Goal: Transaction & Acquisition: Purchase product/service

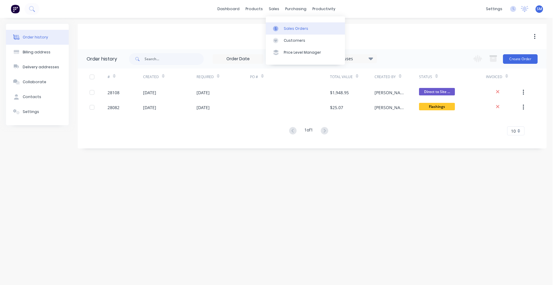
click at [295, 27] on div "Sales Orders" at bounding box center [296, 28] width 24 height 5
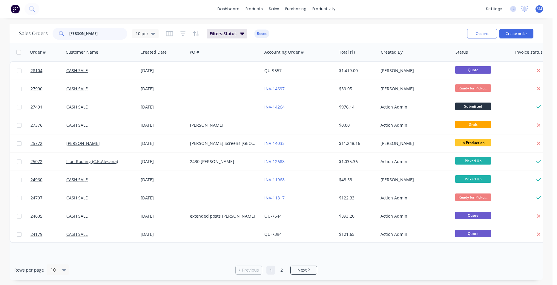
drag, startPoint x: 77, startPoint y: 32, endPoint x: 60, endPoint y: 36, distance: 17.6
click at [60, 36] on div "[PERSON_NAME]" at bounding box center [90, 34] width 75 height 12
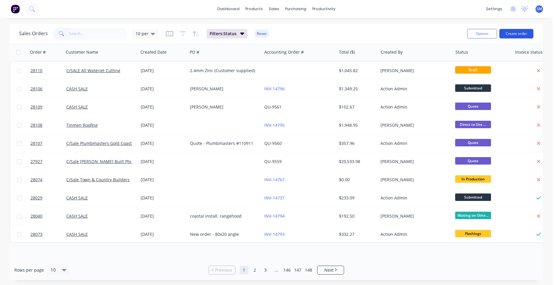
click at [516, 32] on button "Create order" at bounding box center [516, 34] width 34 height 10
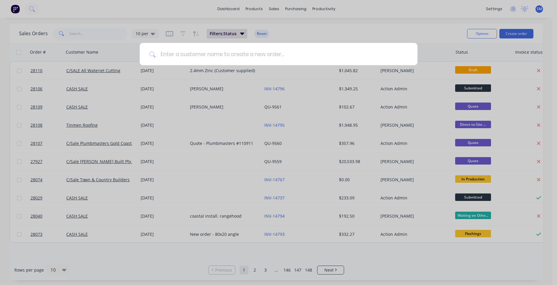
click at [178, 56] on input at bounding box center [282, 54] width 252 height 22
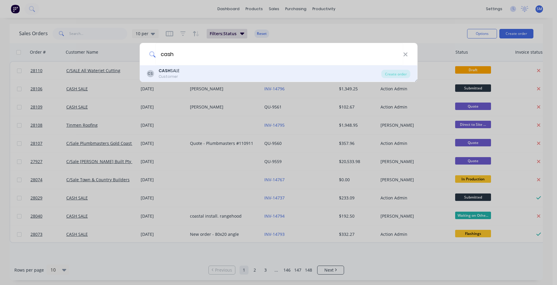
type input "cash"
click at [176, 74] on div "Customer" at bounding box center [169, 76] width 21 height 5
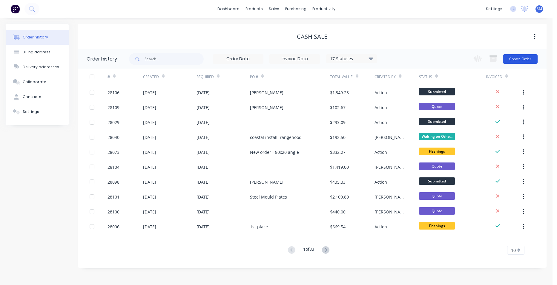
click at [506, 62] on button "Create Order" at bounding box center [520, 59] width 35 height 10
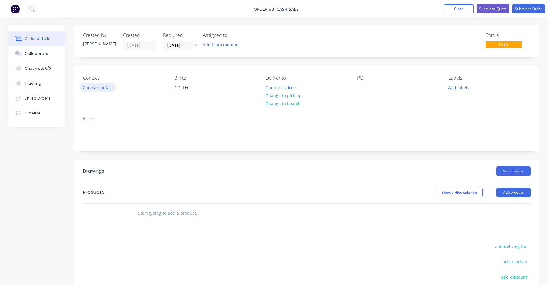
click at [93, 89] on button "Choose contact" at bounding box center [97, 87] width 37 height 8
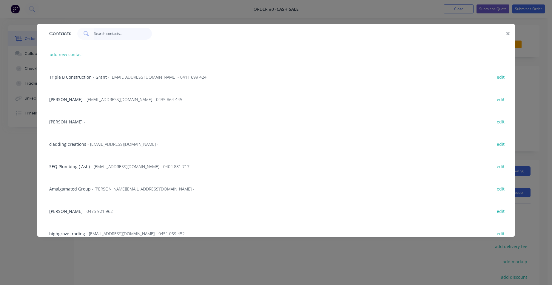
click at [115, 34] on input "text" at bounding box center [123, 34] width 58 height 12
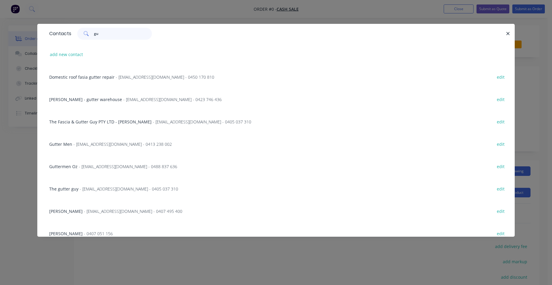
type input "g"
type input "s"
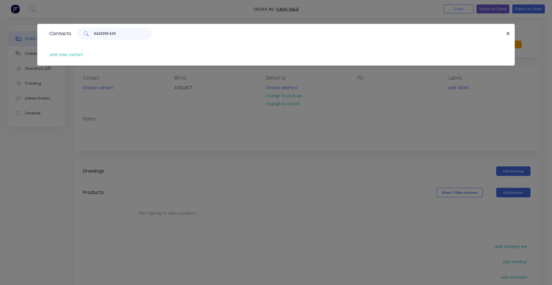
type input "0420 599 639"
drag, startPoint x: 129, startPoint y: 36, endPoint x: 82, endPoint y: 30, distance: 47.2
click at [82, 30] on div "0420 599 639" at bounding box center [114, 34] width 75 height 12
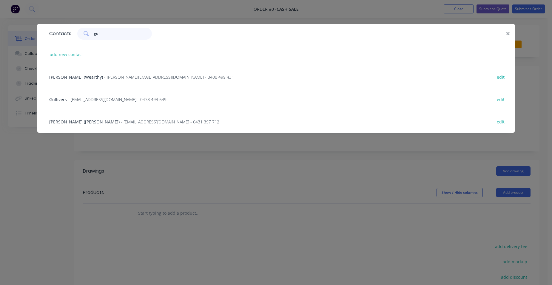
type input "gull"
click at [72, 55] on button "add new contact" at bounding box center [66, 54] width 39 height 8
select select "AU"
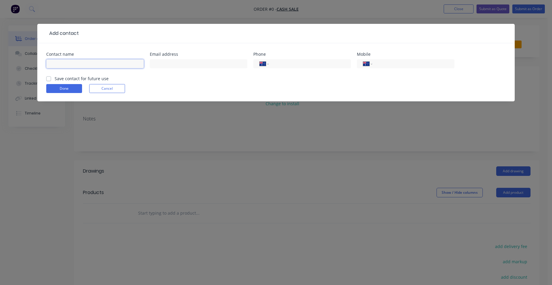
click at [65, 62] on input "text" at bounding box center [95, 63] width 98 height 9
type input "Gullivers swim centre"
click at [387, 62] on input "tel" at bounding box center [413, 64] width 72 height 7
type input "0420 599 639"
click at [55, 78] on label "Save contact for future use" at bounding box center [82, 79] width 54 height 6
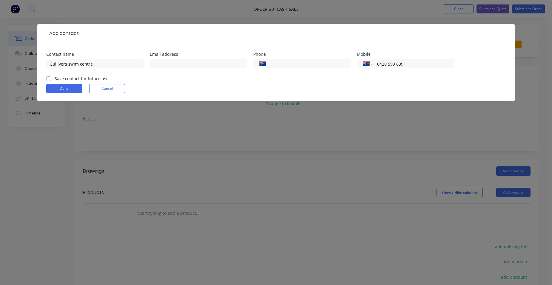
click at [47, 78] on input "Save contact for future use" at bounding box center [48, 79] width 5 height 6
checkbox input "true"
click at [74, 87] on button "Done" at bounding box center [64, 88] width 36 height 9
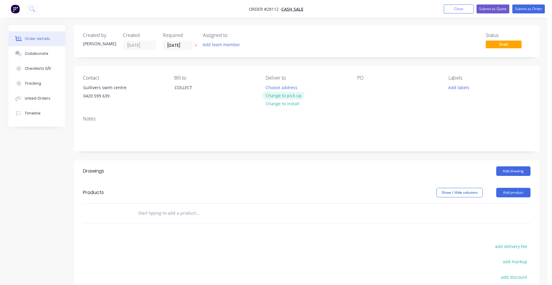
click at [295, 94] on button "Change to pick up" at bounding box center [283, 96] width 42 height 8
click at [518, 191] on button "Add product" at bounding box center [514, 193] width 34 height 10
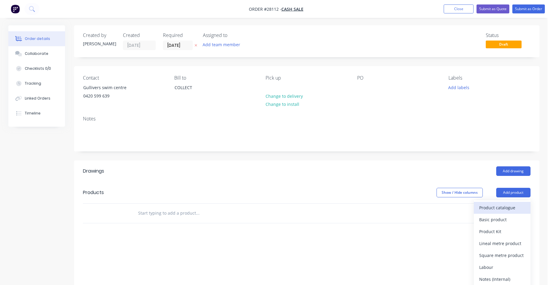
click at [510, 210] on div "Product catalogue" at bounding box center [502, 208] width 46 height 9
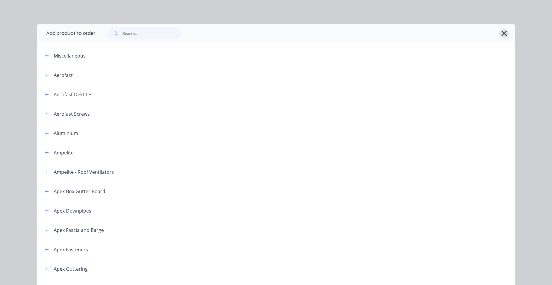
click at [503, 33] on icon "button" at bounding box center [504, 33] width 5 height 5
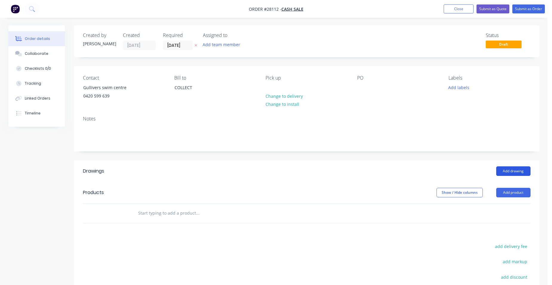
click at [506, 167] on button "Add drawing" at bounding box center [514, 172] width 34 height 10
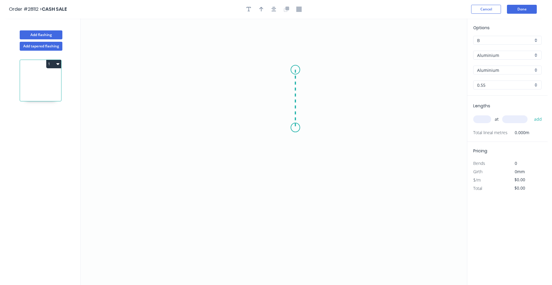
drag, startPoint x: 297, startPoint y: 104, endPoint x: 299, endPoint y: 128, distance: 24.0
click at [299, 128] on icon "0" at bounding box center [274, 152] width 387 height 267
click at [139, 130] on icon "0 ?" at bounding box center [274, 152] width 387 height 267
click at [139, 130] on circle at bounding box center [138, 128] width 9 height 9
click at [139, 128] on circle at bounding box center [138, 128] width 9 height 9
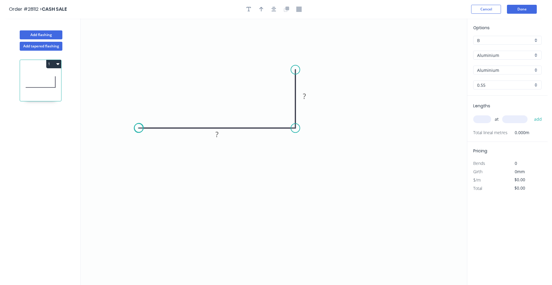
drag, startPoint x: 139, startPoint y: 128, endPoint x: 151, endPoint y: 129, distance: 12.0
click at [139, 128] on circle at bounding box center [138, 128] width 9 height 9
click at [220, 135] on rect at bounding box center [217, 135] width 12 height 8
click at [305, 96] on tspan "?" at bounding box center [304, 96] width 3 height 10
click at [534, 53] on div "Aluminium" at bounding box center [508, 55] width 68 height 9
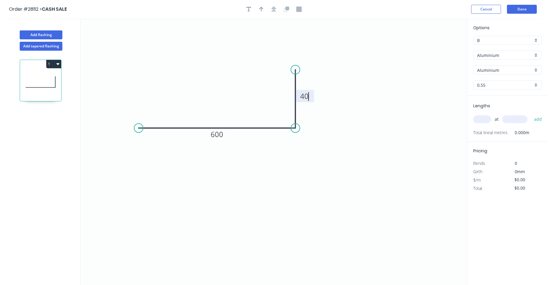
type input "$1.00"
click at [513, 87] on div "Stainless Steel 304" at bounding box center [508, 86] width 68 height 10
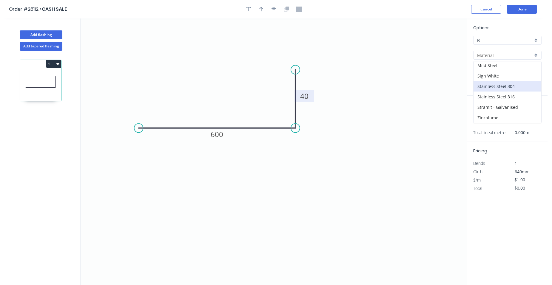
type input "Stainless Steel 304"
type input "Stainless Steel"
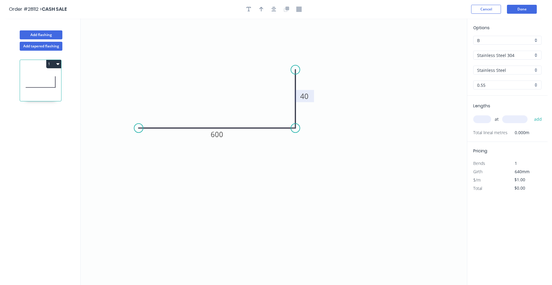
click at [535, 81] on div "0.55" at bounding box center [508, 85] width 68 height 9
click at [488, 146] on div "2.0" at bounding box center [508, 149] width 68 height 10
type input "2.0"
click at [481, 119] on input "text" at bounding box center [483, 120] width 18 height 8
type input "2"
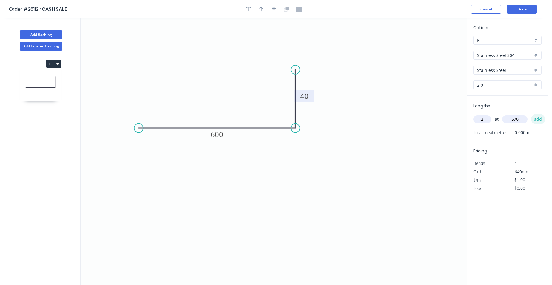
type input "570"
click at [536, 122] on button "add" at bounding box center [538, 119] width 14 height 10
type input "$2.00"
drag, startPoint x: 529, startPoint y: 190, endPoint x: 516, endPoint y: 190, distance: 12.9
click at [516, 190] on input "$1.00" at bounding box center [525, 188] width 20 height 8
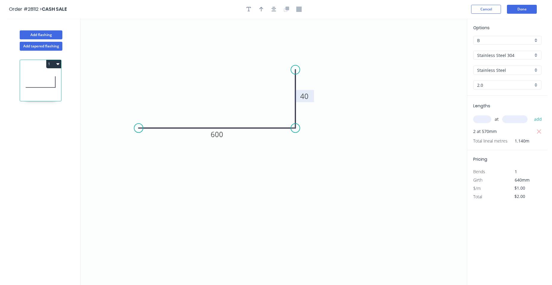
click at [540, 187] on div "$/m $1.00" at bounding box center [507, 189] width 77 height 8
drag, startPoint x: 521, startPoint y: 191, endPoint x: 498, endPoint y: 193, distance: 23.7
click at [498, 193] on div "Pricing Bends 1 Girth 640mm $/m $1.00 Total $2.00" at bounding box center [508, 175] width 80 height 51
click at [422, 198] on icon "0 600 40" at bounding box center [274, 152] width 387 height 267
type input "$75.00"
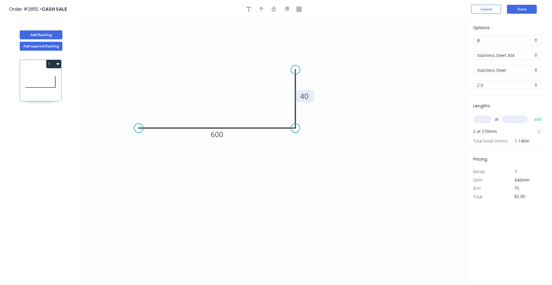
type input "$150.00"
click at [524, 9] on button "Done" at bounding box center [522, 9] width 30 height 9
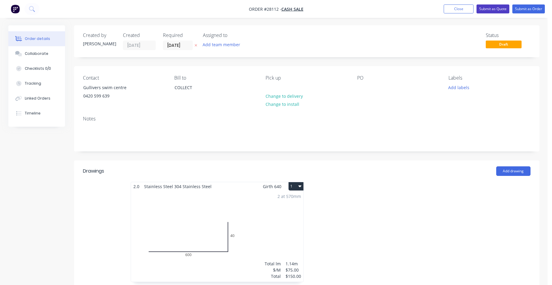
click at [497, 7] on button "Submit as Quote" at bounding box center [493, 8] width 33 height 9
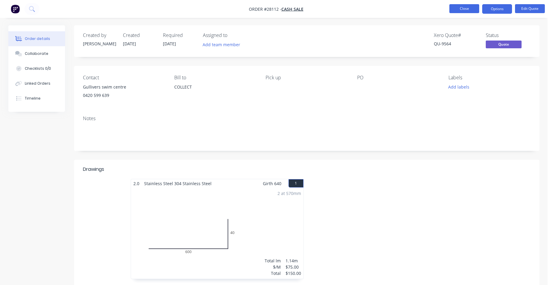
click at [465, 10] on button "Close" at bounding box center [465, 8] width 30 height 9
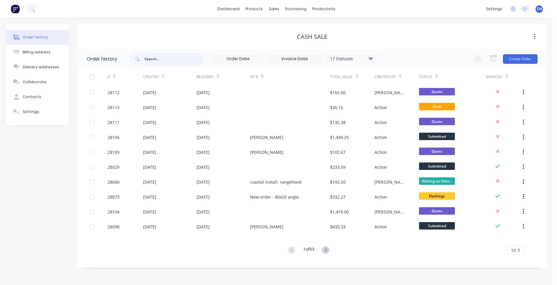
click at [171, 59] on input "text" at bounding box center [174, 59] width 59 height 12
type input "seq"
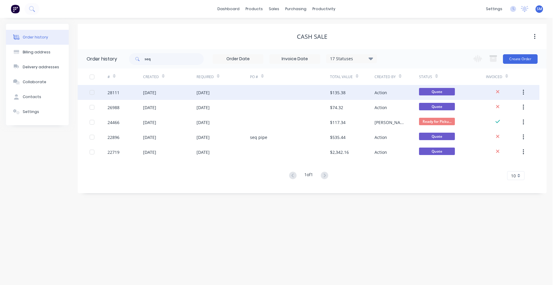
click at [259, 91] on div at bounding box center [290, 92] width 80 height 15
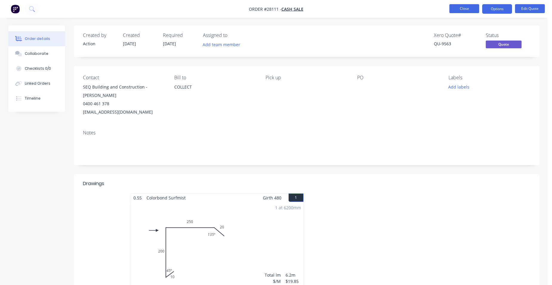
click at [461, 7] on button "Close" at bounding box center [465, 8] width 30 height 9
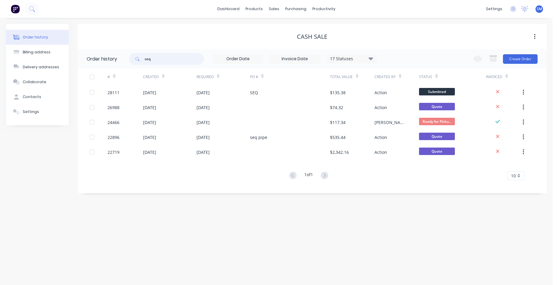
drag, startPoint x: 141, startPoint y: 62, endPoint x: 127, endPoint y: 61, distance: 13.4
click at [130, 61] on div "seq" at bounding box center [166, 59] width 75 height 12
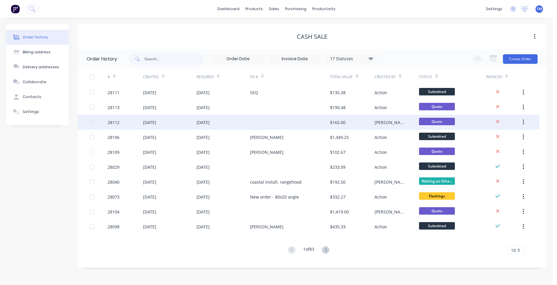
click at [290, 120] on div at bounding box center [290, 122] width 80 height 15
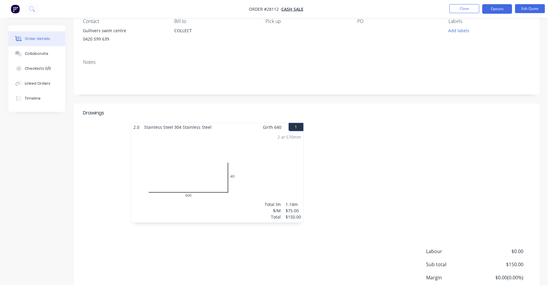
scroll to position [106, 0]
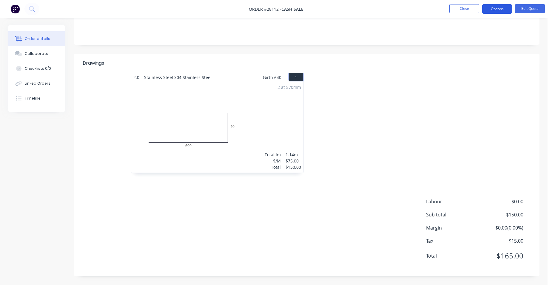
click at [494, 10] on button "Options" at bounding box center [497, 9] width 30 height 10
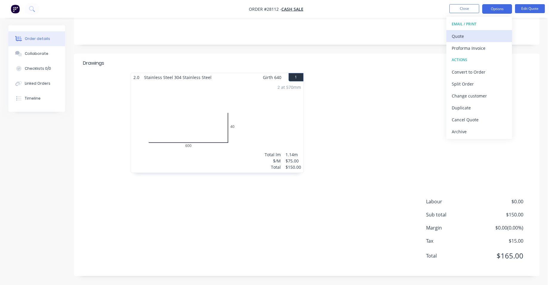
click at [477, 32] on div "Quote" at bounding box center [479, 36] width 55 height 9
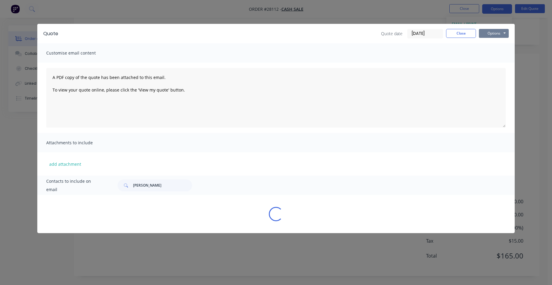
click at [504, 34] on button "Options" at bounding box center [494, 33] width 30 height 9
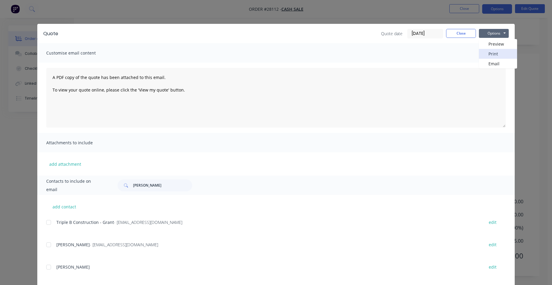
click at [500, 54] on button "Print" at bounding box center [498, 54] width 38 height 10
click at [461, 31] on button "Close" at bounding box center [461, 33] width 30 height 9
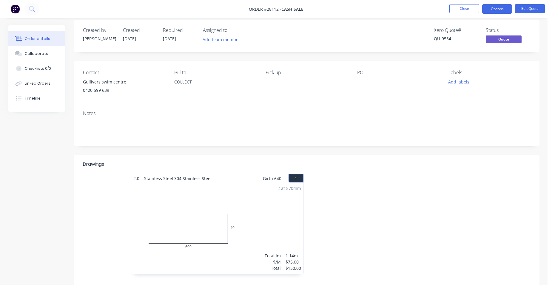
scroll to position [0, 0]
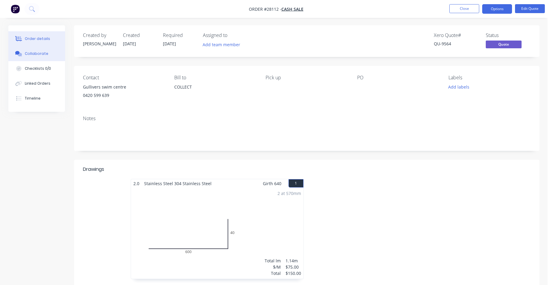
click at [40, 53] on div "Collaborate" at bounding box center [37, 53] width 24 height 5
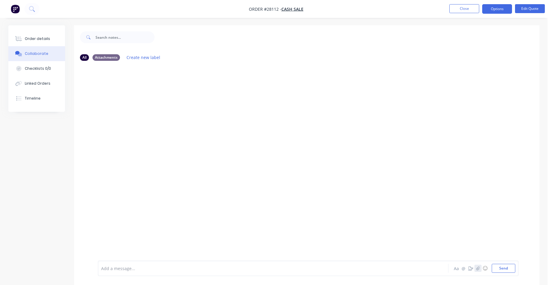
click at [480, 269] on button "button" at bounding box center [478, 268] width 7 height 7
click at [496, 267] on button "Send" at bounding box center [504, 268] width 24 height 9
click at [42, 36] on div "Order details" at bounding box center [37, 38] width 25 height 5
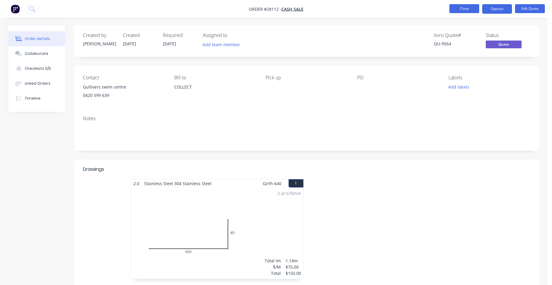
click at [463, 5] on button "Close" at bounding box center [465, 8] width 30 height 9
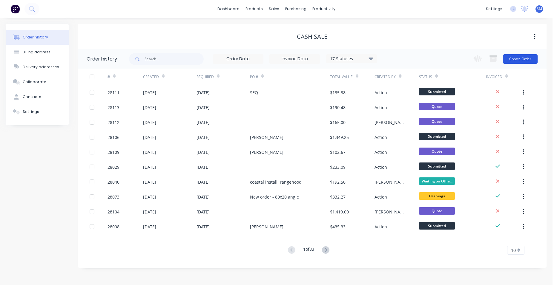
click at [514, 55] on button "Create Order" at bounding box center [520, 59] width 35 height 10
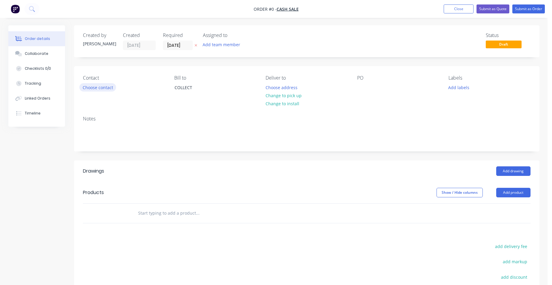
click at [113, 84] on button "Choose contact" at bounding box center [97, 87] width 37 height 8
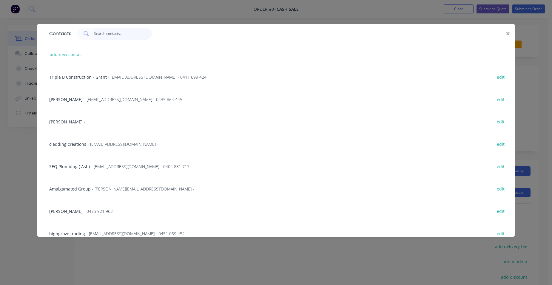
drag, startPoint x: 111, startPoint y: 37, endPoint x: 115, endPoint y: 44, distance: 7.8
click at [111, 37] on input "text" at bounding box center [123, 34] width 58 height 12
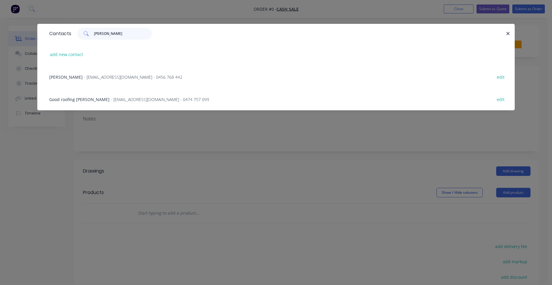
type input "[PERSON_NAME]"
click at [86, 100] on span "Good roofing [PERSON_NAME]" at bounding box center [79, 100] width 60 height 6
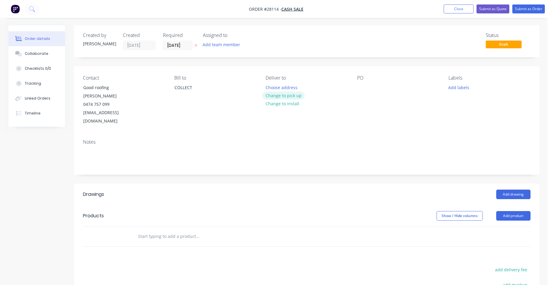
click at [298, 95] on button "Change to pick up" at bounding box center [283, 96] width 42 height 8
click at [506, 190] on button "Add drawing" at bounding box center [514, 195] width 34 height 10
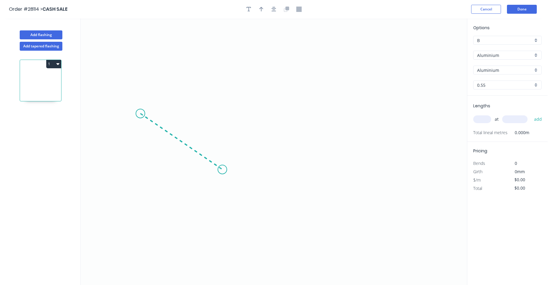
drag, startPoint x: 140, startPoint y: 114, endPoint x: 222, endPoint y: 170, distance: 99.5
click at [222, 170] on icon "0" at bounding box center [274, 152] width 387 height 267
drag, startPoint x: 292, startPoint y: 170, endPoint x: 298, endPoint y: 165, distance: 7.8
click at [294, 169] on icon "0 ?" at bounding box center [274, 152] width 387 height 267
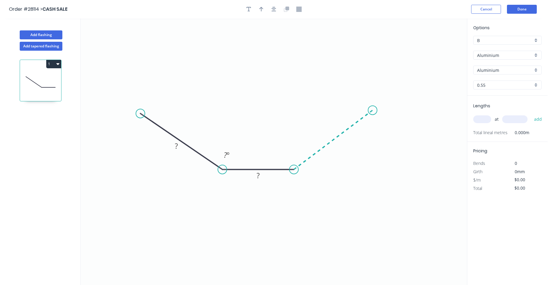
click at [373, 110] on icon "0 ? ? ? º" at bounding box center [274, 152] width 387 height 267
click at [373, 110] on circle at bounding box center [372, 110] width 9 height 9
click at [373, 109] on circle at bounding box center [372, 110] width 9 height 9
click at [365, 105] on icon "0 ? ? ? ? º ? º" at bounding box center [274, 152] width 387 height 267
click at [142, 112] on circle at bounding box center [140, 113] width 9 height 9
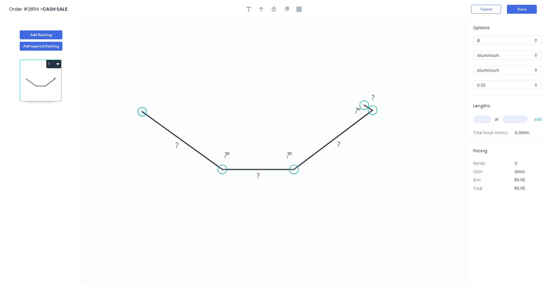
click at [145, 109] on circle at bounding box center [142, 111] width 9 height 9
click at [160, 108] on icon at bounding box center [151, 110] width 18 height 4
drag, startPoint x: 362, startPoint y: 105, endPoint x: 358, endPoint y: 105, distance: 4.2
click at [359, 105] on circle at bounding box center [359, 104] width 9 height 9
click at [371, 95] on tspan "?" at bounding box center [369, 96] width 3 height 10
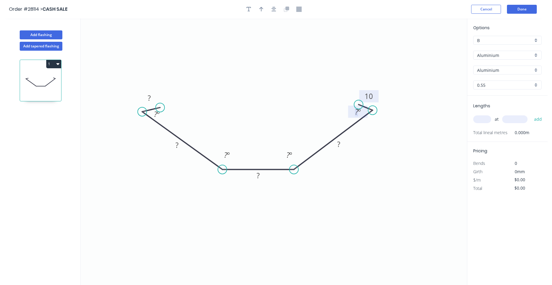
click at [362, 113] on rect at bounding box center [358, 112] width 12 height 8
click at [154, 99] on rect at bounding box center [149, 99] width 12 height 8
click at [157, 114] on tspan "º" at bounding box center [158, 114] width 3 height 10
click at [262, 174] on rect at bounding box center [258, 176] width 12 height 8
click at [341, 144] on rect at bounding box center [339, 145] width 12 height 8
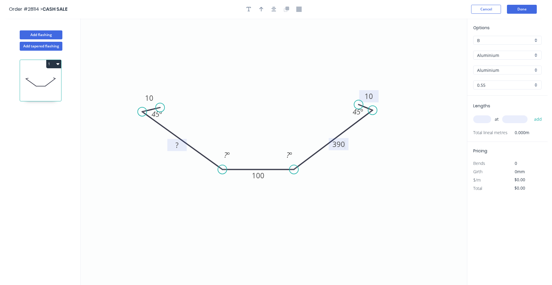
click at [181, 145] on rect at bounding box center [177, 146] width 12 height 8
click at [199, 184] on icon "0 10 390 100 390 10 45 º ? º ? º 45 º" at bounding box center [274, 152] width 387 height 267
type input "$1.00"
drag, startPoint x: 263, startPoint y: 11, endPoint x: 311, endPoint y: 38, distance: 54.7
click at [265, 11] on button "button" at bounding box center [261, 9] width 9 height 9
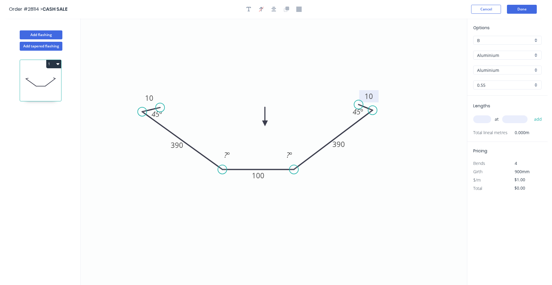
drag, startPoint x: 438, startPoint y: 47, endPoint x: 251, endPoint y: 157, distance: 217.4
click at [262, 126] on icon at bounding box center [264, 116] width 5 height 19
click at [291, 158] on tspan "º" at bounding box center [291, 155] width 3 height 10
click at [230, 152] on tspan "º" at bounding box center [228, 155] width 3 height 10
click at [257, 200] on icon "0 10 390 100 390 10 45 º 165 º 165 º 45 º" at bounding box center [274, 152] width 387 height 267
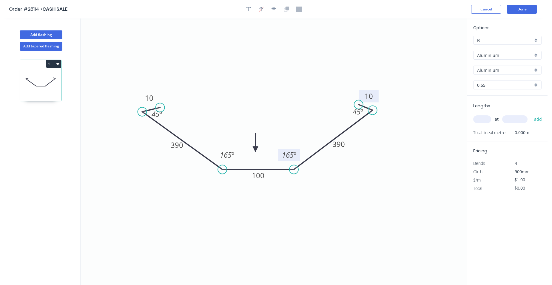
click at [292, 156] on tspan "165" at bounding box center [288, 155] width 12 height 10
click at [231, 155] on tspan "165" at bounding box center [226, 155] width 12 height 10
click at [325, 191] on icon "0 10 390 100 390 10 45 º 164 º 164 º 45 º" at bounding box center [274, 152] width 387 height 267
click at [537, 55] on div "Aluminium" at bounding box center [508, 55] width 68 height 9
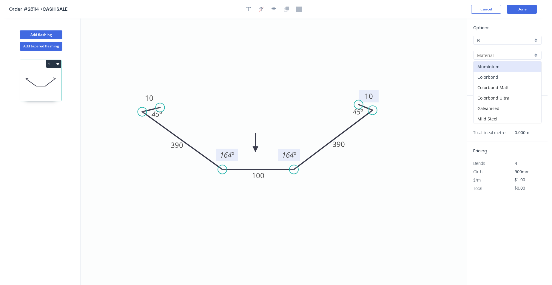
click at [515, 74] on div "Colorbond" at bounding box center [508, 77] width 68 height 10
type input "Colorbond"
type input "Basalt"
type input "$33.45"
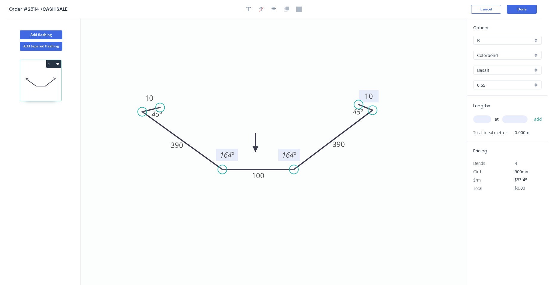
click at [535, 39] on div "B" at bounding box center [508, 40] width 68 height 9
click at [508, 48] on div "A" at bounding box center [508, 52] width 68 height 10
type input "A"
type input "$32.16"
click at [535, 69] on div "Basalt" at bounding box center [508, 70] width 68 height 9
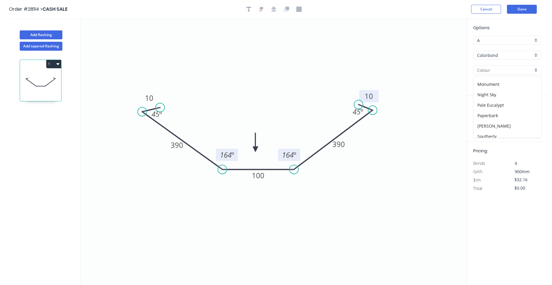
scroll to position [149, 0]
click at [501, 88] on div "Night Sky" at bounding box center [508, 89] width 68 height 10
type input "Night Sky"
click at [481, 120] on input "text" at bounding box center [483, 120] width 18 height 8
type input "4"
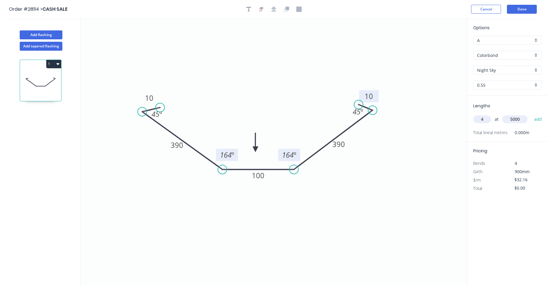
type input "5000"
click at [531, 114] on button "add" at bounding box center [538, 119] width 14 height 10
type input "$643.20"
click at [526, 9] on button "Done" at bounding box center [522, 9] width 30 height 9
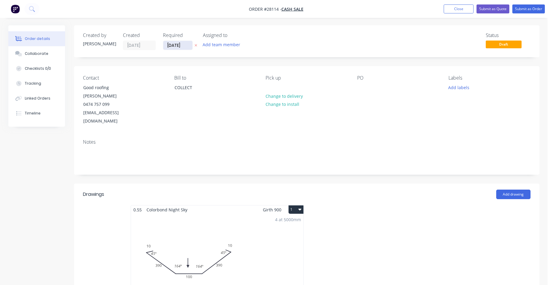
click at [175, 46] on input "[DATE]" at bounding box center [177, 45] width 29 height 9
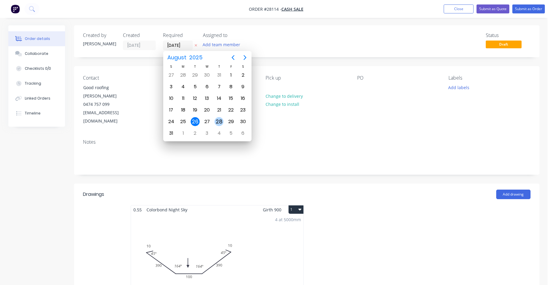
click at [217, 118] on div "28" at bounding box center [219, 121] width 9 height 9
type input "[DATE]"
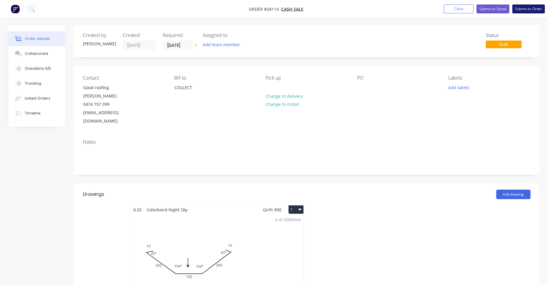
click at [528, 5] on button "Submit as Order" at bounding box center [529, 8] width 33 height 9
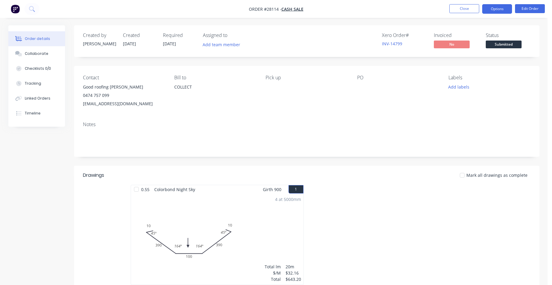
click at [503, 9] on button "Options" at bounding box center [497, 9] width 30 height 10
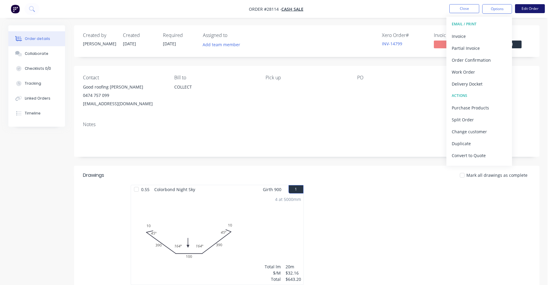
click at [539, 6] on button "Edit Order" at bounding box center [530, 8] width 30 height 9
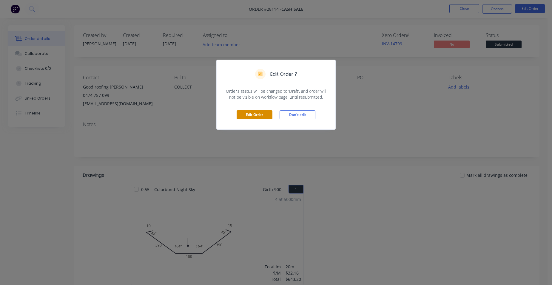
click at [251, 112] on button "Edit Order" at bounding box center [255, 114] width 36 height 9
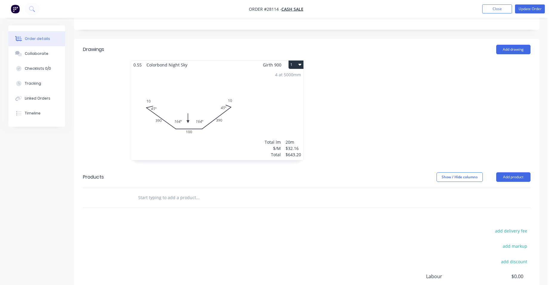
scroll to position [179, 0]
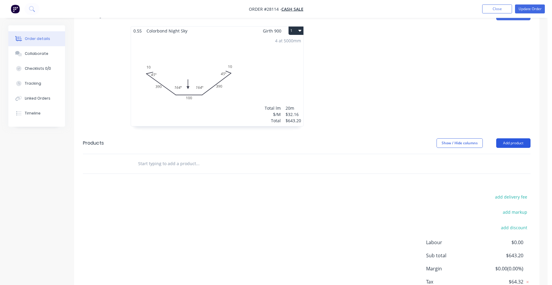
click at [509, 139] on button "Add product" at bounding box center [514, 144] width 34 height 10
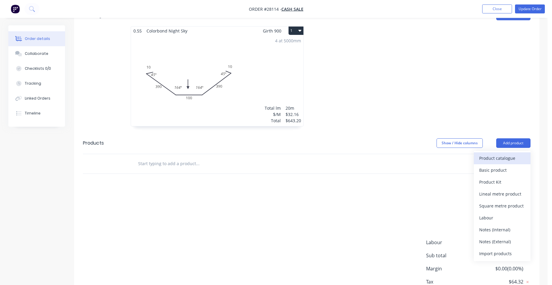
click at [498, 153] on button "Product catalogue" at bounding box center [502, 159] width 57 height 12
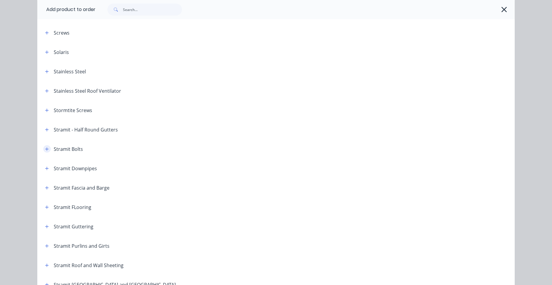
scroll to position [896, 0]
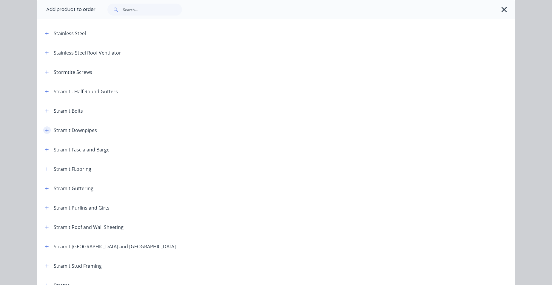
click at [48, 128] on button "button" at bounding box center [46, 130] width 7 height 7
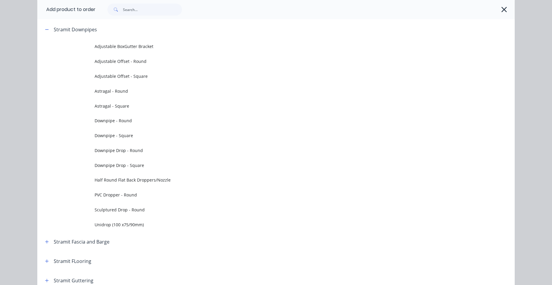
scroll to position [1045, 0]
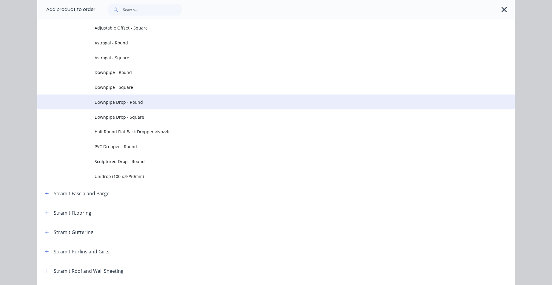
click at [159, 101] on span "Downpipe Drop - Round" at bounding box center [263, 102] width 336 height 6
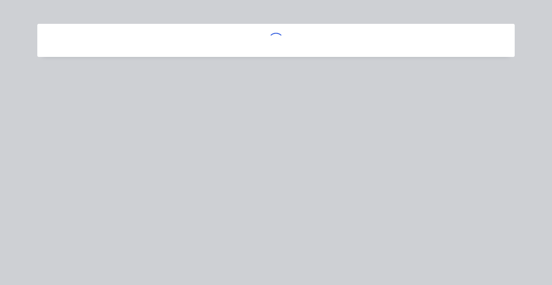
scroll to position [0, 0]
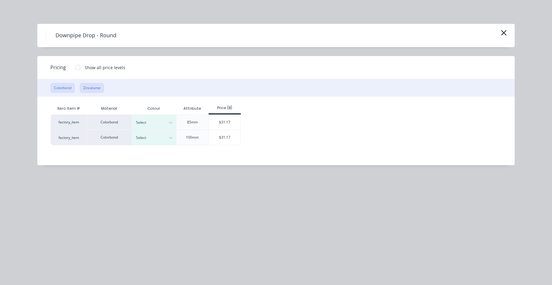
click at [90, 90] on button "Zincalume" at bounding box center [92, 88] width 24 height 10
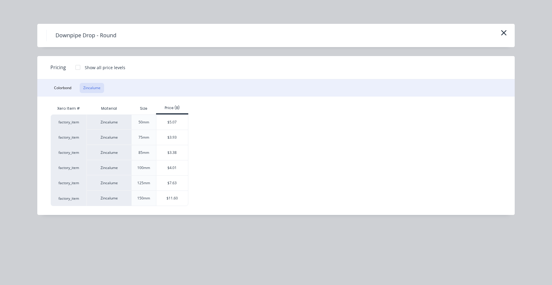
click at [171, 150] on div "$3.38" at bounding box center [172, 152] width 32 height 15
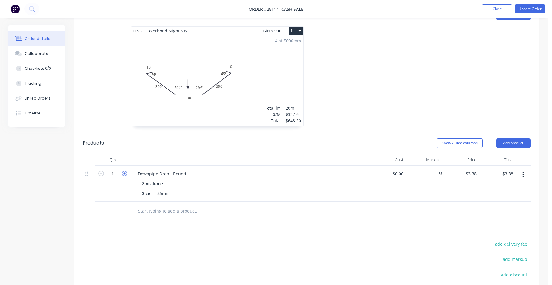
click at [124, 171] on icon "button" at bounding box center [124, 173] width 5 height 5
type input "2"
type input "$6.76"
click at [126, 171] on icon "button" at bounding box center [124, 173] width 5 height 5
type input "3"
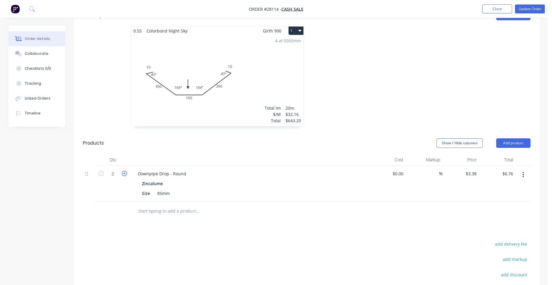
type input "$10.14"
drag, startPoint x: 520, startPoint y: 166, endPoint x: 517, endPoint y: 173, distance: 7.5
click at [520, 170] on button "button" at bounding box center [524, 175] width 14 height 11
click at [505, 198] on div "Duplicate" at bounding box center [502, 202] width 46 height 9
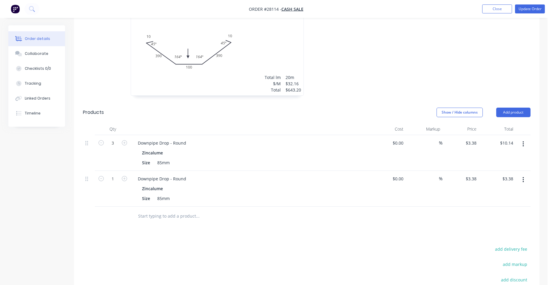
scroll to position [239, 0]
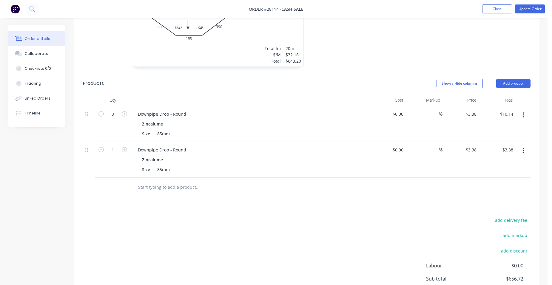
click at [523, 148] on icon "button" at bounding box center [523, 151] width 1 height 7
click at [507, 162] on div "Edit" at bounding box center [502, 166] width 46 height 9
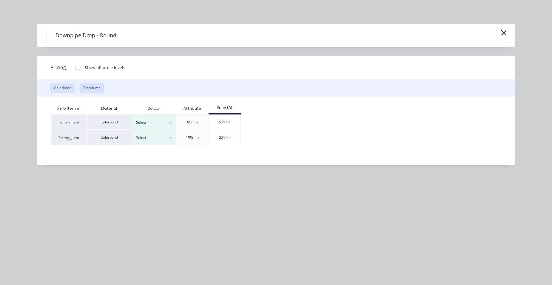
click at [102, 88] on button "Zincalume" at bounding box center [92, 88] width 24 height 10
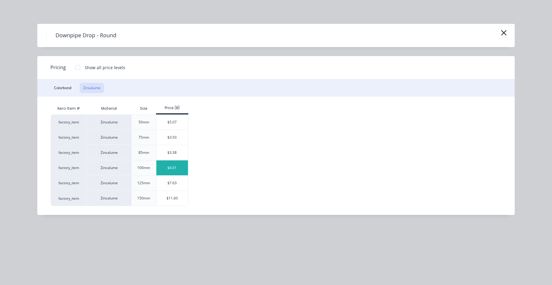
click at [176, 169] on div "$4.01" at bounding box center [172, 168] width 32 height 15
type input "$4.01"
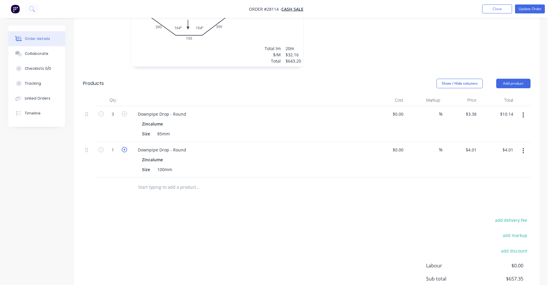
click at [123, 147] on icon "button" at bounding box center [124, 149] width 5 height 5
type input "2"
type input "$8.02"
click at [123, 147] on icon "button" at bounding box center [124, 149] width 5 height 5
type input "3"
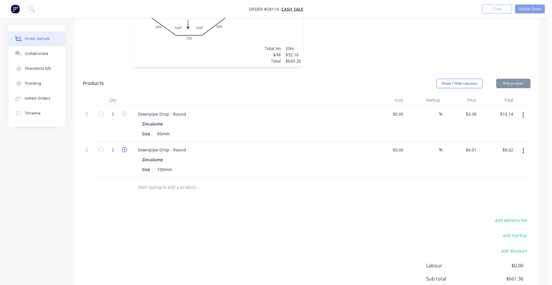
type input "$12.03"
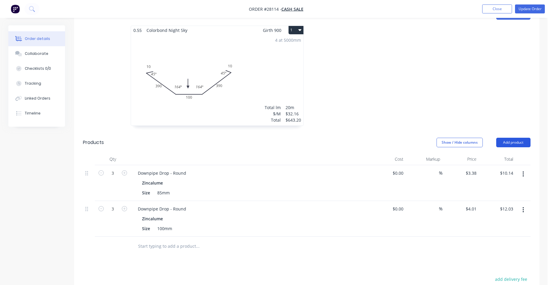
scroll to position [179, 0]
click at [532, 9] on button "Update Order" at bounding box center [530, 8] width 30 height 9
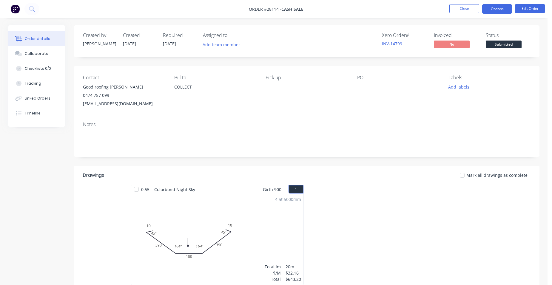
click at [504, 9] on button "Options" at bounding box center [497, 9] width 30 height 10
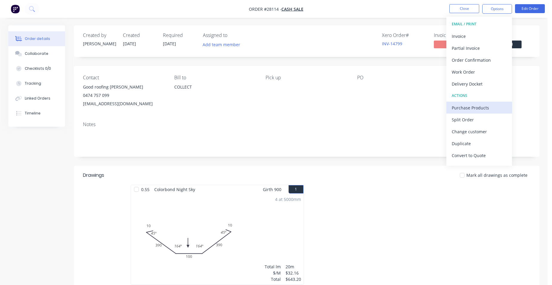
click at [499, 110] on div "Purchase Products" at bounding box center [479, 108] width 55 height 9
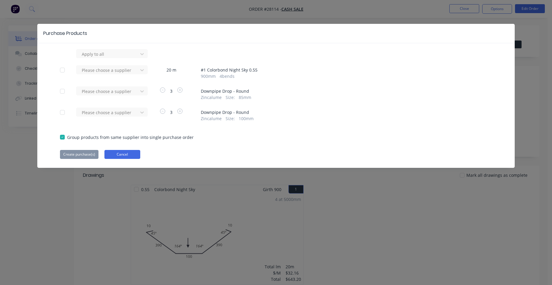
click at [139, 155] on button "Cancel" at bounding box center [122, 154] width 36 height 9
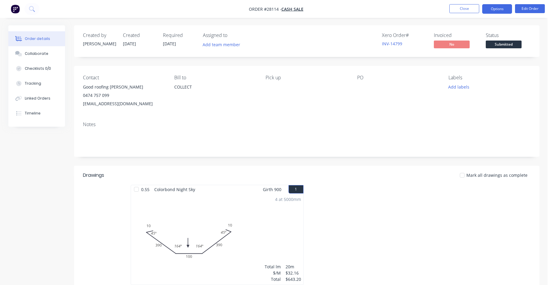
click at [494, 5] on button "Options" at bounding box center [497, 9] width 30 height 10
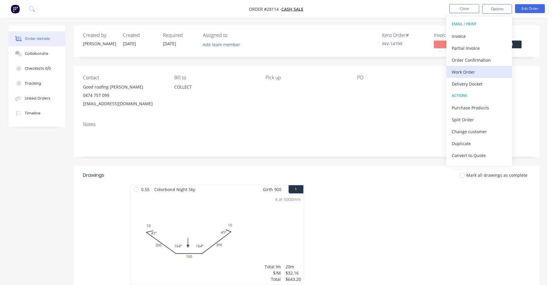
click at [482, 69] on div "Work Order" at bounding box center [479, 72] width 55 height 9
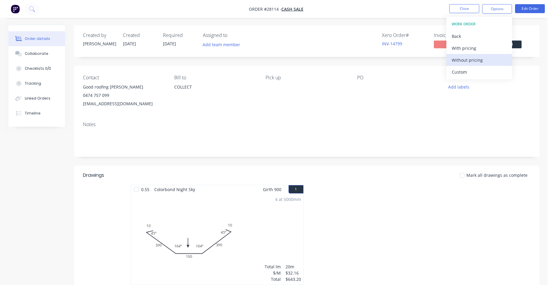
click at [482, 62] on div "Without pricing" at bounding box center [479, 60] width 55 height 9
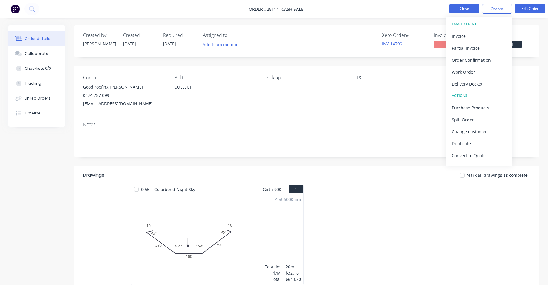
click at [463, 8] on button "Close" at bounding box center [465, 8] width 30 height 9
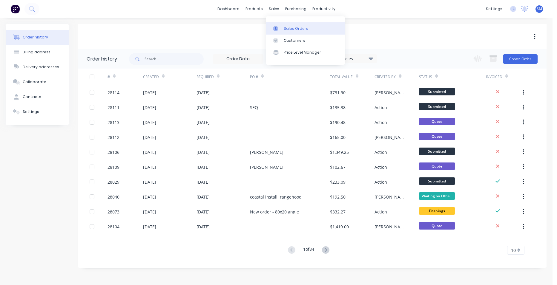
click at [297, 28] on div "Sales Orders" at bounding box center [296, 28] width 24 height 5
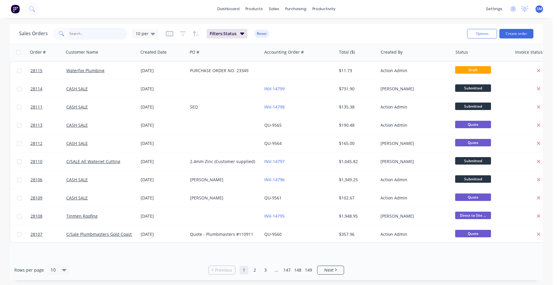
click at [94, 33] on input "text" at bounding box center [98, 34] width 58 height 12
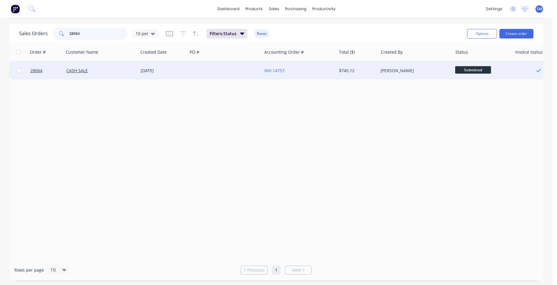
type input "28064"
click at [242, 71] on div at bounding box center [224, 71] width 74 height 18
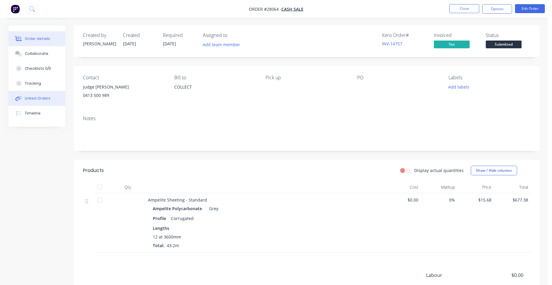
click at [26, 100] on div "Linked Orders" at bounding box center [38, 98] width 26 height 5
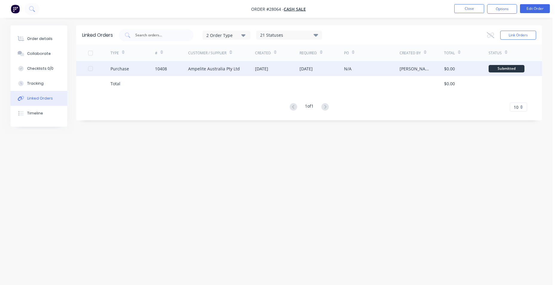
click at [197, 68] on div "Ampelite Australia Pty Ltd" at bounding box center [214, 69] width 52 height 6
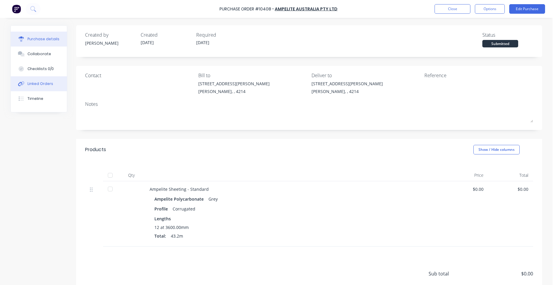
click at [31, 87] on button "Linked Orders" at bounding box center [39, 83] width 56 height 15
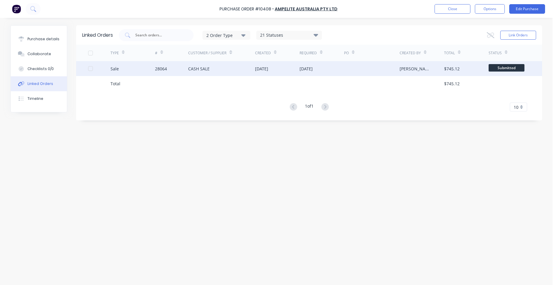
click at [233, 66] on div "CASH SALE" at bounding box center [221, 68] width 67 height 15
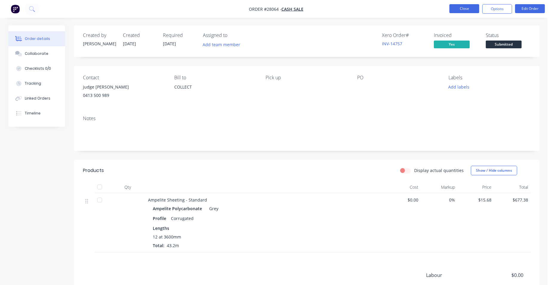
click at [456, 11] on button "Close" at bounding box center [465, 8] width 30 height 9
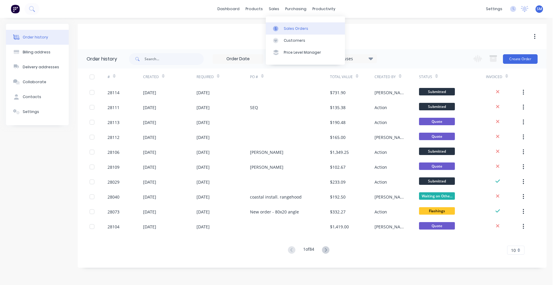
click at [290, 28] on div "Sales Orders" at bounding box center [296, 28] width 24 height 5
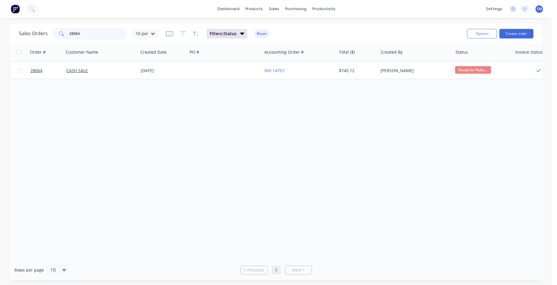
click at [39, 35] on div "Sales Orders 28064 10 per" at bounding box center [88, 34] width 139 height 12
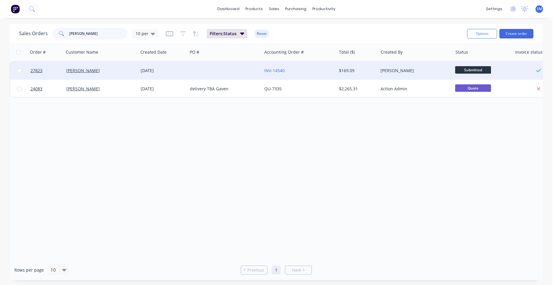
type input "[PERSON_NAME]"
click at [239, 70] on div at bounding box center [224, 71] width 74 height 18
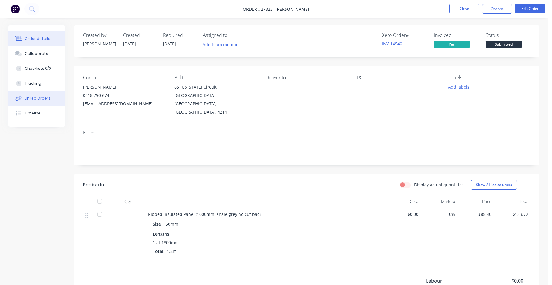
click at [36, 102] on button "Linked Orders" at bounding box center [36, 98] width 57 height 15
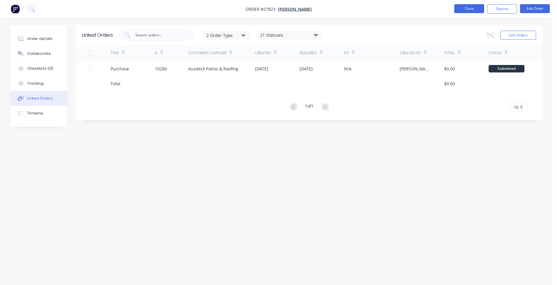
click at [473, 10] on button "Close" at bounding box center [469, 8] width 30 height 9
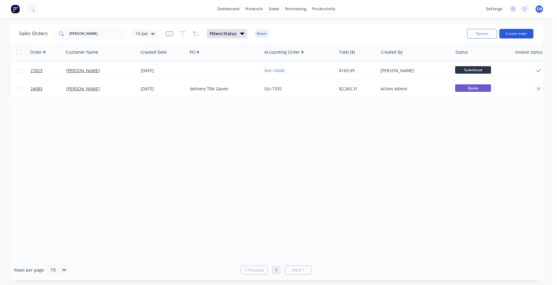
click at [531, 34] on button "Create order" at bounding box center [516, 34] width 34 height 10
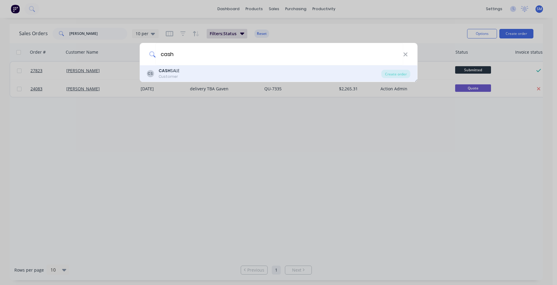
type input "cash"
click at [188, 72] on div "CS CASH SALE Customer" at bounding box center [264, 74] width 235 height 12
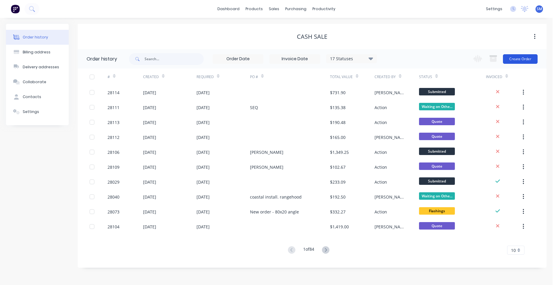
click at [510, 59] on button "Create Order" at bounding box center [520, 59] width 35 height 10
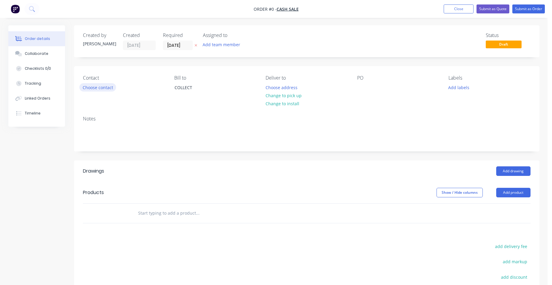
click at [99, 86] on button "Choose contact" at bounding box center [97, 87] width 37 height 8
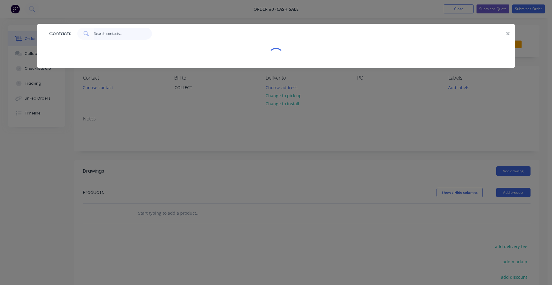
click at [114, 35] on input "text" at bounding box center [123, 34] width 58 height 12
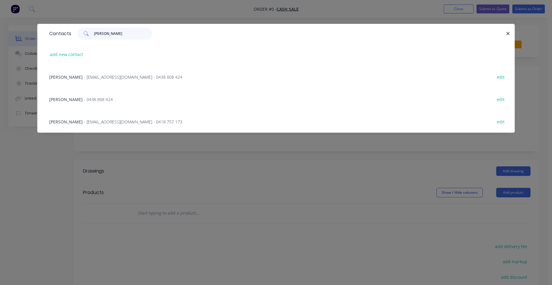
type input "[PERSON_NAME]"
click at [125, 78] on span "- [EMAIL_ADDRESS][DOMAIN_NAME] - 0438 808 424" at bounding box center [133, 77] width 99 height 6
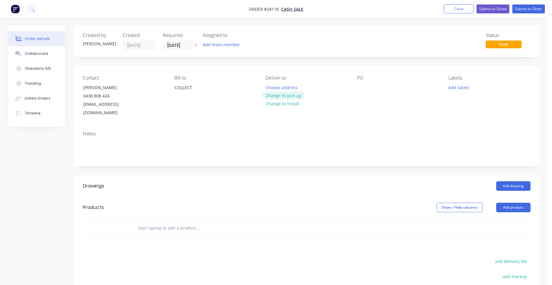
click at [271, 92] on button "Change to pick up" at bounding box center [283, 96] width 42 height 8
click at [525, 203] on button "Add product" at bounding box center [514, 208] width 34 height 10
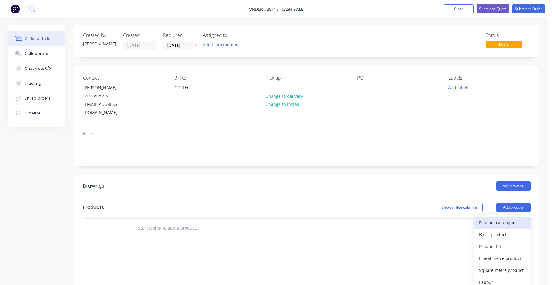
click at [503, 219] on div "Product catalogue" at bounding box center [502, 223] width 46 height 9
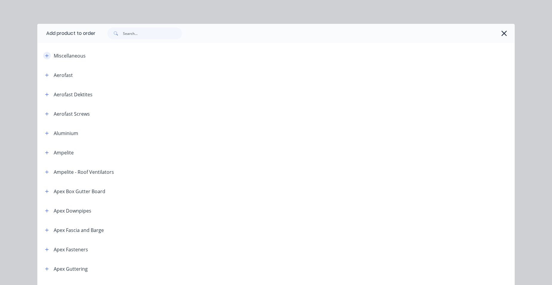
click at [45, 55] on icon "button" at bounding box center [47, 56] width 4 height 4
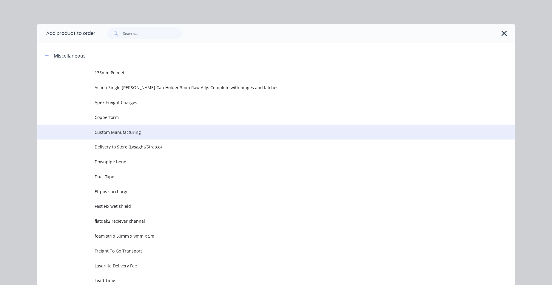
click at [153, 131] on span "Custom Manufacturing" at bounding box center [263, 132] width 336 height 6
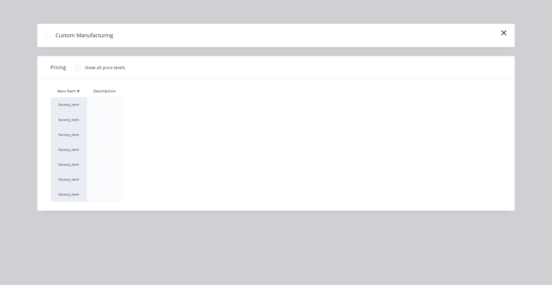
click at [78, 66] on div at bounding box center [78, 68] width 12 height 12
click at [139, 175] on div "$0.00" at bounding box center [139, 180] width 32 height 15
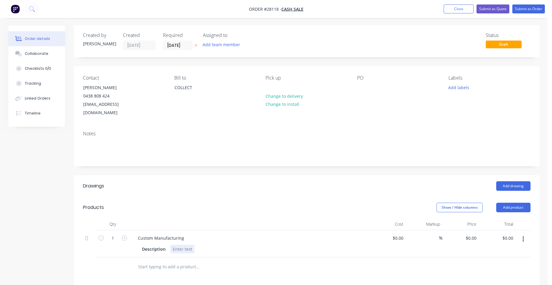
click at [176, 245] on div at bounding box center [182, 249] width 24 height 9
click at [116, 234] on input "1" at bounding box center [113, 238] width 16 height 9
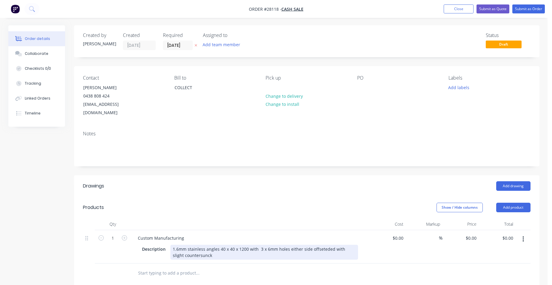
click at [172, 245] on div "1.6mm stainless angles 40 x 40 x 1200 with 3 x 6mm holes either side offseteded…" at bounding box center [264, 252] width 188 height 15
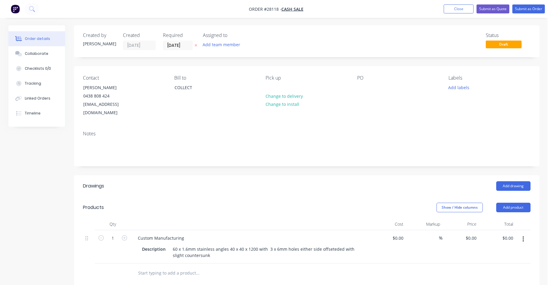
click at [256, 219] on div at bounding box center [250, 225] width 239 height 12
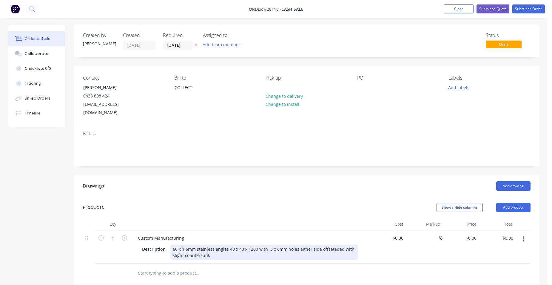
click at [196, 245] on div "60 x 1.6mm stainless angles 40 x 40 x 1200 with 3 x 6mm holes either side offse…" at bounding box center [264, 252] width 188 height 15
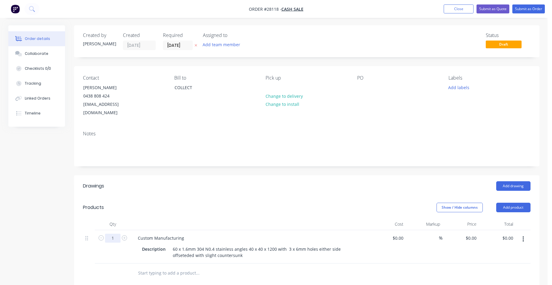
click at [118, 234] on input "1" at bounding box center [113, 238] width 16 height 9
type input "60"
click at [122, 249] on div "60" at bounding box center [113, 246] width 36 height 33
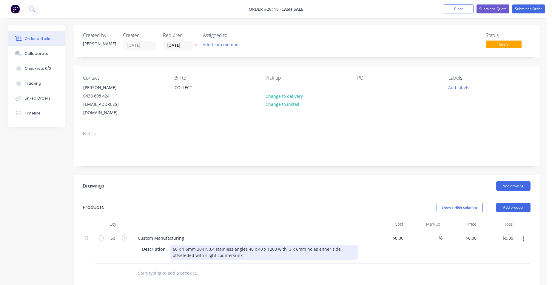
drag, startPoint x: 180, startPoint y: 240, endPoint x: 182, endPoint y: 252, distance: 11.7
click at [180, 245] on div "60 x 1.6mm 304 N0.4 stainless angles 40 x 40 x 1200 with 3 x 6mm holes either s…" at bounding box center [264, 252] width 188 height 15
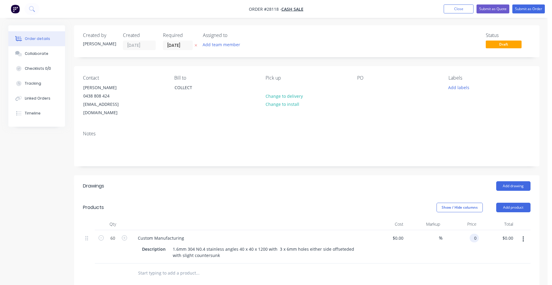
click at [477, 234] on input "0" at bounding box center [475, 238] width 7 height 9
type input "$25.00"
type input "$1,500.00"
click at [460, 234] on div "$25.00 25" at bounding box center [461, 246] width 37 height 33
click at [477, 234] on input "25" at bounding box center [475, 238] width 8 height 9
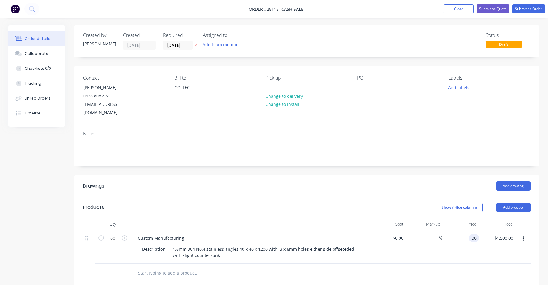
type input "$30.00"
type input "$1,800.00"
click at [459, 232] on div "$30.00 $30.00" at bounding box center [461, 246] width 37 height 33
drag, startPoint x: 360, startPoint y: 86, endPoint x: 368, endPoint y: 95, distance: 11.9
click at [360, 87] on div at bounding box center [362, 87] width 10 height 9
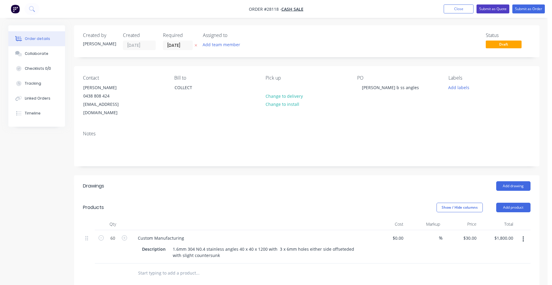
click at [492, 8] on button "Submit as Quote" at bounding box center [493, 8] width 33 height 9
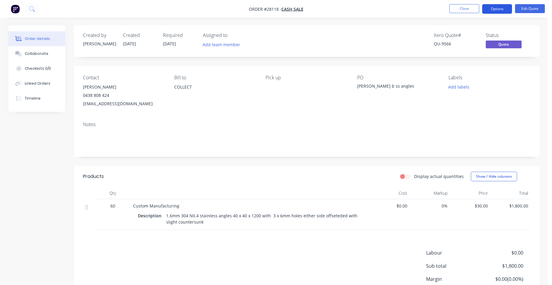
click at [499, 8] on button "Options" at bounding box center [497, 9] width 30 height 10
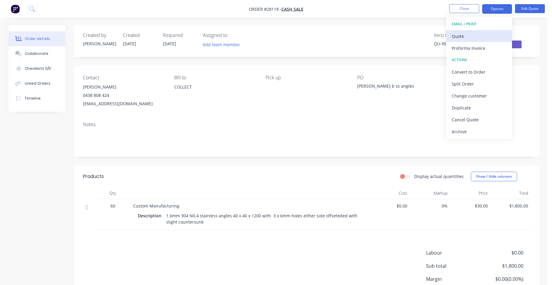
click at [496, 35] on div "Quote" at bounding box center [479, 36] width 55 height 9
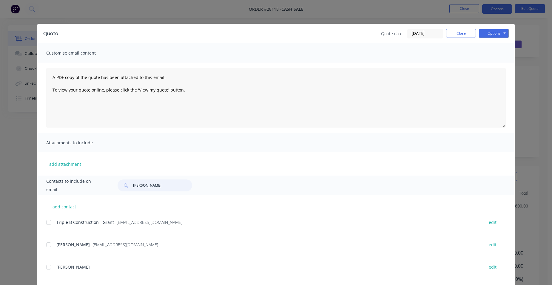
drag, startPoint x: 150, startPoint y: 186, endPoint x: 120, endPoint y: 184, distance: 30.9
click at [120, 184] on div "[PERSON_NAME]" at bounding box center [155, 186] width 75 height 12
click at [46, 222] on div at bounding box center [49, 223] width 12 height 12
type input "[PERSON_NAME]"
click at [497, 37] on button "Options" at bounding box center [494, 33] width 30 height 9
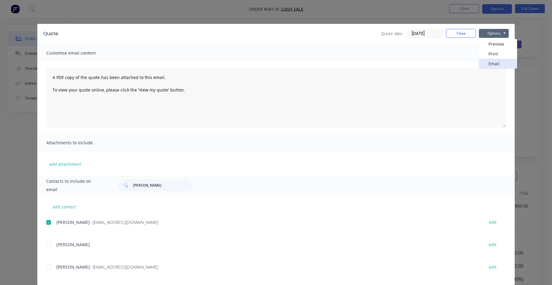
click at [490, 62] on button "Email" at bounding box center [498, 64] width 38 height 10
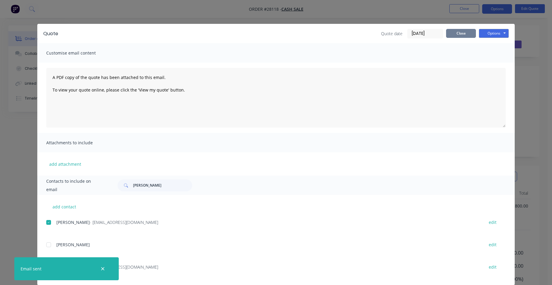
click at [457, 34] on button "Close" at bounding box center [461, 33] width 30 height 9
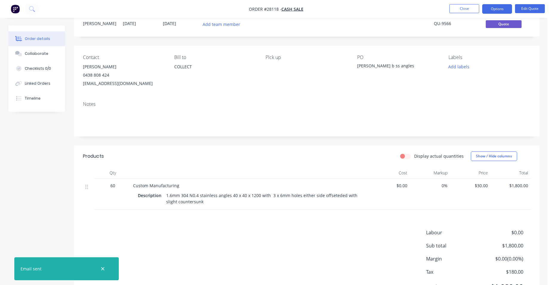
scroll to position [51, 0]
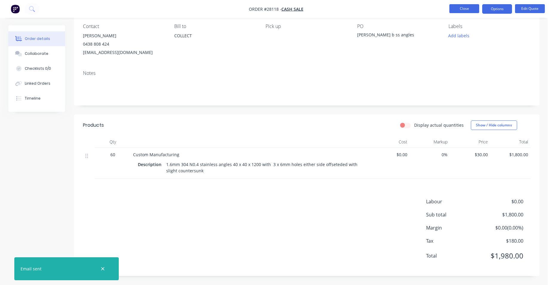
click at [462, 5] on button "Close" at bounding box center [465, 8] width 30 height 9
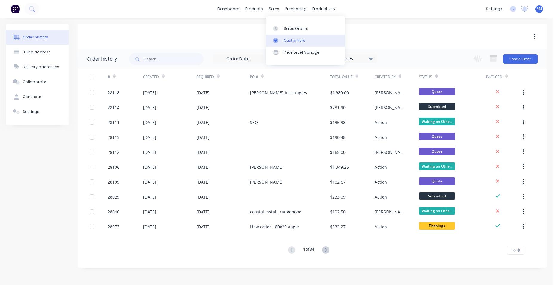
click at [292, 39] on div "Customers" at bounding box center [294, 40] width 21 height 5
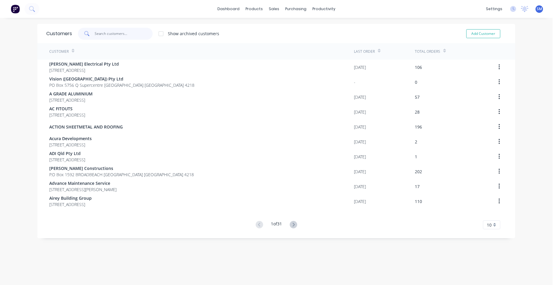
click at [124, 34] on input "text" at bounding box center [124, 34] width 58 height 12
click at [282, 24] on link "Sales Orders" at bounding box center [303, 28] width 79 height 12
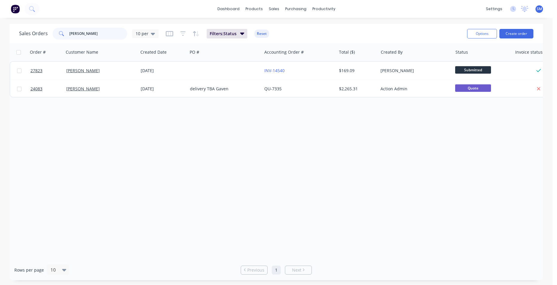
drag, startPoint x: 88, startPoint y: 35, endPoint x: 49, endPoint y: 35, distance: 38.5
click at [49, 35] on div "Sales Orders [PERSON_NAME] 10 per" at bounding box center [88, 34] width 139 height 12
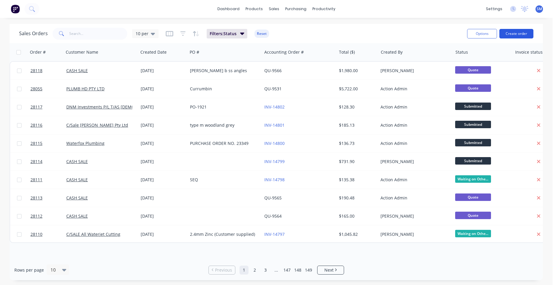
click at [509, 33] on button "Create order" at bounding box center [516, 34] width 34 height 10
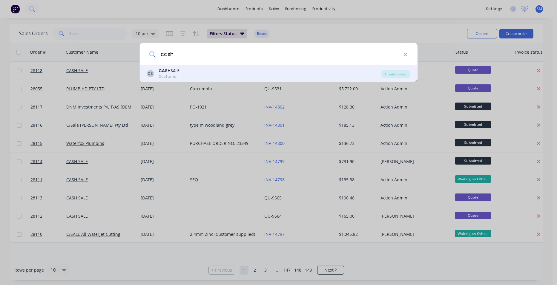
type input "cash"
click at [179, 69] on div "CASH SALE" at bounding box center [169, 71] width 21 height 6
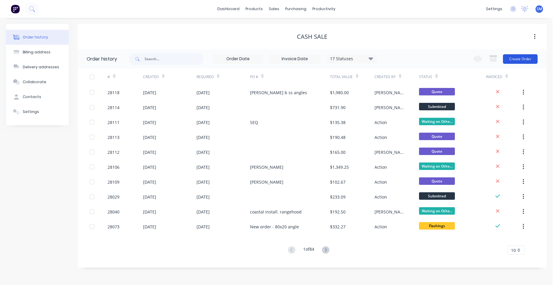
click at [526, 58] on button "Create Order" at bounding box center [520, 59] width 35 height 10
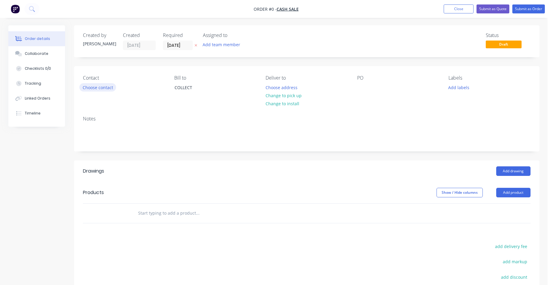
click at [91, 87] on button "Choose contact" at bounding box center [97, 87] width 37 height 8
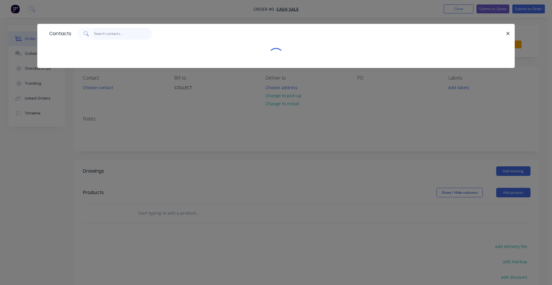
click at [106, 34] on input "text" at bounding box center [123, 34] width 58 height 12
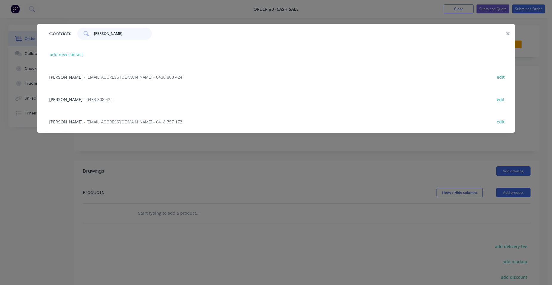
type input "[PERSON_NAME]"
click at [47, 74] on div "[PERSON_NAME] - [EMAIL_ADDRESS][DOMAIN_NAME] - 0438 808 424 edit" at bounding box center [276, 77] width 460 height 22
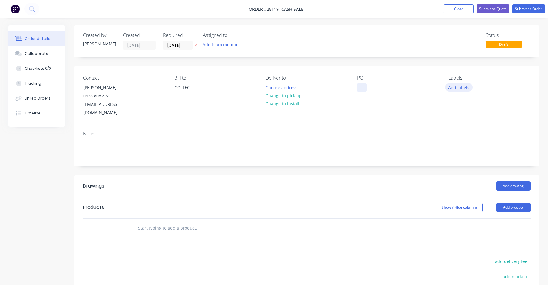
drag, startPoint x: 360, startPoint y: 85, endPoint x: 448, endPoint y: 84, distance: 87.8
click at [360, 84] on div at bounding box center [362, 87] width 10 height 9
click at [509, 203] on button "Add product" at bounding box center [514, 208] width 34 height 10
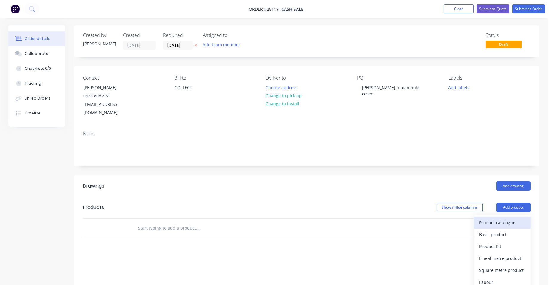
click at [500, 219] on div "Product catalogue" at bounding box center [502, 223] width 46 height 9
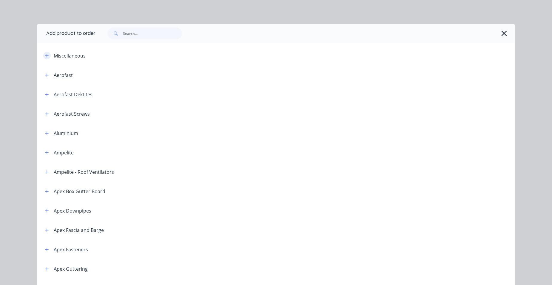
click at [45, 54] on icon "button" at bounding box center [47, 56] width 4 height 4
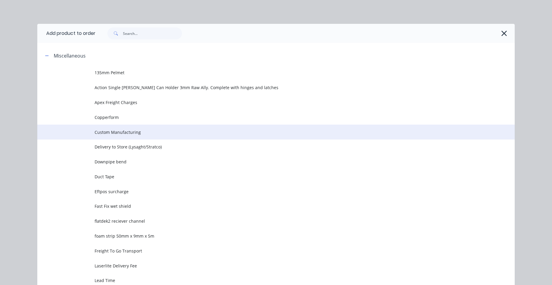
click at [130, 132] on span "Custom Manufacturing" at bounding box center [263, 132] width 336 height 6
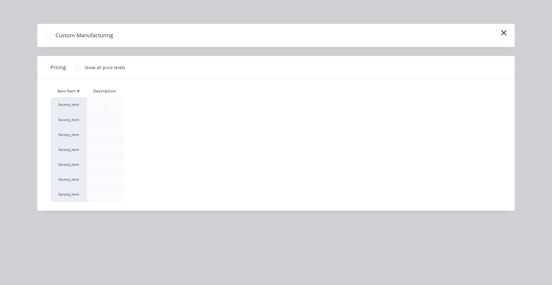
click at [76, 67] on div at bounding box center [78, 68] width 12 height 12
click at [128, 177] on div "$0.00" at bounding box center [139, 180] width 32 height 15
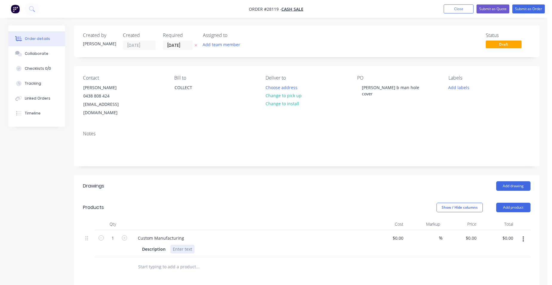
drag, startPoint x: 181, startPoint y: 241, endPoint x: 234, endPoint y: 211, distance: 61.0
click at [181, 245] on div at bounding box center [182, 249] width 24 height 9
click at [479, 234] on input "0" at bounding box center [472, 238] width 14 height 9
type input "$525.00"
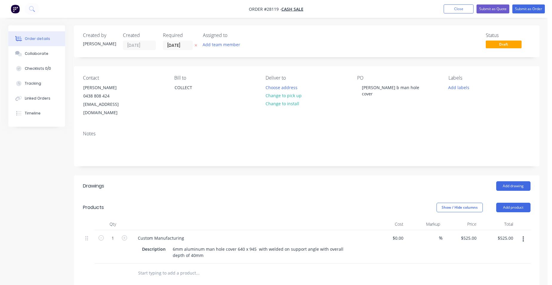
click at [456, 231] on div "$525.00 $525.00" at bounding box center [461, 246] width 37 height 33
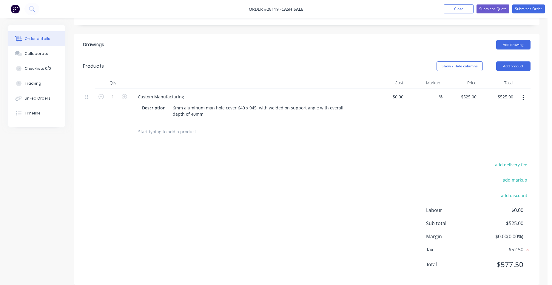
scroll to position [142, 0]
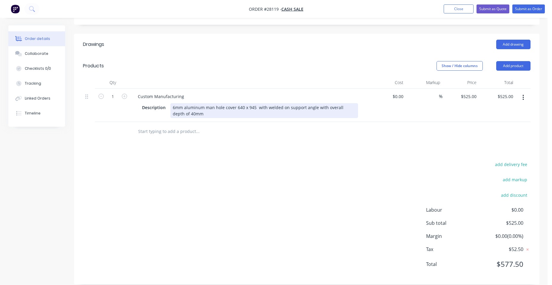
click at [204, 103] on div "6mm aluminum man hole cover 640 x 945 with welded on support angle with overall…" at bounding box center [264, 110] width 188 height 15
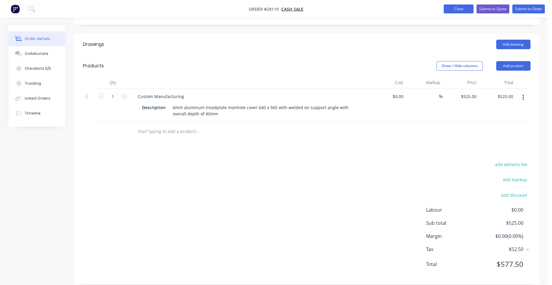
click at [463, 10] on button "Close" at bounding box center [459, 8] width 30 height 9
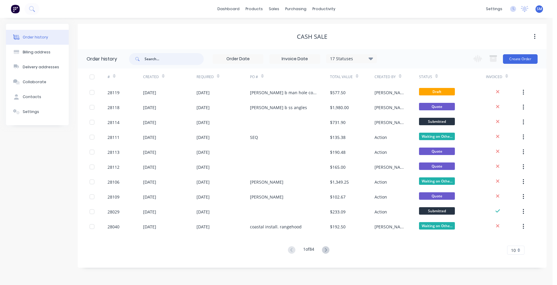
click at [169, 59] on input "text" at bounding box center [174, 59] width 59 height 12
type input "my plumb"
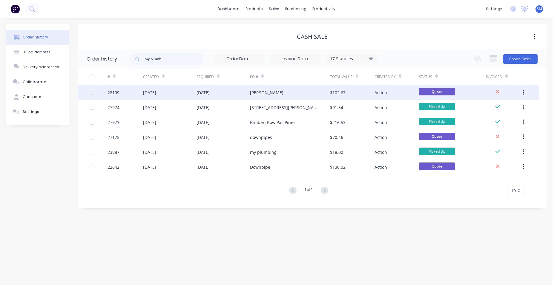
click at [285, 92] on div "[PERSON_NAME]" at bounding box center [290, 92] width 80 height 15
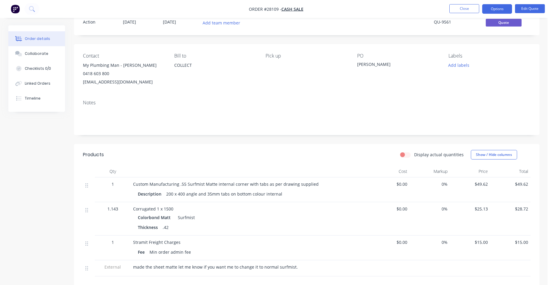
scroll to position [60, 0]
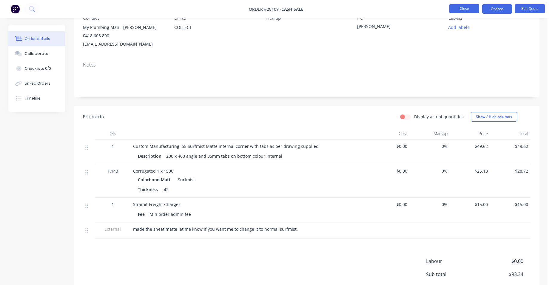
click at [458, 10] on button "Close" at bounding box center [465, 8] width 30 height 9
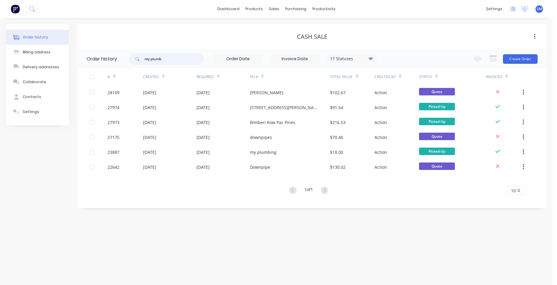
drag, startPoint x: 138, startPoint y: 58, endPoint x: 129, endPoint y: 56, distance: 9.0
click at [129, 56] on header "Order history my plumb 17 Statuses Invoice Status Invoiced Not Invoiced Partial…" at bounding box center [312, 58] width 469 height 19
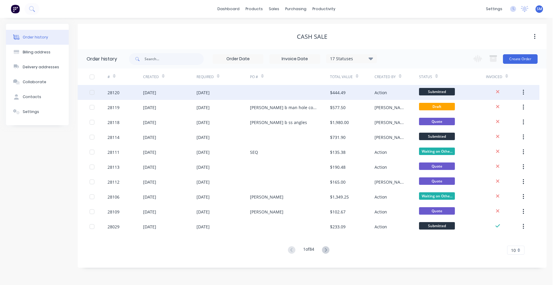
click at [282, 94] on div at bounding box center [290, 92] width 80 height 15
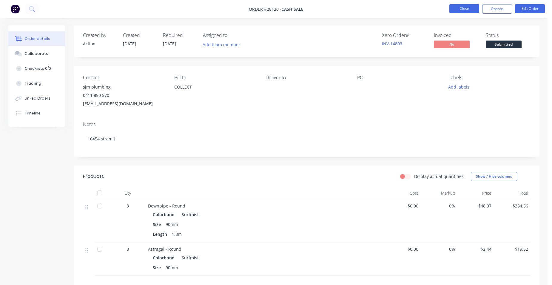
click at [466, 9] on button "Close" at bounding box center [465, 8] width 30 height 9
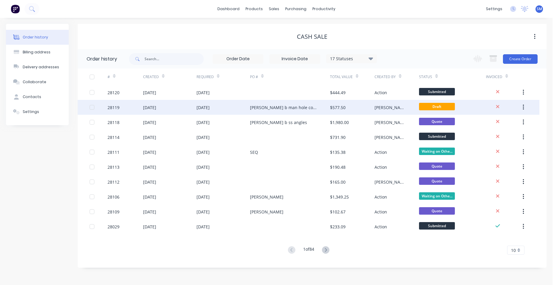
click at [300, 107] on div "[PERSON_NAME] b man hole cover" at bounding box center [290, 107] width 80 height 15
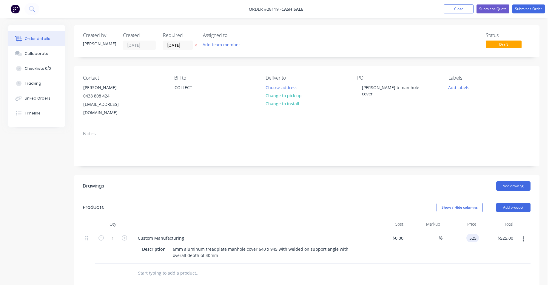
click at [479, 234] on input "525" at bounding box center [474, 238] width 10 height 9
type input "$550.00"
click at [482, 230] on div "$550.00 $525.00" at bounding box center [497, 246] width 37 height 33
click at [298, 97] on button "Change to pick up" at bounding box center [283, 96] width 42 height 8
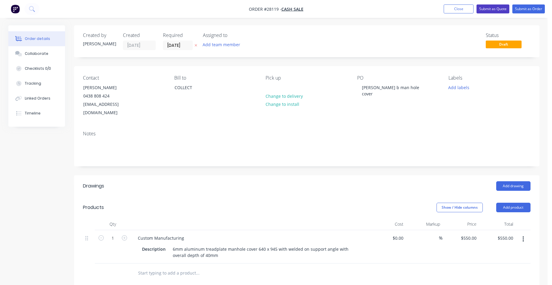
click at [487, 9] on button "Submit as Quote" at bounding box center [493, 8] width 33 height 9
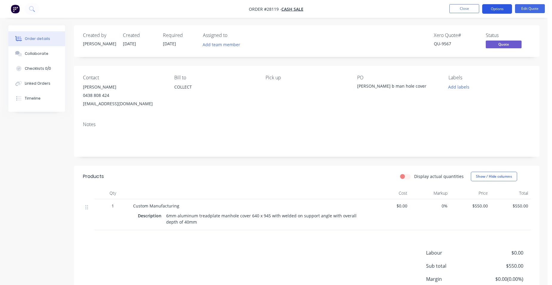
click at [488, 7] on button "Options" at bounding box center [497, 9] width 30 height 10
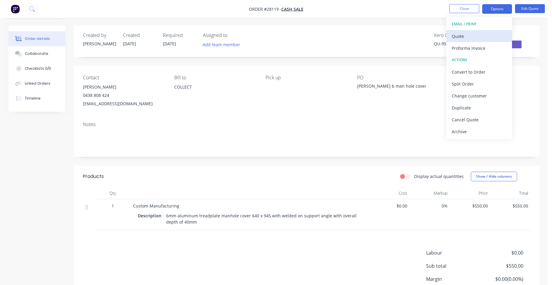
click at [484, 36] on div "Quote" at bounding box center [479, 36] width 55 height 9
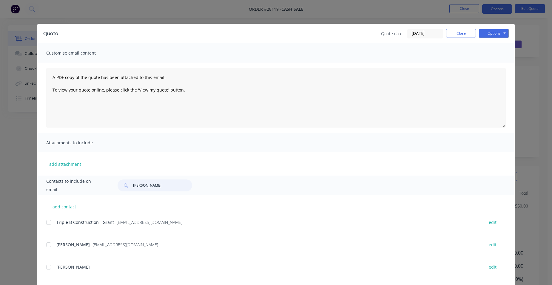
drag, startPoint x: 152, startPoint y: 188, endPoint x: 88, endPoint y: 188, distance: 64.2
click at [88, 188] on div "Contacts to include on email [PERSON_NAME]" at bounding box center [276, 185] width 478 height 19
click at [50, 224] on div at bounding box center [49, 223] width 12 height 12
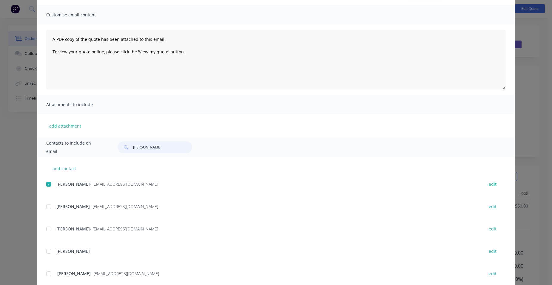
scroll to position [76, 0]
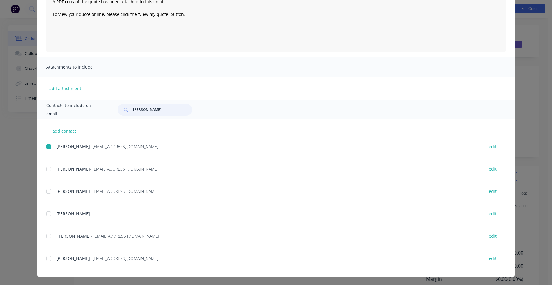
click at [49, 144] on div at bounding box center [49, 147] width 12 height 12
click at [45, 170] on div at bounding box center [49, 169] width 12 height 12
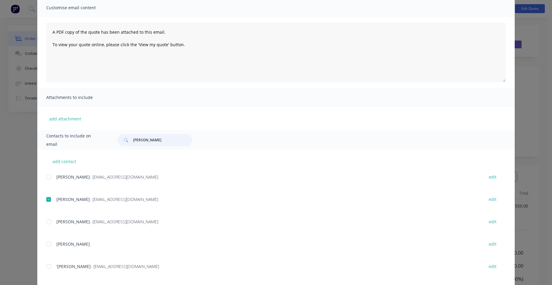
scroll to position [16, 0]
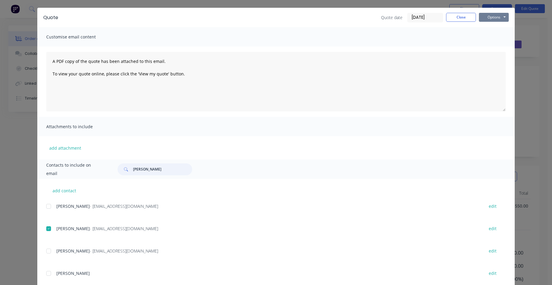
type input "[PERSON_NAME]"
click at [492, 19] on button "Options" at bounding box center [494, 17] width 30 height 9
click at [491, 51] on button "Email" at bounding box center [498, 48] width 38 height 10
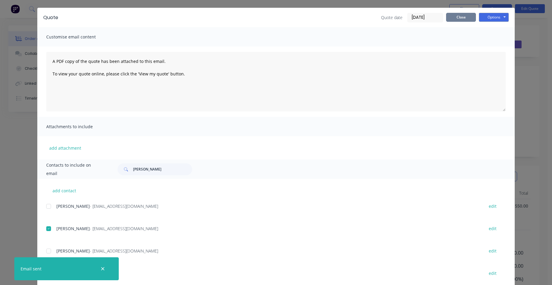
click at [460, 21] on button "Close" at bounding box center [461, 17] width 30 height 9
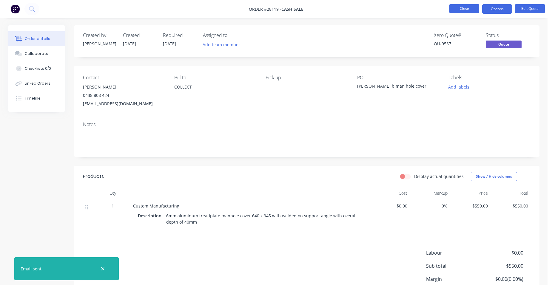
click at [462, 11] on button "Close" at bounding box center [465, 8] width 30 height 9
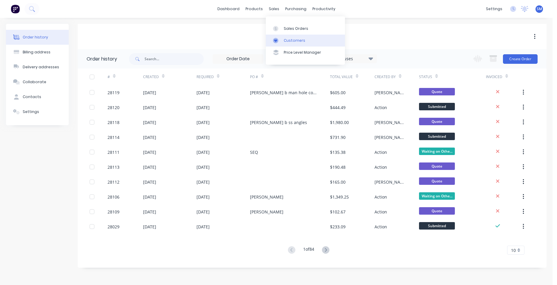
click at [296, 38] on div "Customers" at bounding box center [294, 40] width 21 height 5
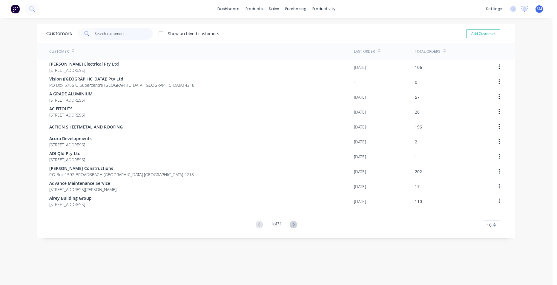
click at [118, 34] on input "text" at bounding box center [124, 34] width 58 height 12
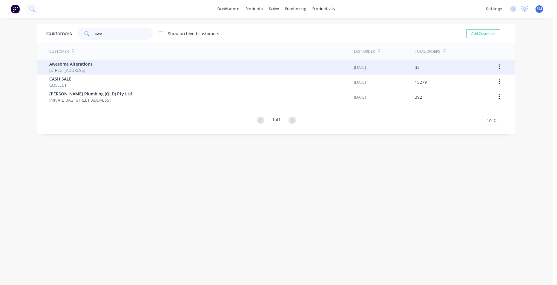
type input "awe"
click at [93, 64] on span "Awesome Alterations" at bounding box center [70, 64] width 43 height 6
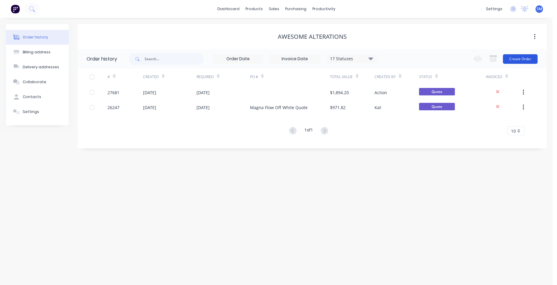
click at [510, 59] on button "Create Order" at bounding box center [520, 59] width 35 height 10
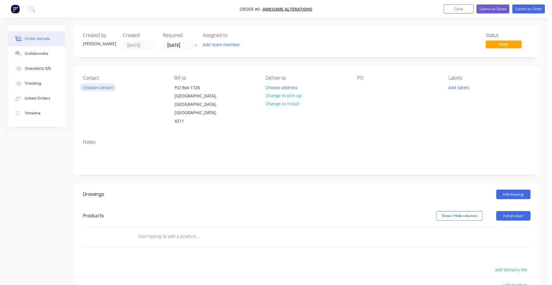
click at [109, 88] on button "Choose contact" at bounding box center [97, 87] width 37 height 8
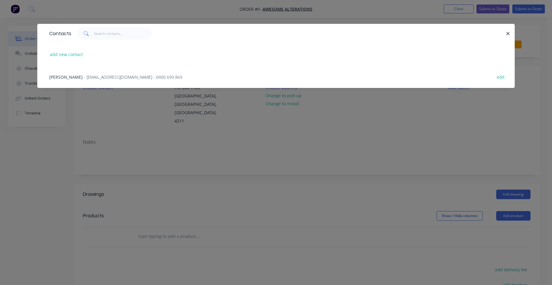
click at [78, 78] on div "[PERSON_NAME] - [PERSON_NAME][EMAIL_ADDRESS][DOMAIN_NAME] - 0400 699 869" at bounding box center [115, 77] width 133 height 6
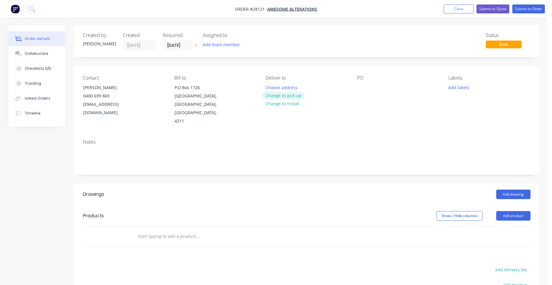
click at [293, 98] on button "Change to pick up" at bounding box center [283, 96] width 42 height 8
click at [295, 96] on button "Change to delivery" at bounding box center [284, 96] width 44 height 8
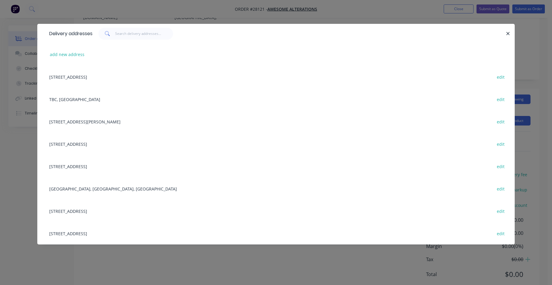
scroll to position [97, 0]
click at [510, 35] on icon "button" at bounding box center [508, 33] width 4 height 5
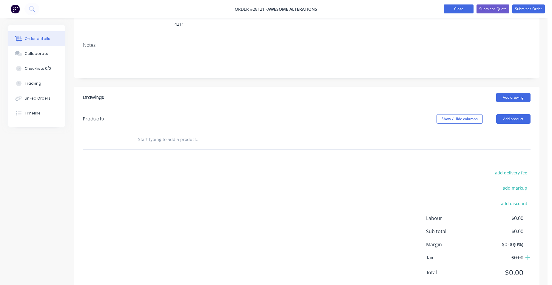
click at [458, 12] on button "Close" at bounding box center [459, 8] width 30 height 9
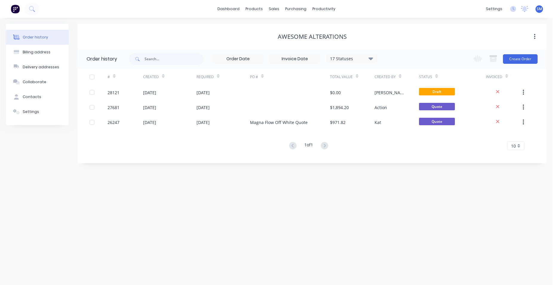
click at [367, 57] on div "17 Statuses" at bounding box center [351, 59] width 50 height 7
drag, startPoint x: 389, startPoint y: 141, endPoint x: 339, endPoint y: 184, distance: 66.9
click at [401, 139] on label at bounding box center [401, 139] width 0 height 0
click at [401, 141] on input "checkbox" at bounding box center [403, 142] width 5 height 6
checkbox input "true"
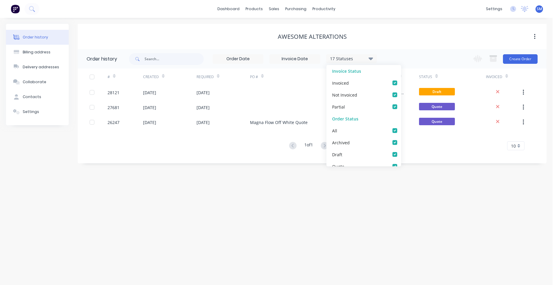
checkbox input "true"
click at [320, 199] on div "Order history Billing address Delivery addresses Collaborate Contacts Settings …" at bounding box center [276, 152] width 552 height 268
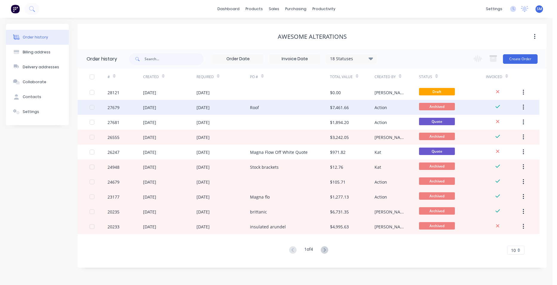
click at [268, 106] on div "Roof" at bounding box center [290, 107] width 80 height 15
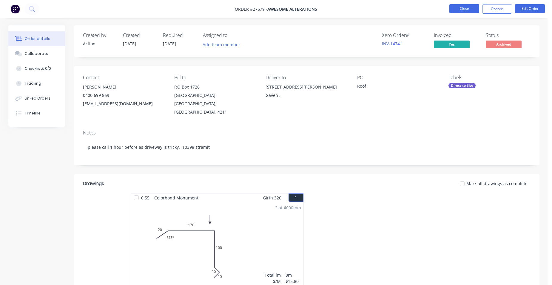
click at [468, 6] on button "Close" at bounding box center [465, 8] width 30 height 9
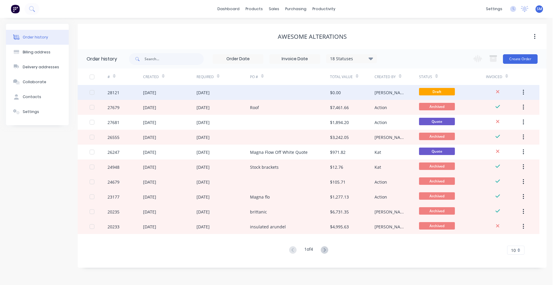
click at [276, 90] on div at bounding box center [290, 92] width 80 height 15
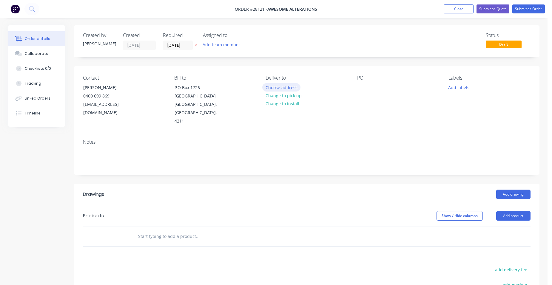
click at [277, 88] on button "Choose address" at bounding box center [281, 87] width 38 height 8
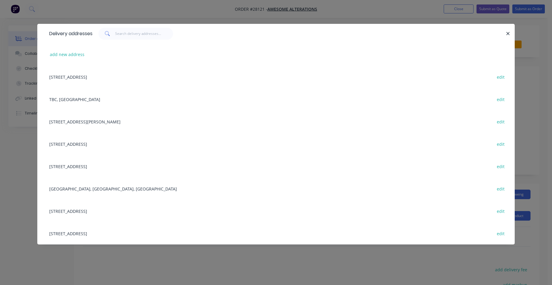
click at [101, 120] on div "[STREET_ADDRESS][PERSON_NAME] edit" at bounding box center [276, 121] width 460 height 22
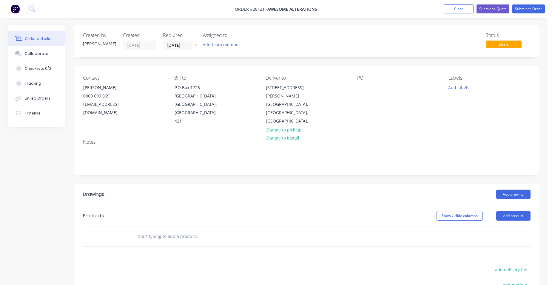
drag, startPoint x: 510, startPoint y: 199, endPoint x: 501, endPoint y: 207, distance: 11.7
click at [509, 211] on button "Add product" at bounding box center [514, 216] width 34 height 10
drag, startPoint x: 501, startPoint y: 207, endPoint x: 496, endPoint y: 212, distance: 7.0
click at [496, 227] on div "Product catalogue" at bounding box center [502, 231] width 46 height 9
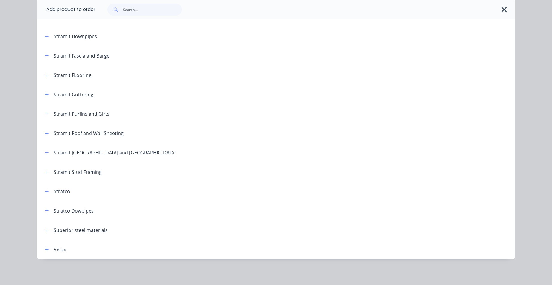
scroll to position [990, 0]
click at [45, 155] on button "button" at bounding box center [46, 152] width 7 height 7
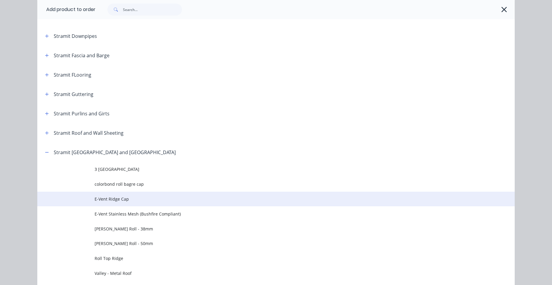
click at [133, 199] on span "E-Vent Ridge Cap" at bounding box center [263, 199] width 336 height 6
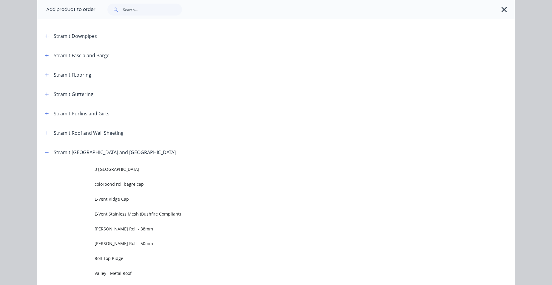
scroll to position [0, 0]
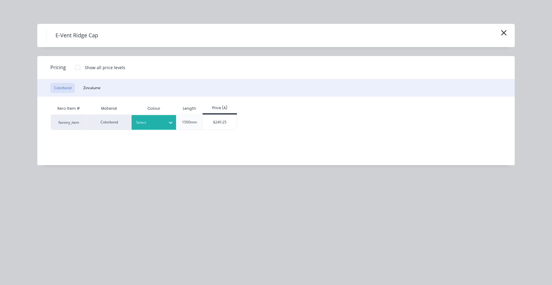
click at [145, 122] on div at bounding box center [149, 122] width 27 height 7
click at [226, 120] on div "$249.25" at bounding box center [220, 122] width 34 height 15
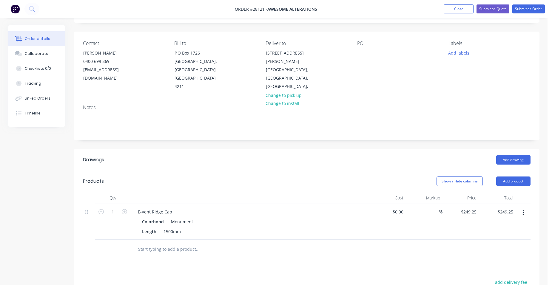
scroll to position [90, 0]
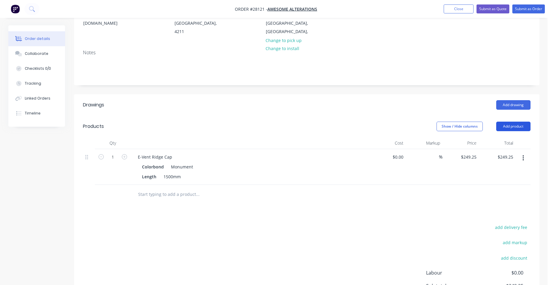
click at [513, 122] on button "Add product" at bounding box center [514, 127] width 34 height 10
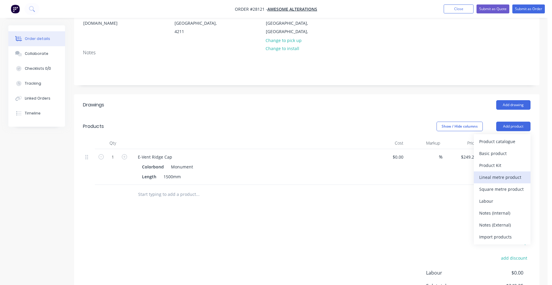
click at [525, 172] on button "Lineal metre product" at bounding box center [502, 178] width 57 height 12
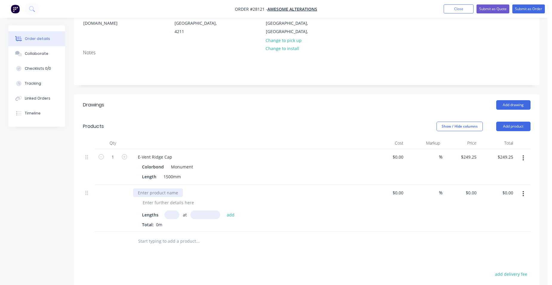
click at [156, 189] on div at bounding box center [158, 193] width 50 height 9
click at [170, 199] on div at bounding box center [168, 203] width 61 height 9
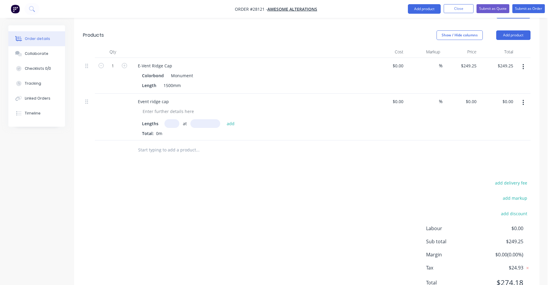
scroll to position [191, 0]
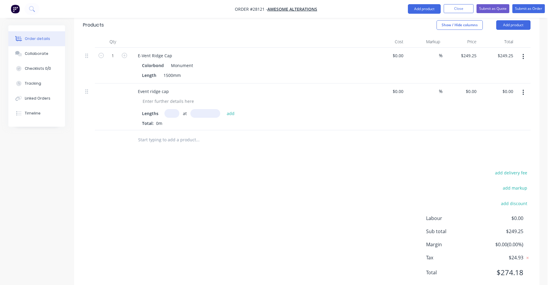
click at [173, 109] on input "text" at bounding box center [172, 113] width 15 height 9
type input "4"
type input "2500"
click at [224, 109] on button "add" at bounding box center [231, 113] width 14 height 8
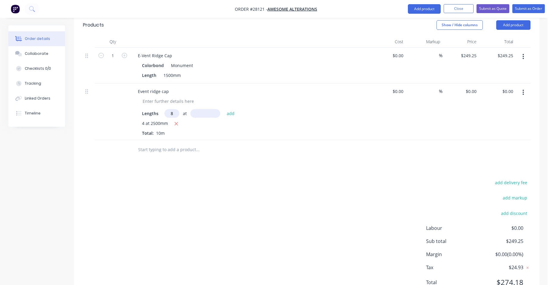
type input "8"
type input "3000"
click at [224, 109] on button "add" at bounding box center [231, 113] width 14 height 8
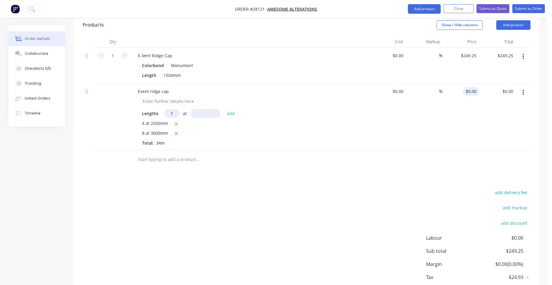
type input "1"
click at [476, 87] on input "0" at bounding box center [475, 91] width 7 height 9
type input "$100.00"
type input "$3,400.00"
click at [465, 84] on div "$100.00 100" at bounding box center [461, 117] width 37 height 67
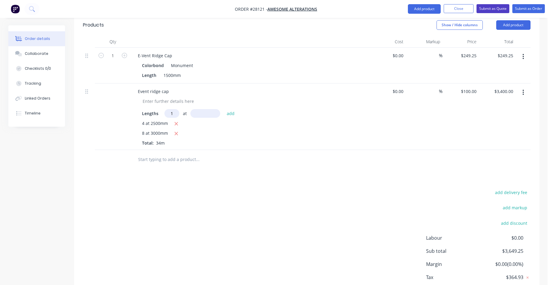
click at [497, 8] on button "Submit as Quote" at bounding box center [493, 8] width 33 height 9
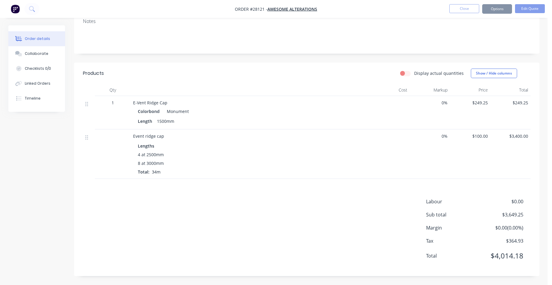
scroll to position [0, 0]
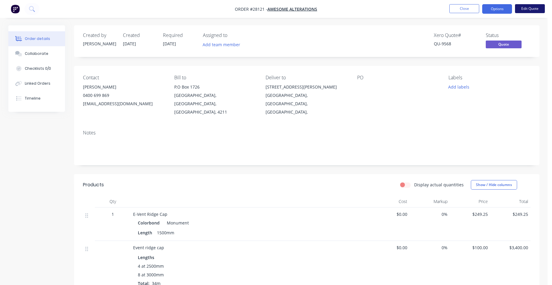
click at [523, 7] on button "Edit Quote" at bounding box center [530, 8] width 30 height 9
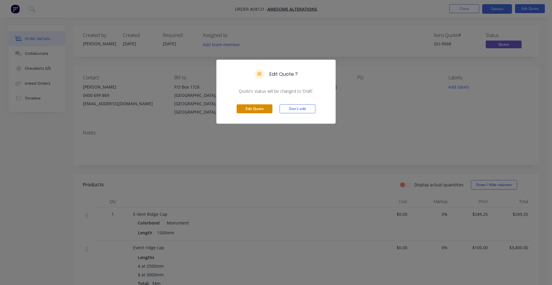
click at [241, 110] on button "Edit Quote" at bounding box center [255, 108] width 36 height 9
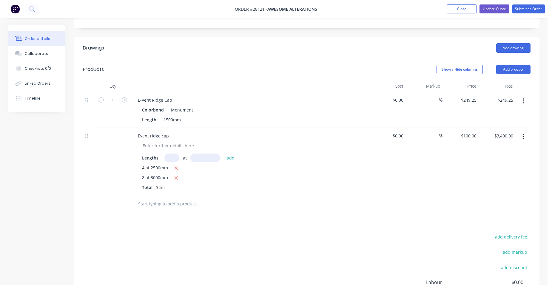
scroll to position [149, 0]
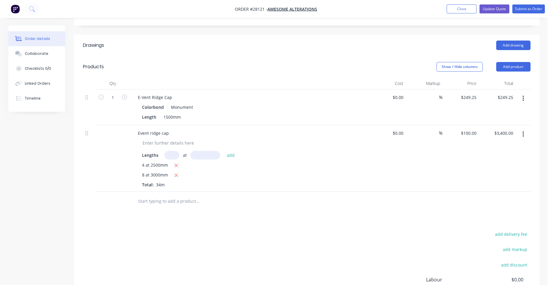
click at [525, 93] on button "button" at bounding box center [524, 98] width 14 height 11
click at [496, 146] on div "Delete" at bounding box center [502, 150] width 46 height 9
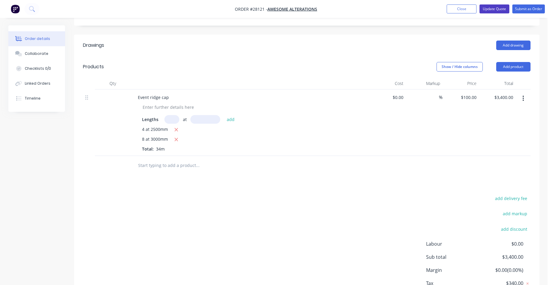
click at [500, 8] on button "Update Quote" at bounding box center [495, 8] width 30 height 9
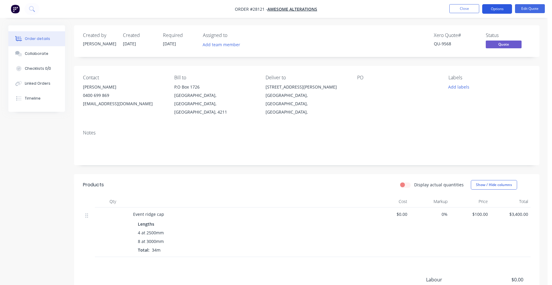
click at [501, 8] on button "Options" at bounding box center [497, 9] width 30 height 10
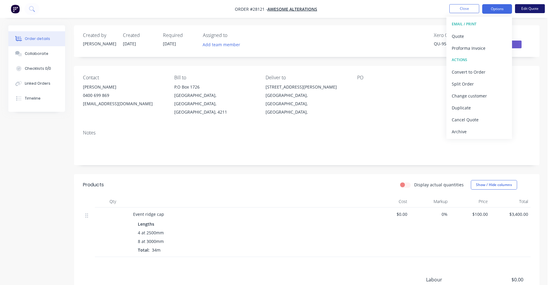
click at [529, 5] on button "Edit Quote" at bounding box center [530, 8] width 30 height 9
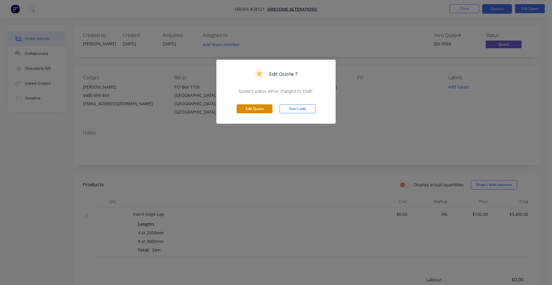
click at [246, 106] on button "Edit Quote" at bounding box center [255, 108] width 36 height 9
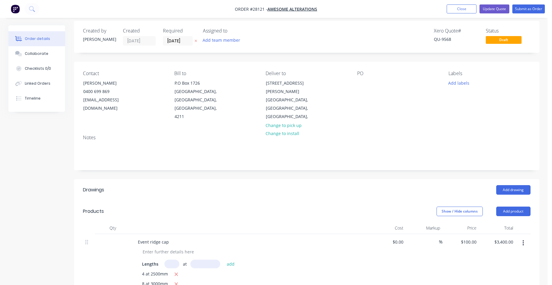
scroll to position [30, 0]
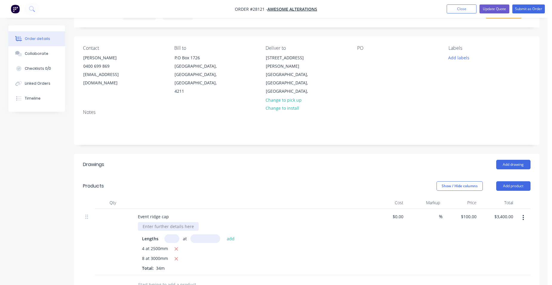
click at [159, 222] on div at bounding box center [168, 226] width 61 height 9
click at [326, 176] on header "Products Show / Hide columns Add product" at bounding box center [307, 186] width 466 height 21
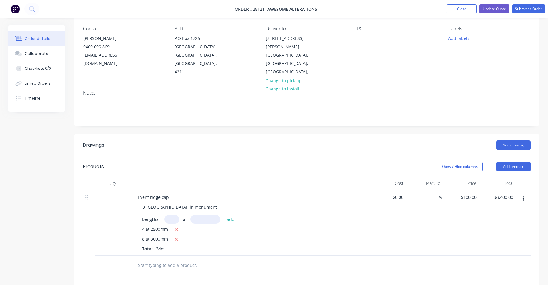
scroll to position [60, 0]
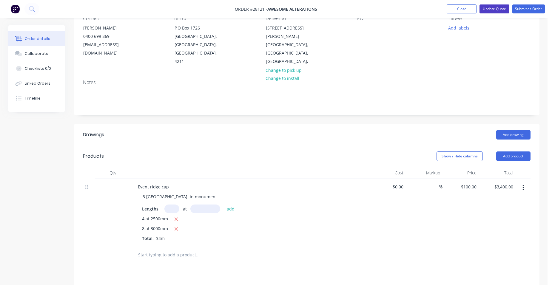
click at [496, 7] on button "Update Quote" at bounding box center [495, 8] width 30 height 9
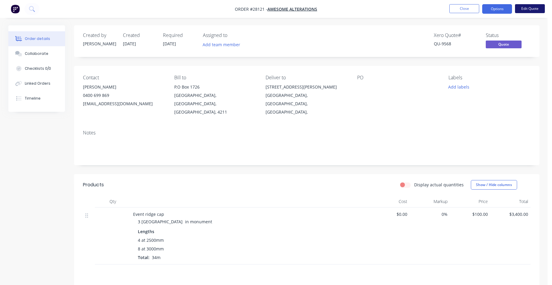
click at [524, 10] on button "Edit Quote" at bounding box center [530, 8] width 30 height 9
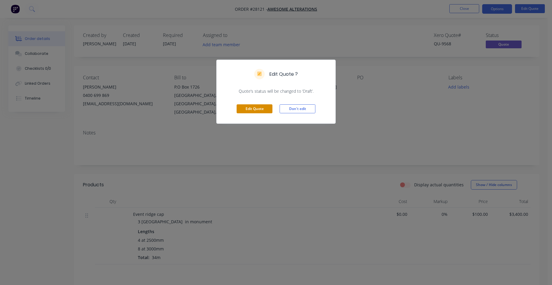
click at [268, 107] on button "Edit Quote" at bounding box center [255, 108] width 36 height 9
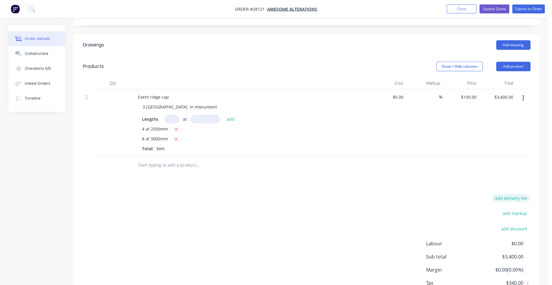
scroll to position [175, 0]
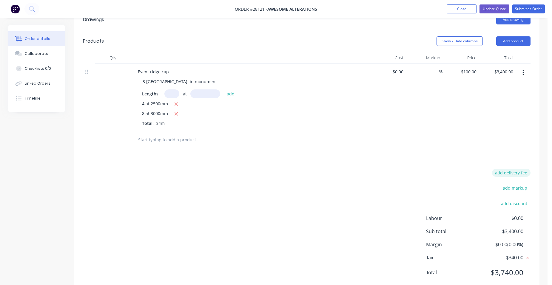
click at [529, 169] on button "add delivery fee" at bounding box center [511, 173] width 39 height 8
type input "110"
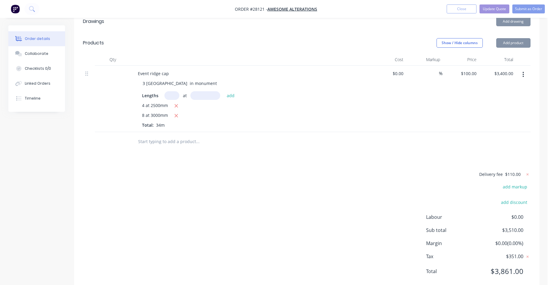
click at [527, 143] on div "Drawings Add drawing Products Show / Hide columns Add product Qty Cost Markup P…" at bounding box center [307, 151] width 466 height 281
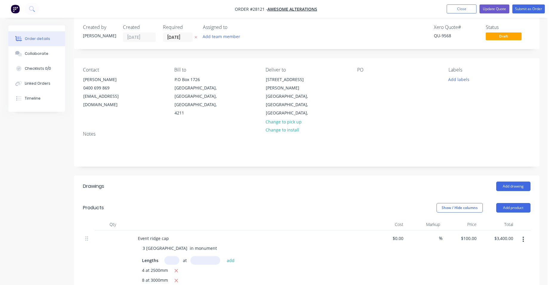
scroll to position [0, 0]
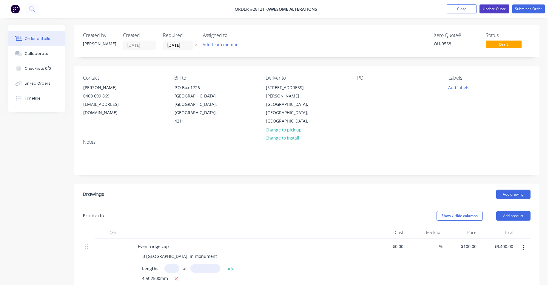
click at [498, 10] on button "Update Quote" at bounding box center [495, 8] width 30 height 9
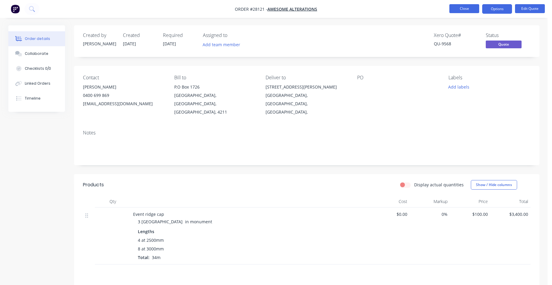
click at [460, 9] on button "Close" at bounding box center [465, 8] width 30 height 9
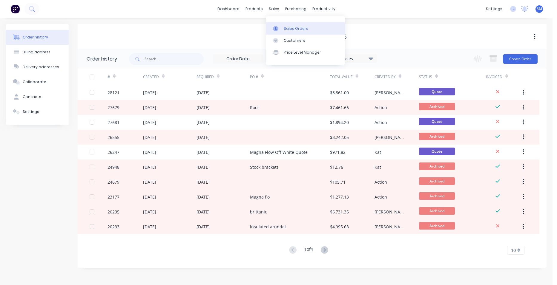
click at [293, 28] on div "Sales Orders" at bounding box center [296, 28] width 24 height 5
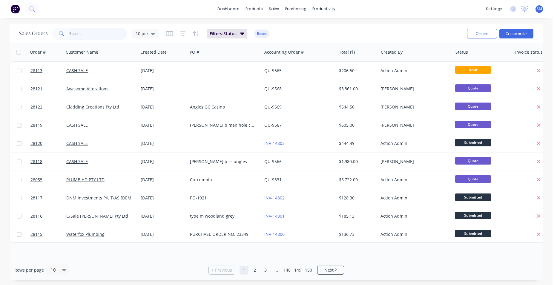
click at [88, 36] on input "text" at bounding box center [98, 34] width 58 height 12
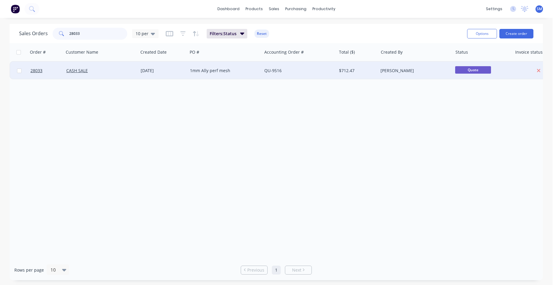
type input "28033"
click at [291, 70] on div "QU-9516" at bounding box center [297, 71] width 66 height 6
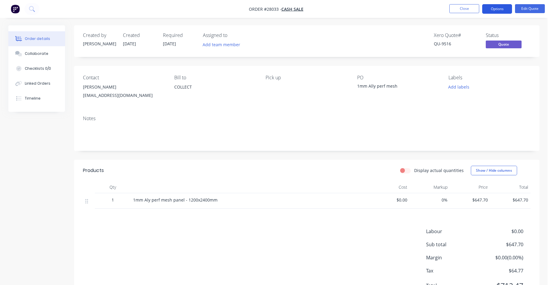
click at [504, 7] on button "Options" at bounding box center [497, 9] width 30 height 10
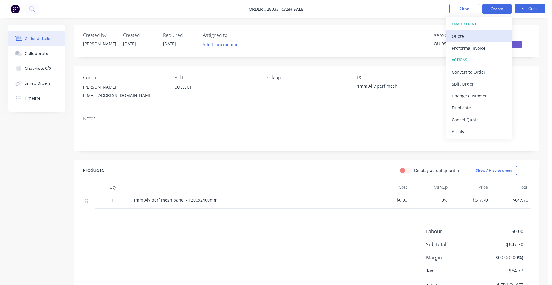
click at [477, 38] on div "Quote" at bounding box center [479, 36] width 55 height 9
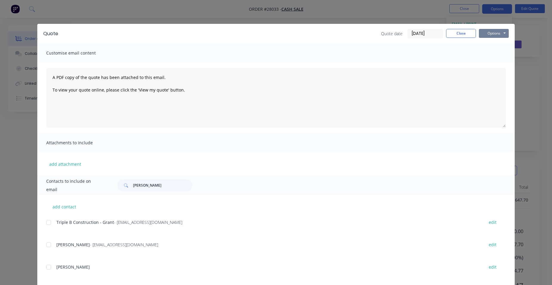
click at [487, 33] on button "Options" at bounding box center [494, 33] width 30 height 9
click at [497, 52] on button "Print" at bounding box center [498, 54] width 38 height 10
click at [459, 32] on button "Close" at bounding box center [461, 33] width 30 height 9
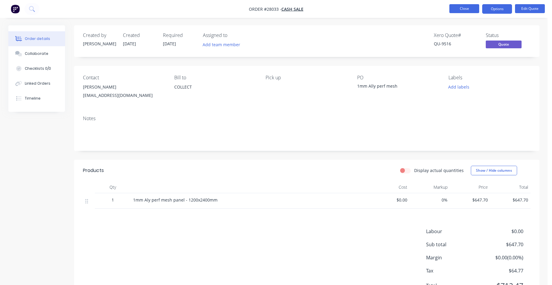
click at [460, 6] on button "Close" at bounding box center [465, 8] width 30 height 9
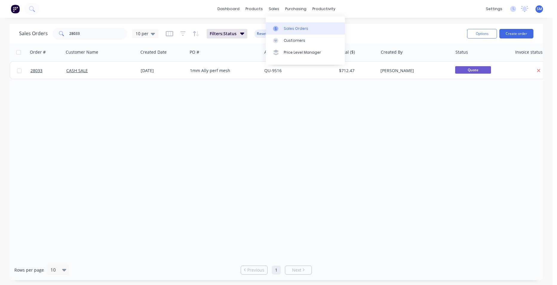
click at [288, 33] on link "Sales Orders" at bounding box center [305, 28] width 79 height 12
click at [50, 36] on div "Sales Orders 28033 10 per" at bounding box center [88, 34] width 139 height 12
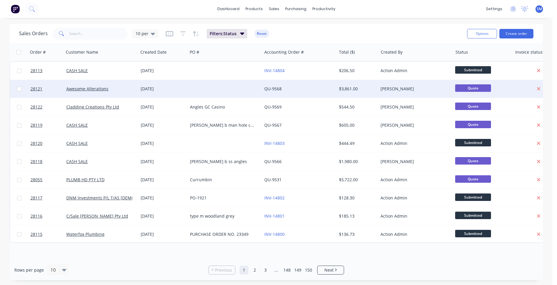
click at [239, 90] on div at bounding box center [224, 89] width 74 height 18
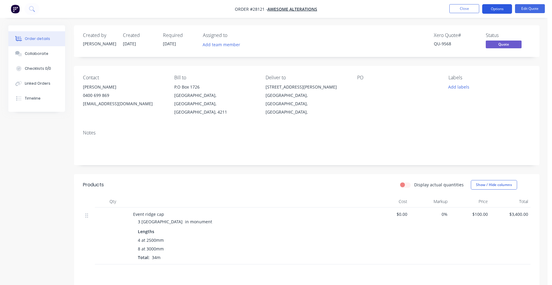
click at [490, 8] on button "Options" at bounding box center [497, 9] width 30 height 10
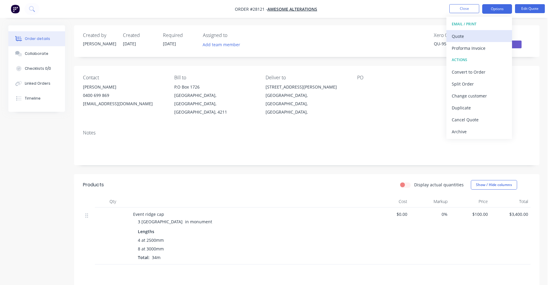
click at [486, 35] on div "Quote" at bounding box center [479, 36] width 55 height 9
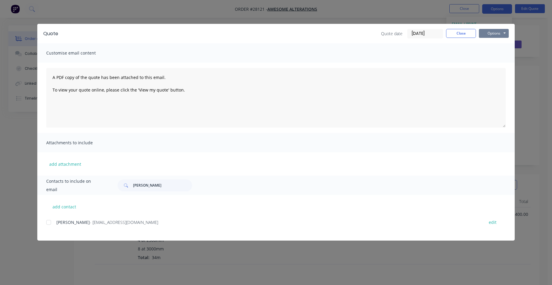
click at [491, 35] on button "Options" at bounding box center [494, 33] width 30 height 9
click at [502, 56] on button "Print" at bounding box center [498, 54] width 38 height 10
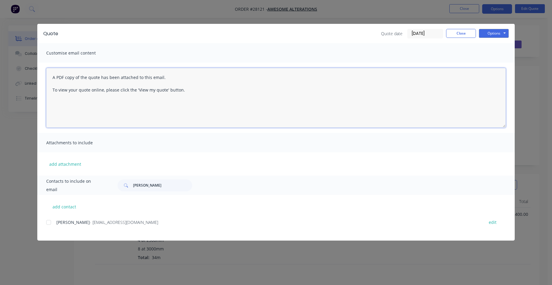
drag, startPoint x: 435, startPoint y: 109, endPoint x: 460, endPoint y: 98, distance: 27.3
click at [435, 109] on textarea "A PDF copy of the quote has been attached to this email. To view your quote onl…" at bounding box center [276, 98] width 460 height 60
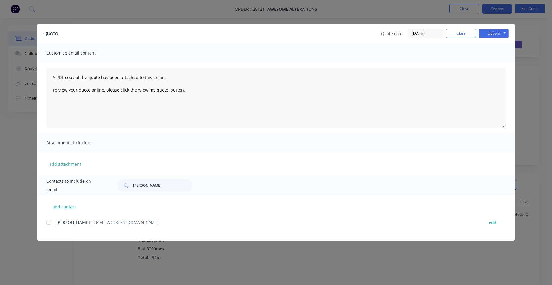
click at [457, 28] on div "Quote Quote date [DATE] Close Options Preview Print Email" at bounding box center [276, 33] width 478 height 19
click at [457, 31] on button "Close" at bounding box center [461, 33] width 30 height 9
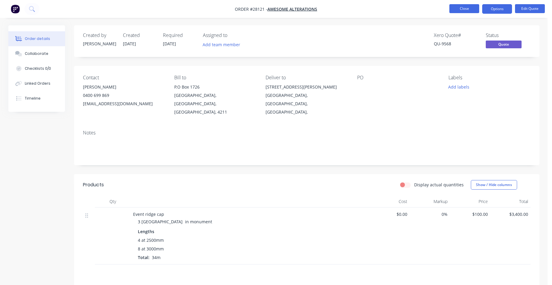
click at [467, 8] on button "Close" at bounding box center [465, 8] width 30 height 9
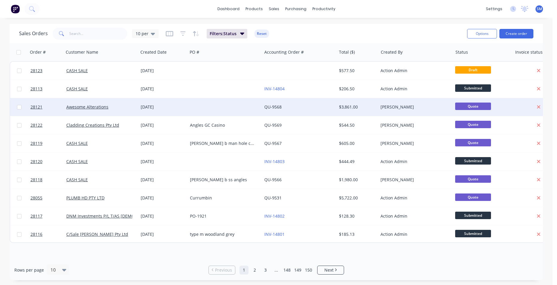
click at [220, 104] on div at bounding box center [224, 107] width 74 height 18
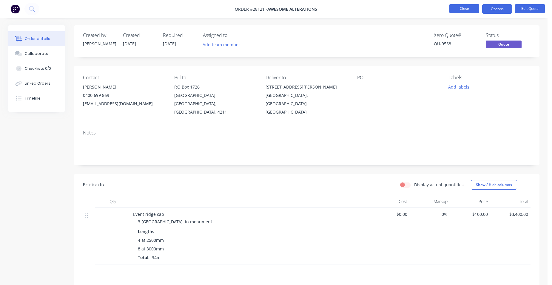
click at [475, 6] on button "Close" at bounding box center [465, 8] width 30 height 9
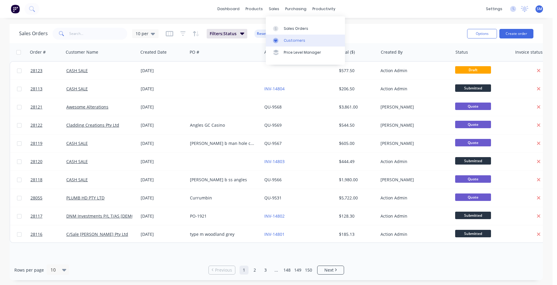
click at [291, 37] on link "Customers" at bounding box center [305, 41] width 79 height 12
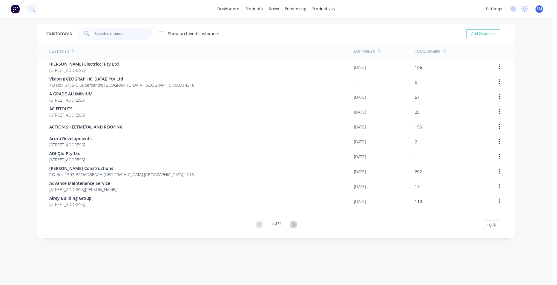
click at [128, 36] on input "text" at bounding box center [124, 34] width 58 height 12
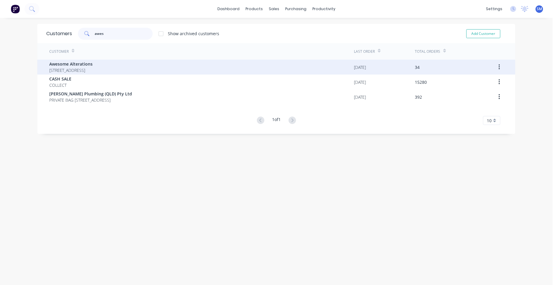
type input "awes"
click at [89, 70] on span "[STREET_ADDRESS]" at bounding box center [70, 70] width 43 height 6
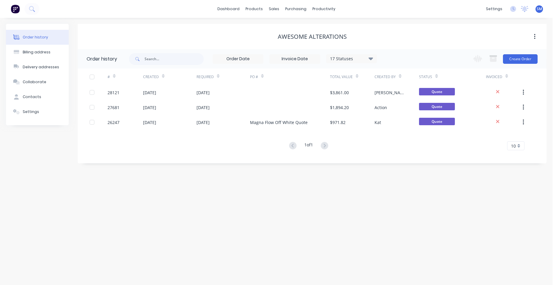
click at [357, 54] on div "17 Statuses Invoice Status Invoiced Not Invoiced Partial Order Status All Archi…" at bounding box center [351, 58] width 51 height 9
click at [356, 58] on div "17 Statuses" at bounding box center [351, 59] width 50 height 7
drag, startPoint x: 390, startPoint y: 130, endPoint x: 378, endPoint y: 136, distance: 13.4
click at [401, 127] on label at bounding box center [401, 127] width 0 height 0
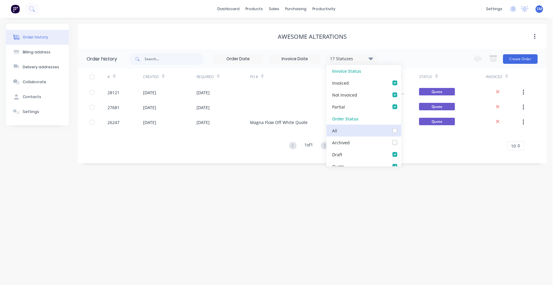
click at [401, 131] on input "checkbox" at bounding box center [403, 130] width 5 height 6
checkbox input "true"
click at [313, 198] on div "Order history Billing address Delivery addresses Collaborate Contacts Settings …" at bounding box center [276, 152] width 552 height 268
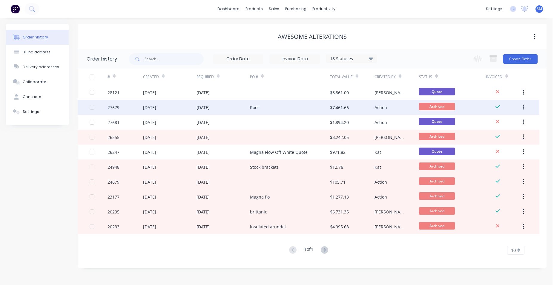
click at [294, 107] on div "Roof" at bounding box center [290, 107] width 80 height 15
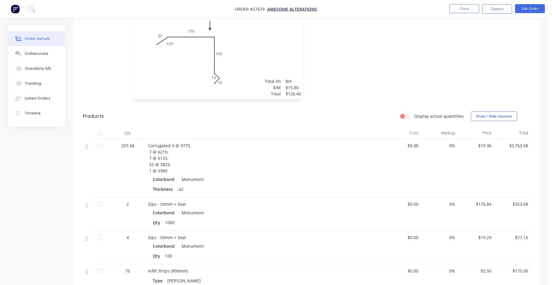
scroll to position [209, 0]
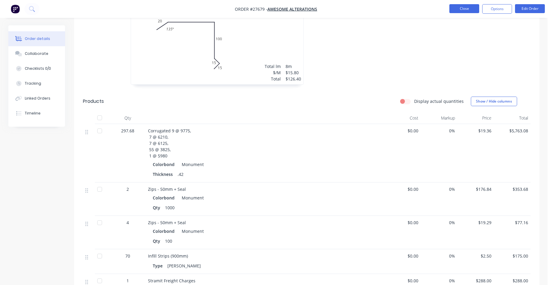
click at [462, 11] on button "Close" at bounding box center [465, 8] width 30 height 9
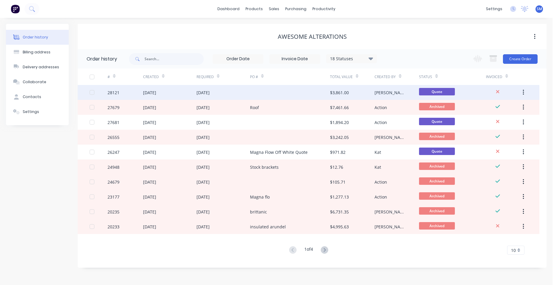
click at [287, 93] on div at bounding box center [290, 92] width 80 height 15
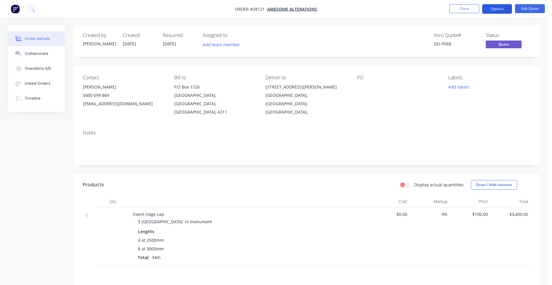
click at [494, 6] on button "Options" at bounding box center [497, 9] width 30 height 10
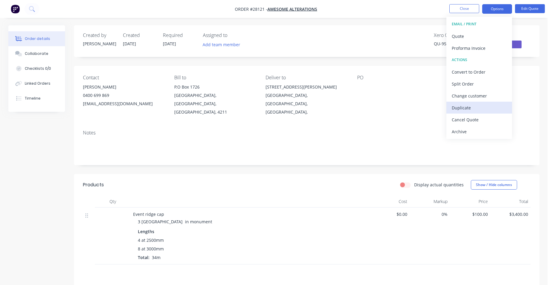
click at [485, 107] on div "Duplicate" at bounding box center [479, 108] width 55 height 9
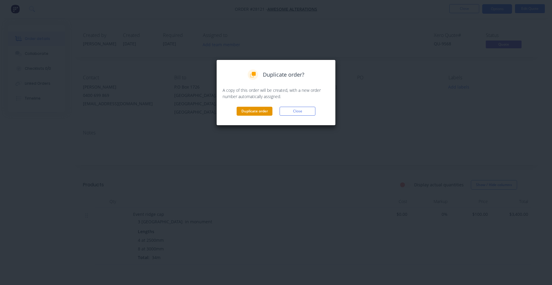
click at [259, 111] on button "Duplicate order" at bounding box center [255, 111] width 36 height 9
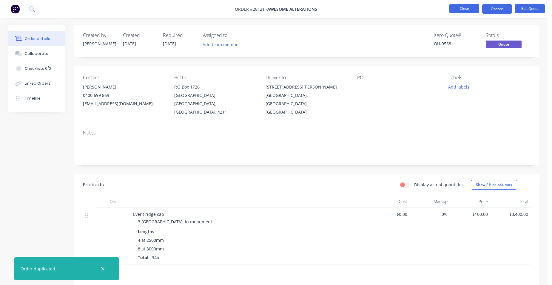
click at [460, 8] on button "Close" at bounding box center [465, 8] width 30 height 9
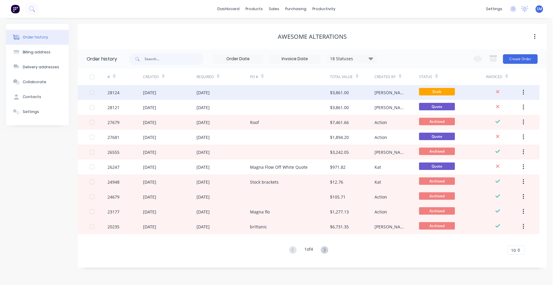
click at [298, 93] on div at bounding box center [290, 92] width 80 height 15
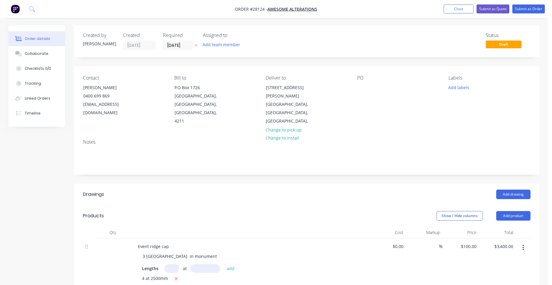
scroll to position [60, 0]
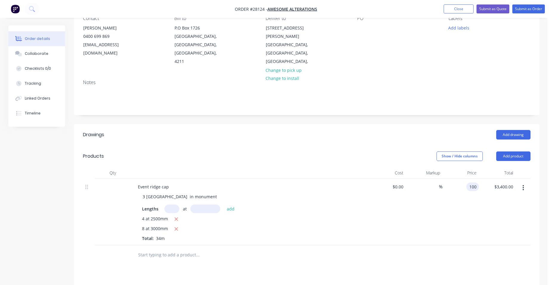
click at [477, 183] on input "100" at bounding box center [474, 187] width 10 height 9
type input "$19.80"
click at [173, 226] on button "button" at bounding box center [176, 229] width 7 height 7
click at [177, 218] on icon "button" at bounding box center [176, 219] width 3 height 3
type input "$0.00"
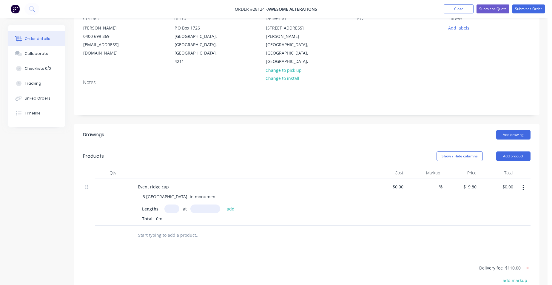
click at [176, 205] on input "text" at bounding box center [172, 209] width 15 height 9
type input "2"
type input "4875mm"
drag, startPoint x: 232, startPoint y: 193, endPoint x: 209, endPoint y: 198, distance: 23.4
click at [232, 205] on button "add" at bounding box center [231, 209] width 14 height 8
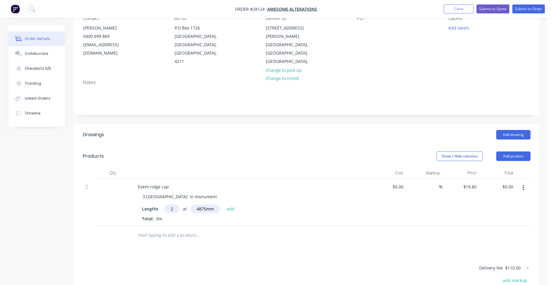
type input "$193.05"
type input "4"
type input "5960mm"
click at [225, 205] on button "add" at bounding box center [231, 209] width 14 height 8
type input "$665.08"
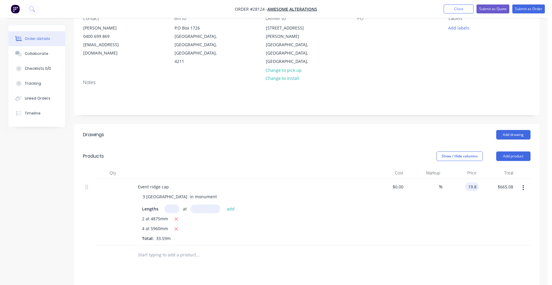
click at [479, 183] on input "19.8" at bounding box center [473, 187] width 11 height 9
type input "$58.95"
type input "$1,980.13"
click at [466, 186] on div "$58.95 $58.95" at bounding box center [461, 212] width 37 height 67
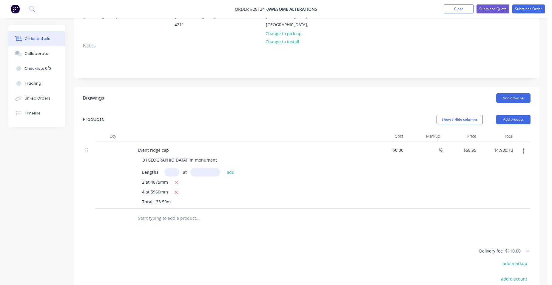
scroll to position [149, 0]
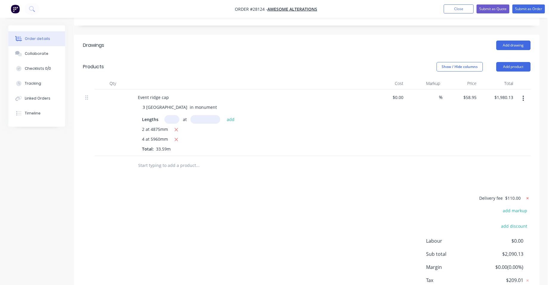
click at [528, 196] on icon at bounding box center [528, 199] width 6 height 6
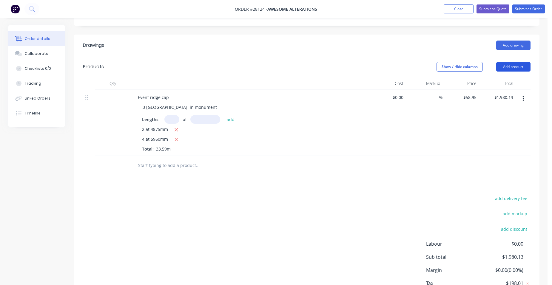
click at [516, 62] on button "Add product" at bounding box center [514, 67] width 34 height 10
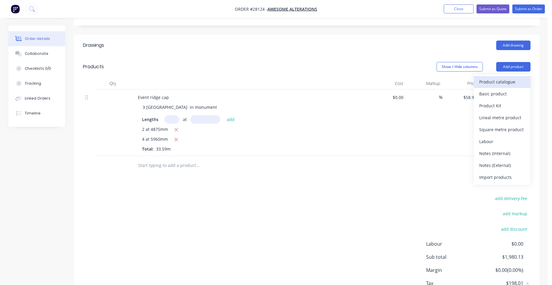
click at [502, 78] on div "Product catalogue" at bounding box center [502, 82] width 46 height 9
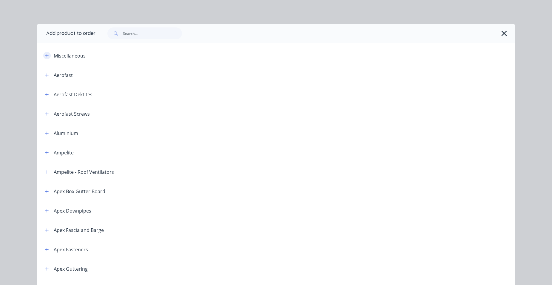
click at [45, 56] on icon "button" at bounding box center [46, 55] width 3 height 3
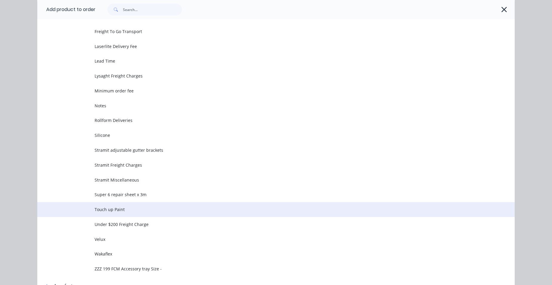
scroll to position [209, 0]
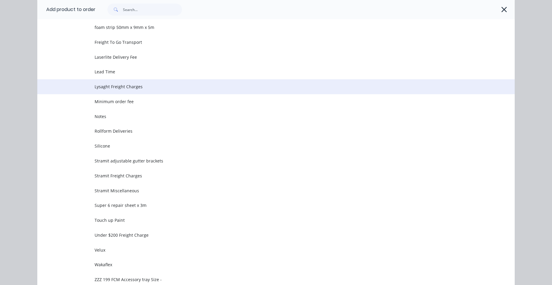
click at [132, 90] on span "Lysaght Freight Charges" at bounding box center [263, 87] width 336 height 6
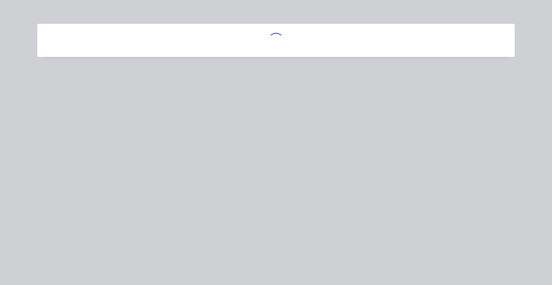
scroll to position [0, 0]
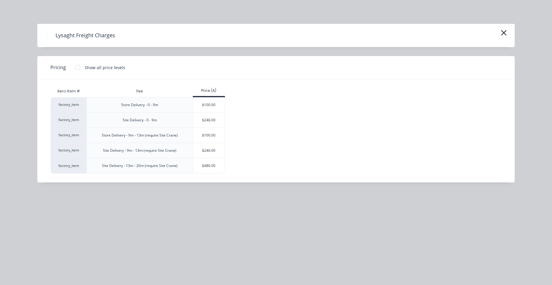
click at [205, 120] on div "$246.00" at bounding box center [209, 120] width 32 height 15
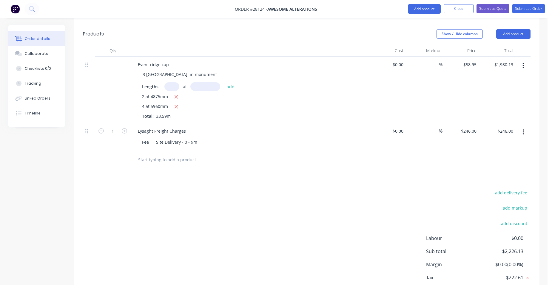
scroll to position [172, 0]
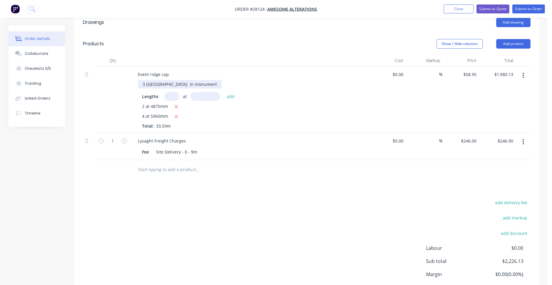
click at [199, 80] on div "3 [GEOGRAPHIC_DATA] in monument" at bounding box center [180, 84] width 84 height 9
drag, startPoint x: 173, startPoint y: 67, endPoint x: 139, endPoint y: 67, distance: 34.0
click at [139, 80] on div "3 [GEOGRAPHIC_DATA] in monument" at bounding box center [180, 84] width 84 height 9
drag, startPoint x: 167, startPoint y: 70, endPoint x: 177, endPoint y: 65, distance: 10.9
click at [175, 80] on div "monument" at bounding box center [252, 84] width 229 height 9
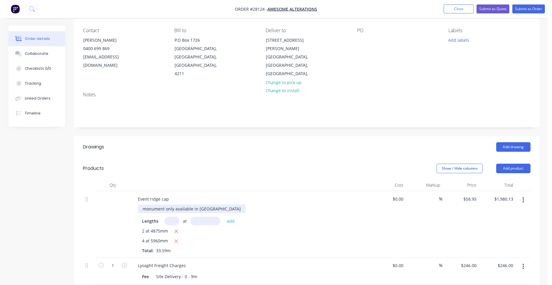
scroll to position [0, 0]
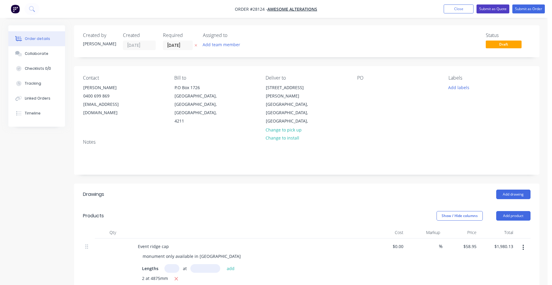
click at [505, 9] on button "Submit as Quote" at bounding box center [493, 8] width 33 height 9
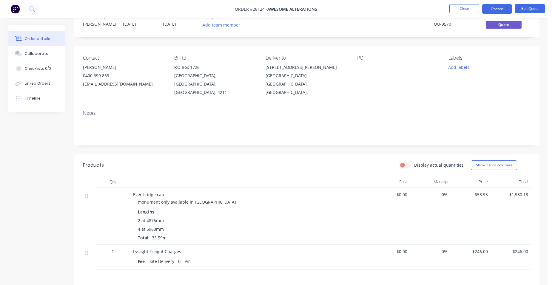
scroll to position [60, 0]
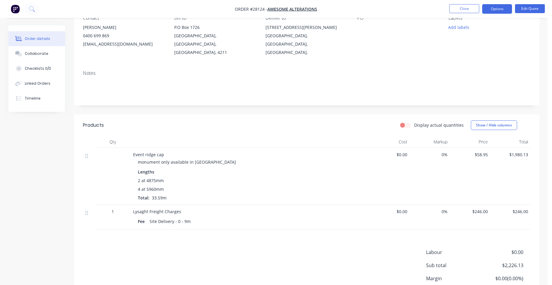
click at [163, 152] on div "Event ridge cap" at bounding box center [250, 155] width 234 height 6
click at [521, 9] on button "Edit Quote" at bounding box center [530, 8] width 30 height 9
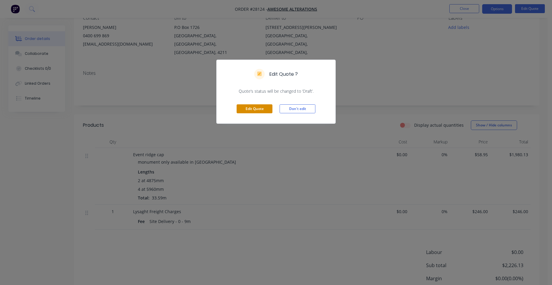
click at [261, 106] on button "Edit Quote" at bounding box center [255, 108] width 36 height 9
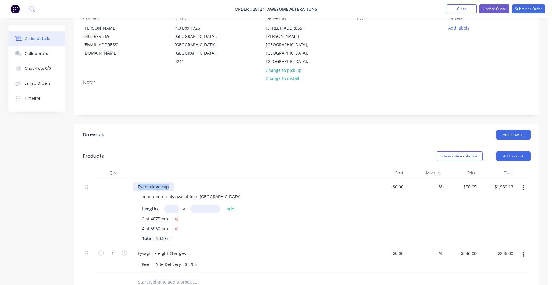
drag, startPoint x: 169, startPoint y: 170, endPoint x: 126, endPoint y: 165, distance: 42.7
click at [126, 179] on div "Event ridge cap monument only available in rolltop ridge Lengths at add 2 at 48…" at bounding box center [307, 212] width 448 height 67
click at [166, 183] on div "Event ridge cap" at bounding box center [153, 187] width 41 height 9
click at [171, 183] on div "Event ridge cap" at bounding box center [153, 187] width 41 height 9
click at [174, 227] on icon "button" at bounding box center [176, 229] width 4 height 5
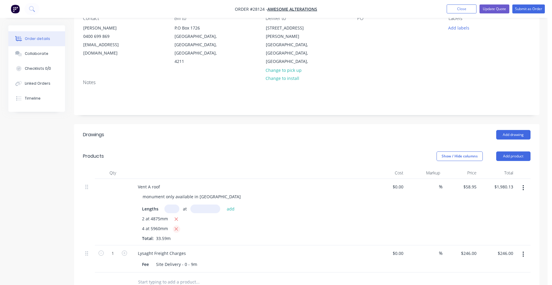
type input "$574.76"
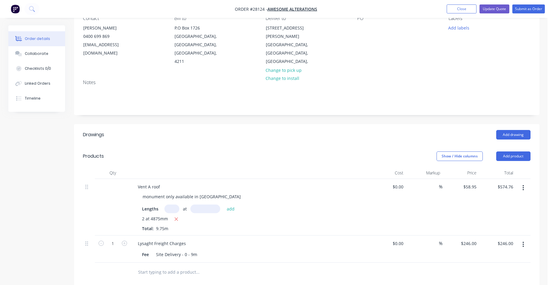
click at [170, 205] on input "text" at bounding box center [172, 209] width 15 height 9
type input "4"
type input "5690mm"
click at [228, 205] on button "add" at bounding box center [231, 209] width 14 height 8
type input "$1,916.46"
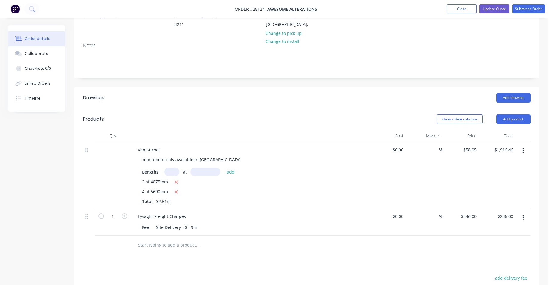
scroll to position [149, 0]
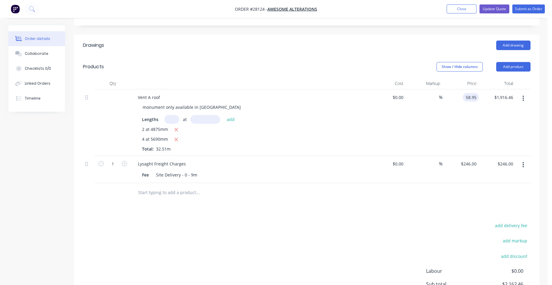
click at [477, 93] on input "58.95" at bounding box center [472, 97] width 14 height 9
type input "$65.00"
type input "$2,113.15"
click at [461, 90] on div "$65.00 65" at bounding box center [461, 123] width 37 height 67
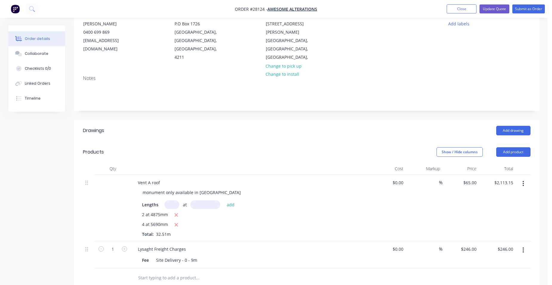
scroll to position [0, 0]
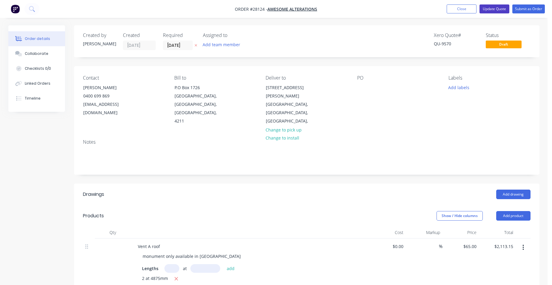
click at [490, 10] on button "Update Quote" at bounding box center [495, 8] width 30 height 9
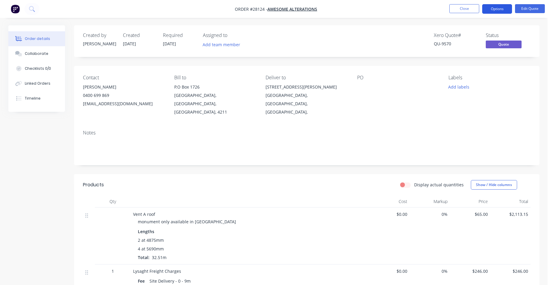
click at [489, 10] on button "Options" at bounding box center [497, 9] width 30 height 10
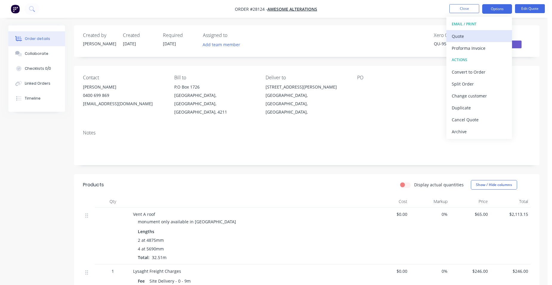
click at [468, 32] on div "Quote" at bounding box center [479, 36] width 55 height 9
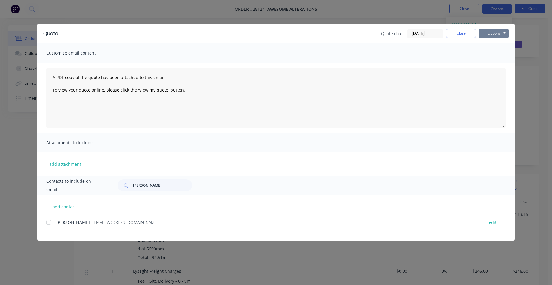
click at [492, 33] on button "Options" at bounding box center [494, 33] width 30 height 9
click at [496, 52] on button "Print" at bounding box center [498, 54] width 38 height 10
click at [454, 30] on button "Close" at bounding box center [461, 33] width 30 height 9
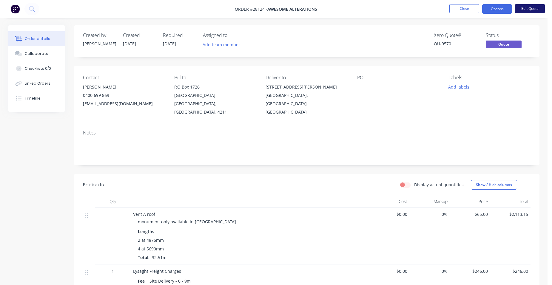
click at [526, 7] on button "Edit Quote" at bounding box center [530, 8] width 30 height 9
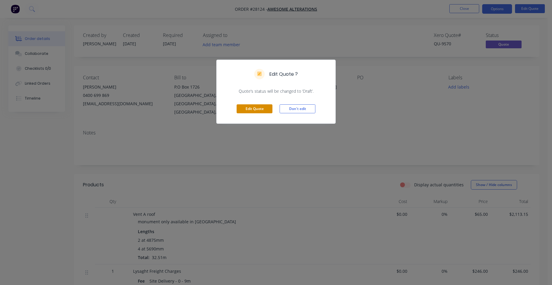
click at [262, 109] on button "Edit Quote" at bounding box center [255, 108] width 36 height 9
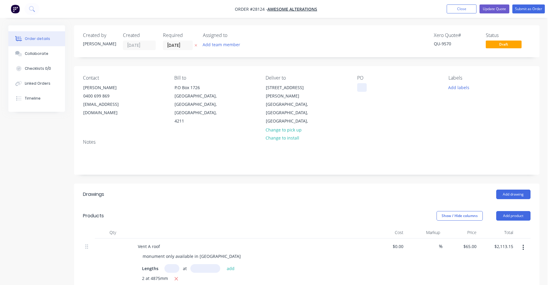
click at [361, 90] on div at bounding box center [362, 87] width 10 height 9
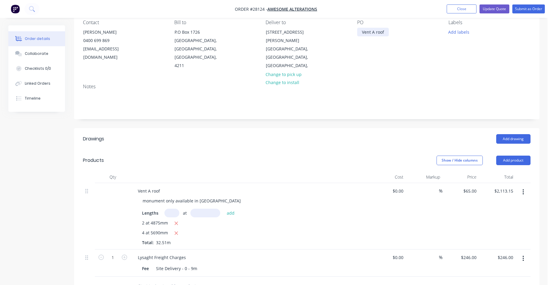
scroll to position [53, 0]
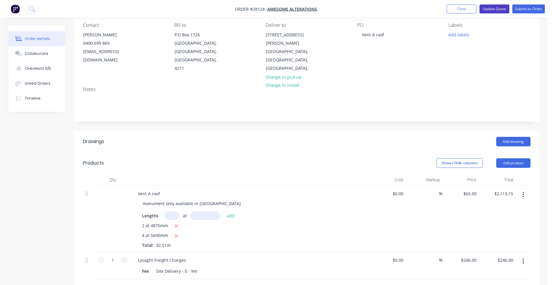
click at [505, 8] on button "Update Quote" at bounding box center [495, 8] width 30 height 9
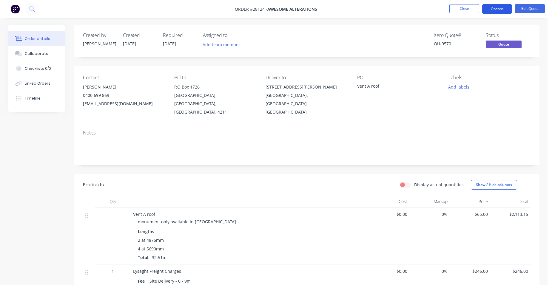
click at [504, 10] on button "Options" at bounding box center [497, 9] width 30 height 10
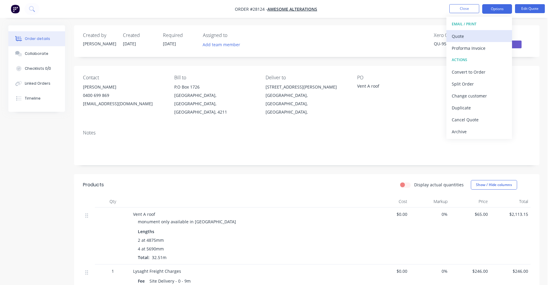
click at [487, 33] on div "Quote" at bounding box center [479, 36] width 55 height 9
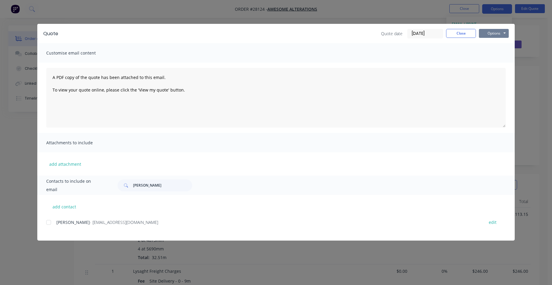
click at [498, 34] on button "Options" at bounding box center [494, 33] width 30 height 9
click at [508, 57] on button "Print" at bounding box center [498, 54] width 38 height 10
click at [458, 31] on button "Close" at bounding box center [461, 33] width 30 height 9
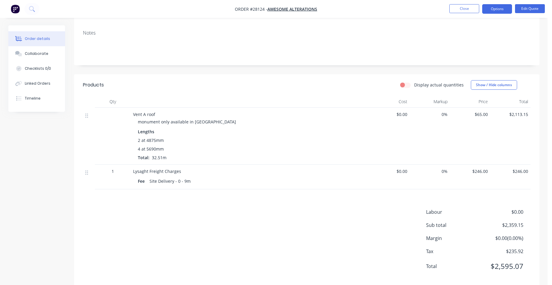
scroll to position [102, 0]
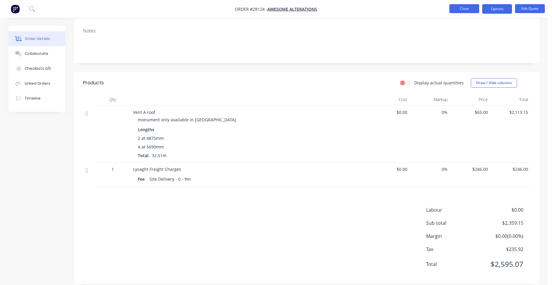
click at [472, 7] on button "Close" at bounding box center [465, 8] width 30 height 9
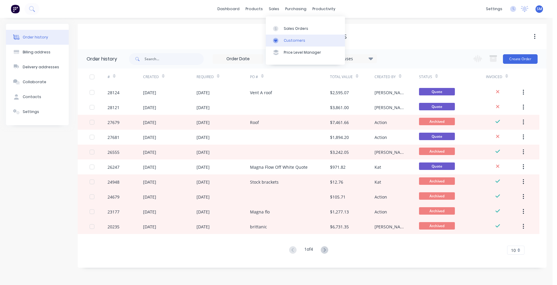
click at [292, 39] on div "Customers" at bounding box center [294, 40] width 21 height 5
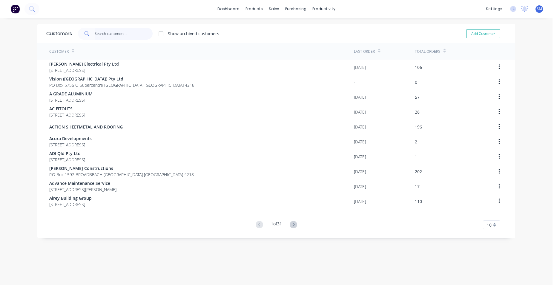
click at [105, 32] on input "text" at bounding box center [124, 34] width 58 height 12
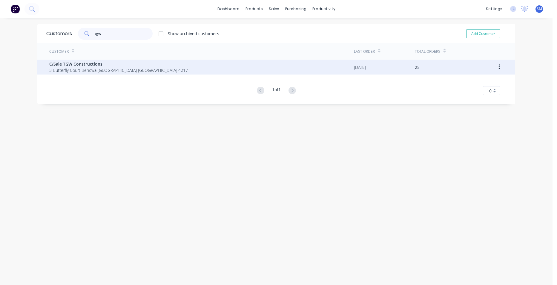
type input "tgw"
click at [87, 65] on span "C/Sale TGW Constructions" at bounding box center [118, 64] width 139 height 6
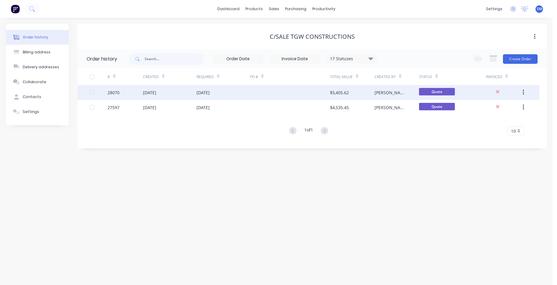
click at [289, 90] on div at bounding box center [290, 92] width 80 height 15
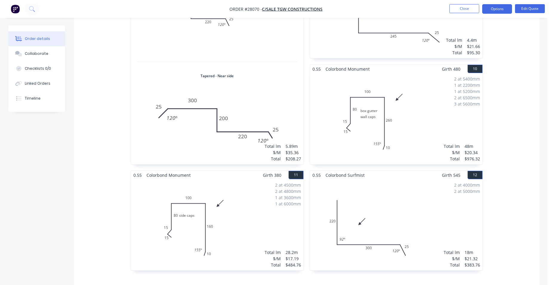
scroll to position [736, 0]
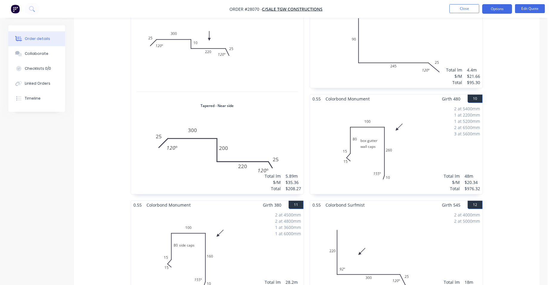
click at [412, 129] on div "2 at 5400mm 1 at 2200mm 1 at 5200mm 2 at 6500mm 3 at 5600mm Total lm $/M Total …" at bounding box center [396, 148] width 173 height 91
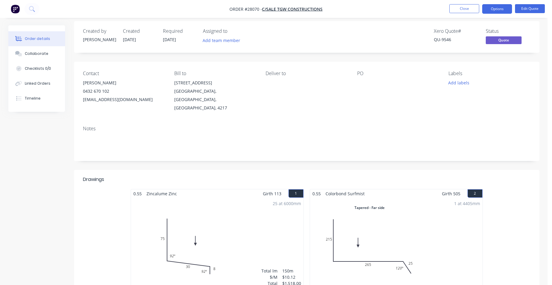
scroll to position [0, 0]
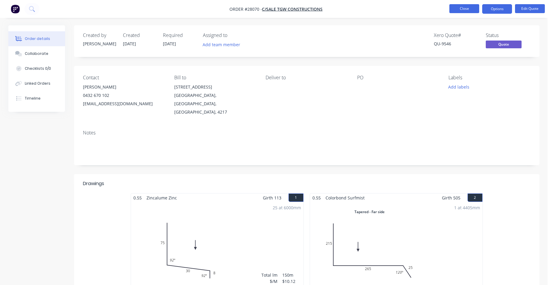
click at [468, 6] on button "Close" at bounding box center [465, 8] width 30 height 9
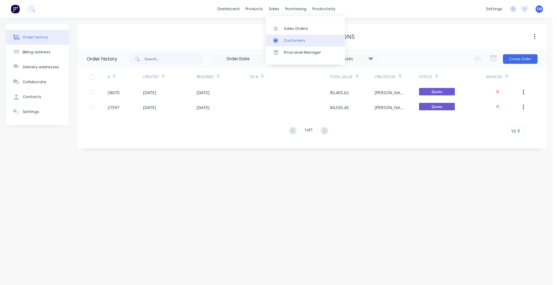
click at [287, 38] on link "Customers" at bounding box center [305, 41] width 79 height 12
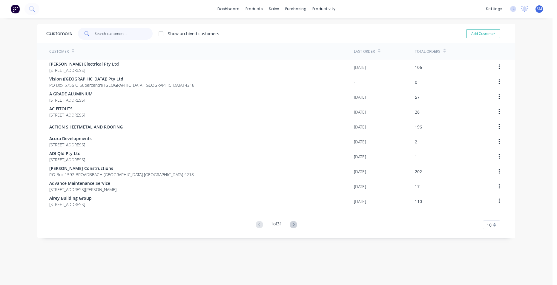
click at [112, 35] on input "text" at bounding box center [124, 34] width 58 height 12
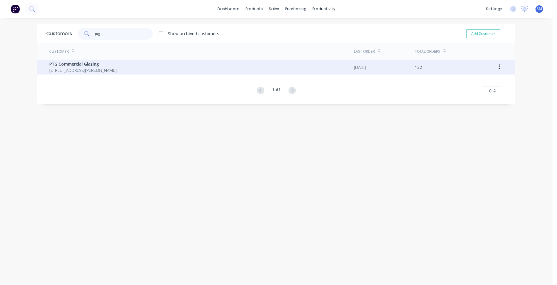
type input "ptg"
click at [57, 71] on span "[STREET_ADDRESS][PERSON_NAME]" at bounding box center [82, 70] width 67 height 6
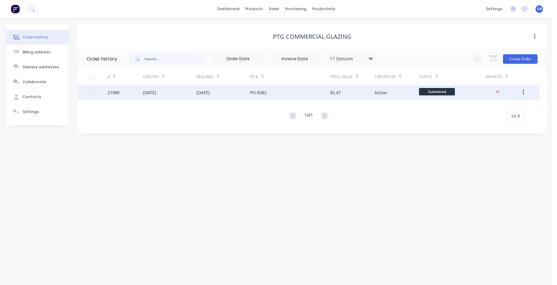
click at [279, 96] on div "PO-8382" at bounding box center [290, 92] width 80 height 15
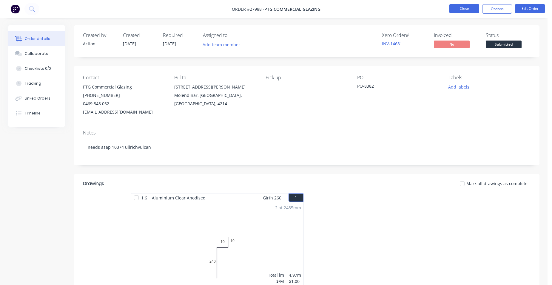
click at [463, 11] on button "Close" at bounding box center [465, 8] width 30 height 9
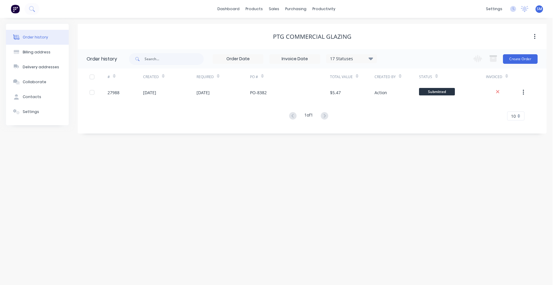
click at [399, 143] on div "Order history Billing address Delivery addresses Collaborate Contacts Settings …" at bounding box center [276, 152] width 552 height 268
click at [289, 26] on div "Sales Orders" at bounding box center [296, 28] width 24 height 5
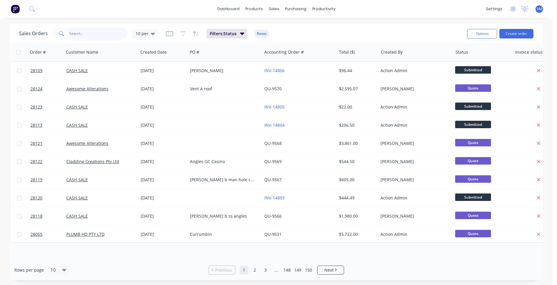
click at [86, 35] on input "text" at bounding box center [98, 34] width 58 height 12
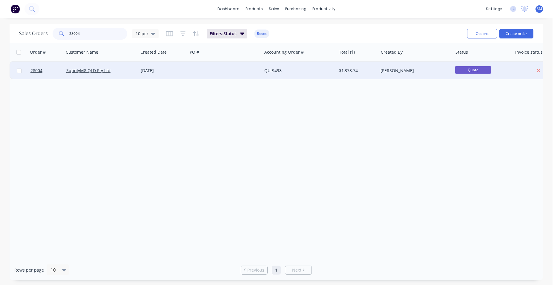
type input "28004"
click at [250, 68] on div at bounding box center [224, 71] width 74 height 18
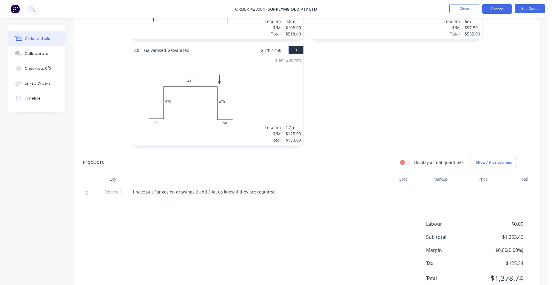
scroll to position [268, 0]
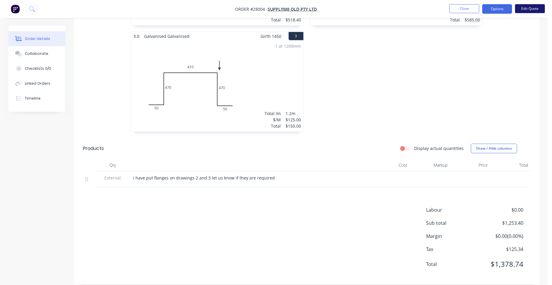
click at [524, 8] on button "Edit Quote" at bounding box center [530, 8] width 30 height 9
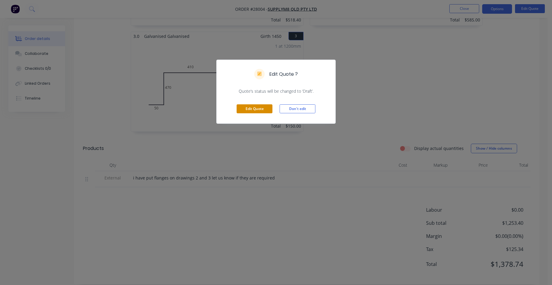
click at [260, 109] on button "Edit Quote" at bounding box center [255, 108] width 36 height 9
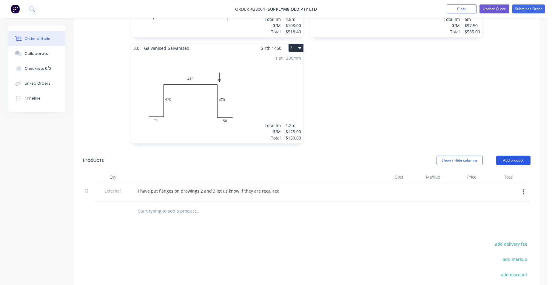
scroll to position [328, 0]
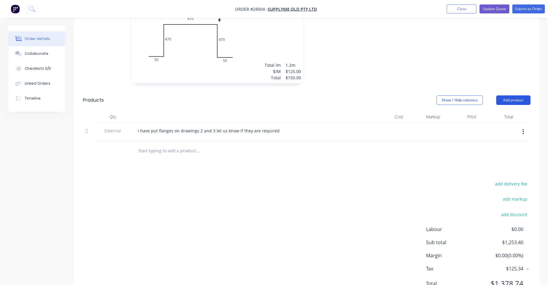
click at [511, 96] on button "Add product" at bounding box center [514, 101] width 34 height 10
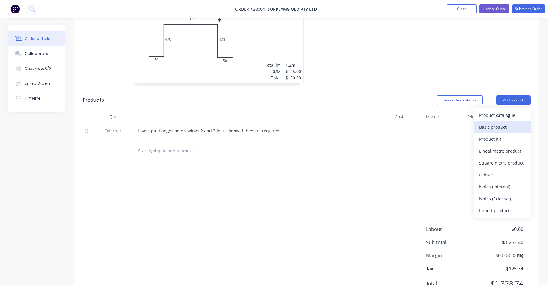
click at [503, 123] on div "Basic product" at bounding box center [502, 127] width 46 height 9
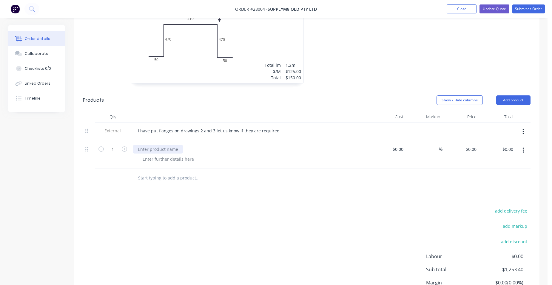
click at [158, 145] on div at bounding box center [158, 149] width 50 height 9
click at [518, 9] on button "Submit as Order" at bounding box center [529, 8] width 33 height 9
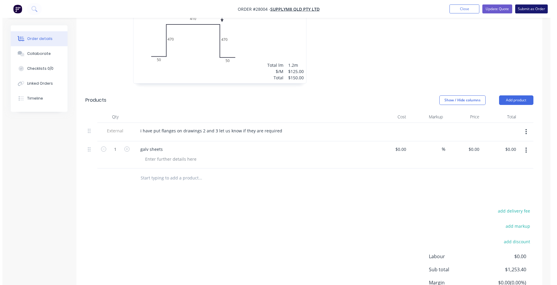
scroll to position [0, 0]
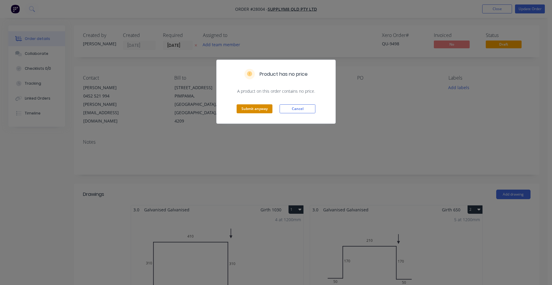
click at [263, 110] on button "Submit anyway" at bounding box center [255, 108] width 36 height 9
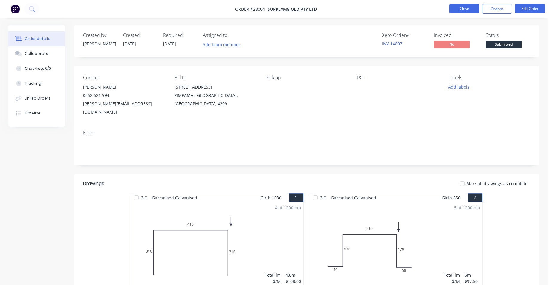
click at [468, 10] on button "Close" at bounding box center [465, 8] width 30 height 9
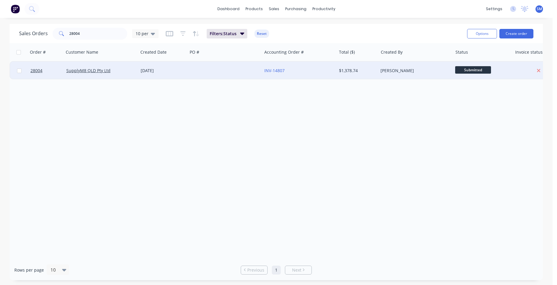
click at [230, 67] on div at bounding box center [224, 71] width 74 height 18
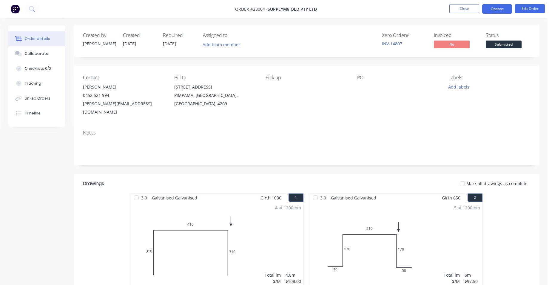
click at [496, 10] on button "Options" at bounding box center [497, 9] width 30 height 10
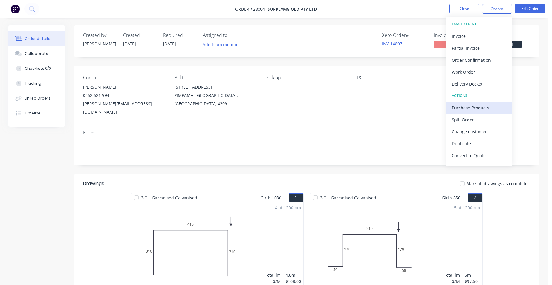
click at [488, 107] on div "Purchase Products" at bounding box center [479, 108] width 55 height 9
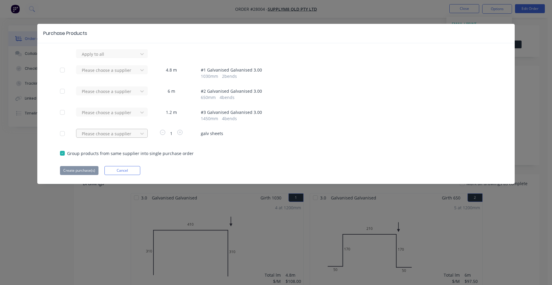
click at [110, 58] on div at bounding box center [108, 53] width 54 height 7
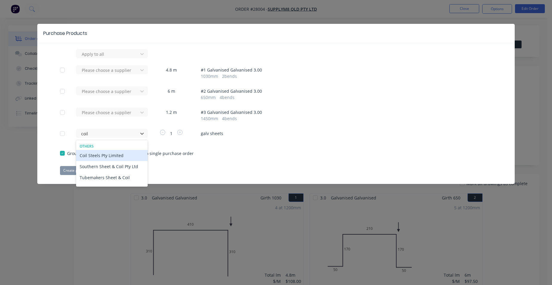
type input "coil s"
click at [108, 155] on div "Coil Steels Pty Limited" at bounding box center [112, 155] width 72 height 11
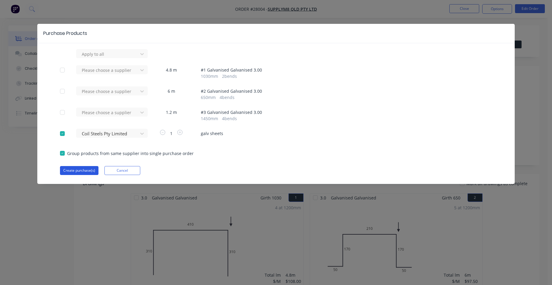
click at [87, 170] on button "Create purchase(s)" at bounding box center [79, 170] width 39 height 9
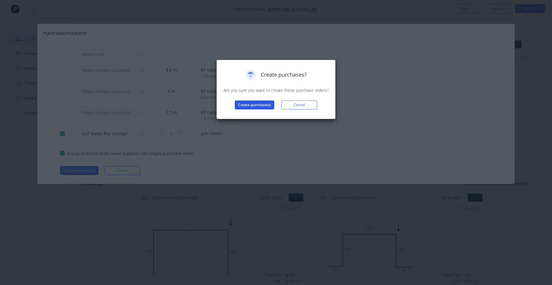
click at [254, 105] on button "Create purchase(s)" at bounding box center [254, 105] width 39 height 9
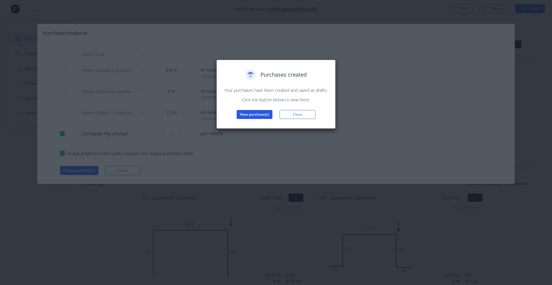
click at [258, 112] on button "View purchase(s)" at bounding box center [255, 114] width 36 height 9
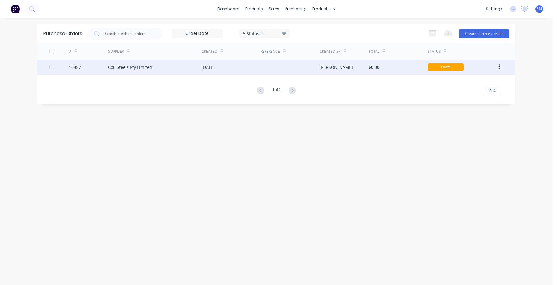
click at [253, 66] on div "[DATE]" at bounding box center [231, 67] width 59 height 15
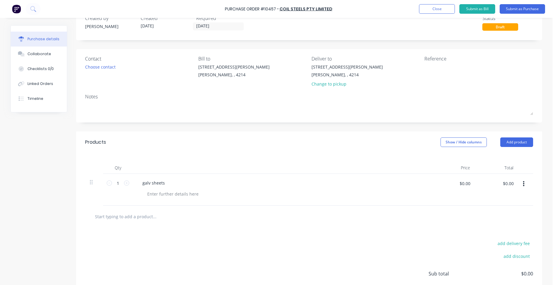
scroll to position [30, 0]
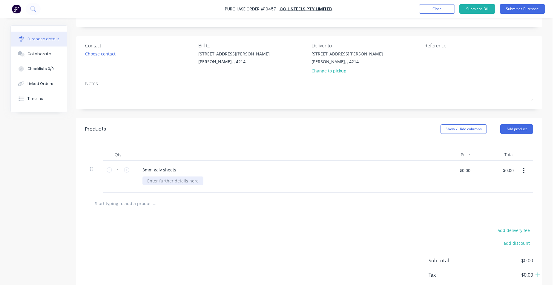
click at [156, 182] on div at bounding box center [172, 181] width 61 height 9
click at [126, 170] on icon at bounding box center [126, 169] width 5 height 5
click at [124, 170] on icon at bounding box center [126, 169] width 5 height 5
drag, startPoint x: 124, startPoint y: 170, endPoint x: 128, endPoint y: 165, distance: 5.6
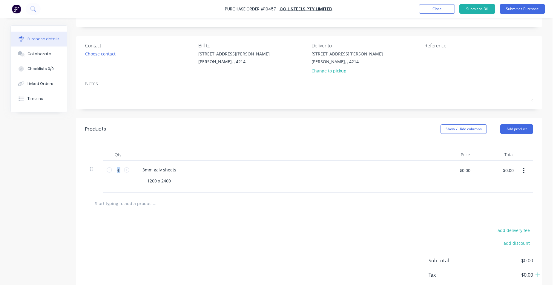
click at [128, 164] on div "4 4" at bounding box center [118, 177] width 30 height 32
click at [124, 171] on icon at bounding box center [126, 169] width 5 height 5
type input "5"
click at [233, 172] on div "3mm galv sheets" at bounding box center [282, 170] width 289 height 9
click at [523, 170] on icon "button" at bounding box center [523, 171] width 1 height 7
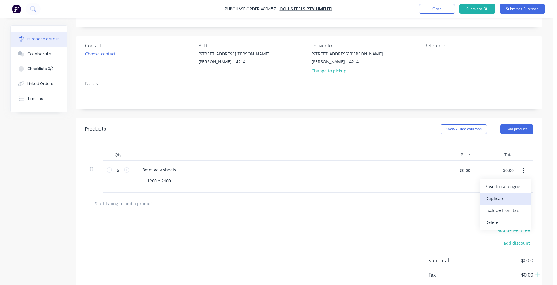
click at [512, 201] on button "Duplicate" at bounding box center [505, 199] width 51 height 12
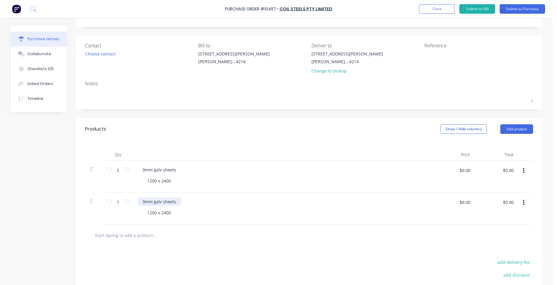
click at [143, 202] on div "3mm galv sheets" at bounding box center [159, 202] width 43 height 9
click at [126, 202] on icon at bounding box center [126, 201] width 5 height 5
type input "2"
click at [529, 11] on button "Submit as Purchase" at bounding box center [521, 9] width 45 height 10
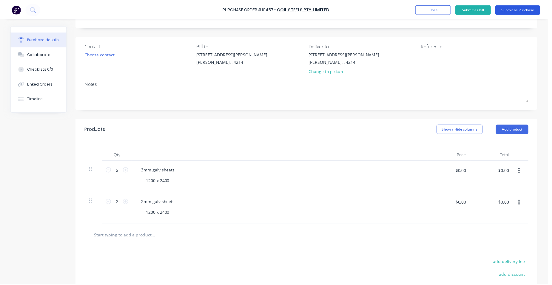
scroll to position [0, 0]
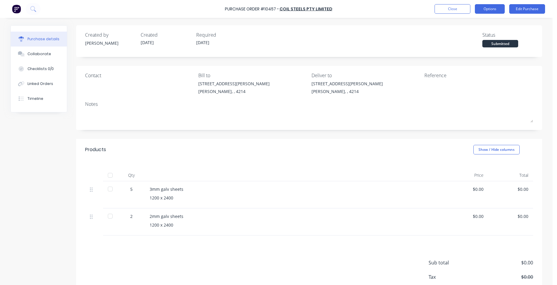
click at [480, 11] on button "Options" at bounding box center [490, 9] width 30 height 10
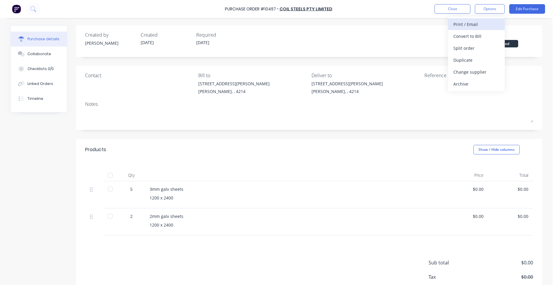
click at [481, 25] on div "Print / Email" at bounding box center [476, 24] width 46 height 9
click at [493, 47] on div "Without pricing" at bounding box center [476, 48] width 46 height 9
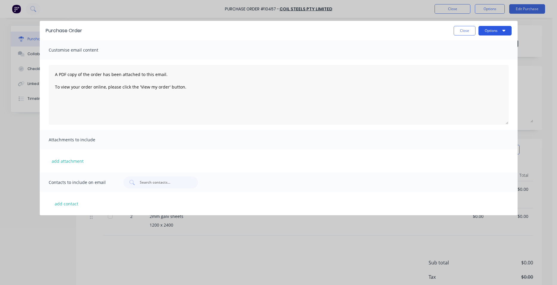
click at [488, 29] on button "Options" at bounding box center [494, 31] width 33 height 10
click at [487, 46] on div "Print" at bounding box center [483, 45] width 46 height 9
click at [457, 29] on button "Close" at bounding box center [465, 31] width 22 height 10
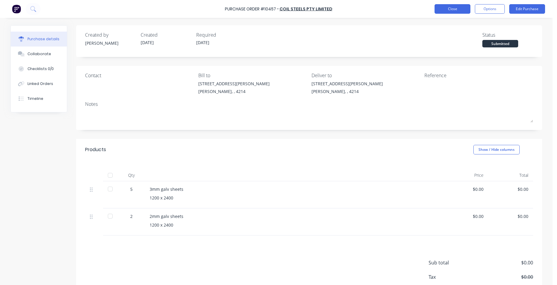
click at [451, 11] on button "Close" at bounding box center [452, 9] width 36 height 10
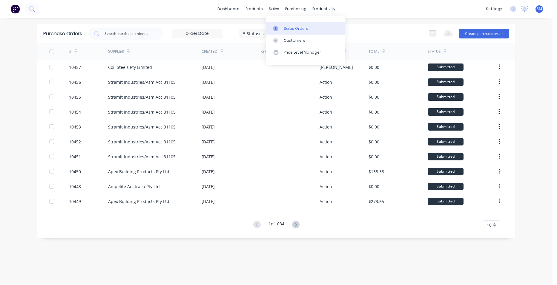
click at [291, 27] on div "Sales Orders" at bounding box center [296, 28] width 24 height 5
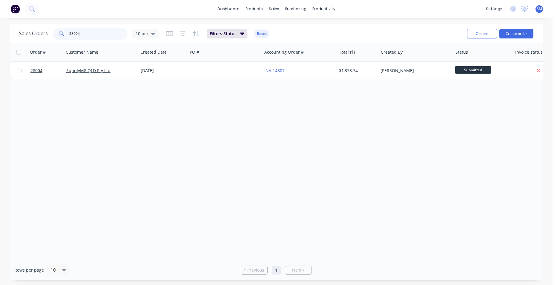
drag, startPoint x: 79, startPoint y: 34, endPoint x: 49, endPoint y: 34, distance: 30.2
click at [49, 34] on div "Sales Orders 28004 10 per" at bounding box center [88, 34] width 139 height 12
click at [183, 33] on icon "button" at bounding box center [182, 34] width 5 height 6
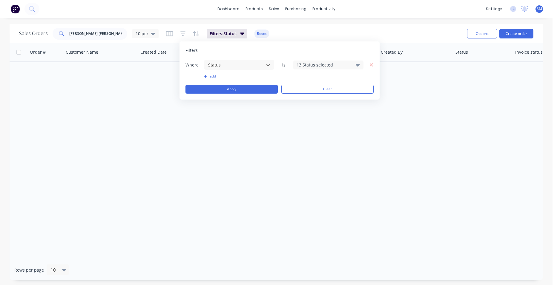
click at [325, 66] on div "13 Status selected" at bounding box center [323, 65] width 54 height 6
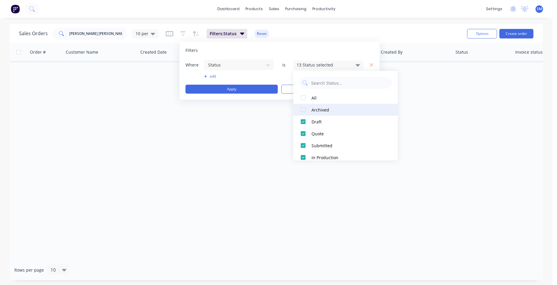
click at [302, 110] on div at bounding box center [303, 110] width 12 height 12
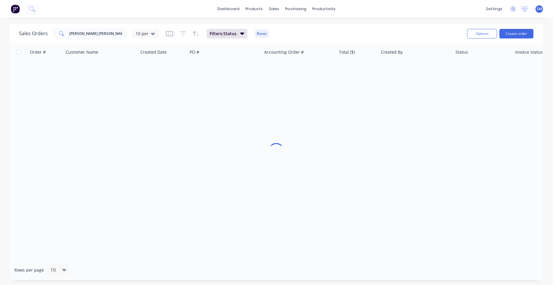
drag, startPoint x: 234, startPoint y: 152, endPoint x: 234, endPoint y: 146, distance: 5.4
click at [236, 151] on div "Order # Customer Name Created Date PO # Accounting Order # Total ($) Created By…" at bounding box center [276, 151] width 533 height 217
drag, startPoint x: 76, startPoint y: 33, endPoint x: 69, endPoint y: 32, distance: 6.4
click at [69, 32] on input "[PERSON_NAME] [PERSON_NAME]" at bounding box center [98, 34] width 58 height 12
type input "[PERSON_NAME]"
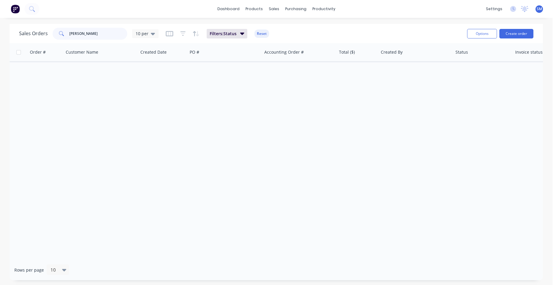
drag, startPoint x: 97, startPoint y: 33, endPoint x: 74, endPoint y: 14, distance: 29.6
click at [49, 22] on div "dashboard products sales purchasing productivity dashboard products Product Cat…" at bounding box center [276, 142] width 552 height 285
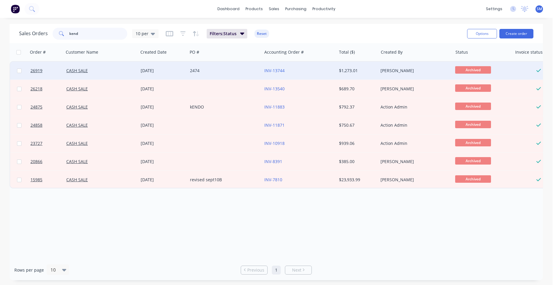
type input "kend"
click at [217, 70] on div "2474" at bounding box center [223, 71] width 66 height 6
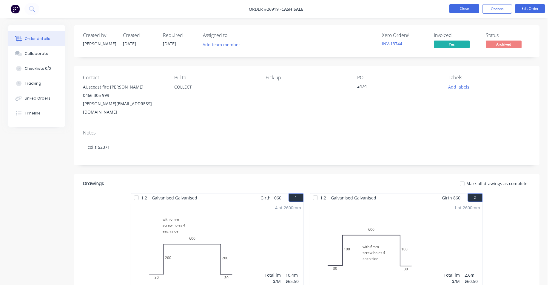
click at [461, 11] on button "Close" at bounding box center [465, 8] width 30 height 9
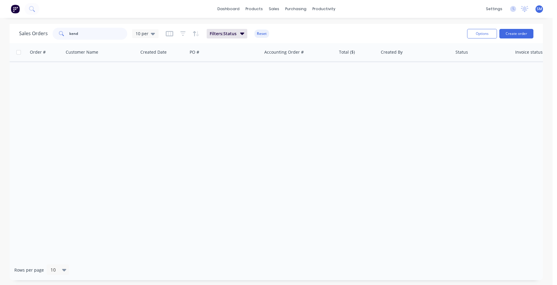
drag, startPoint x: 80, startPoint y: 32, endPoint x: 57, endPoint y: 27, distance: 23.8
click at [57, 27] on div "Sales Orders kend 10 per Filters: Status Reset" at bounding box center [240, 33] width 443 height 15
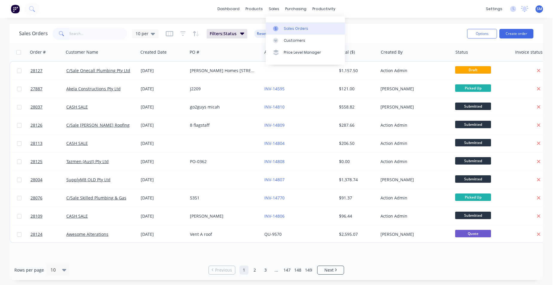
click at [283, 28] on link "Sales Orders" at bounding box center [305, 28] width 79 height 12
click at [516, 31] on button "Create order" at bounding box center [516, 34] width 34 height 10
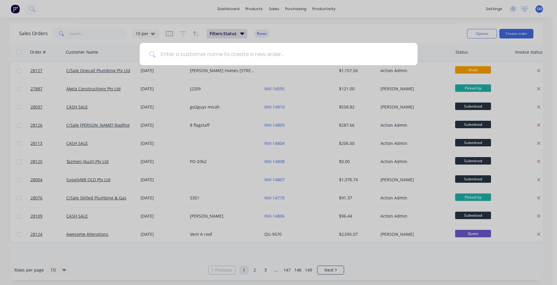
click at [177, 56] on input at bounding box center [282, 54] width 252 height 22
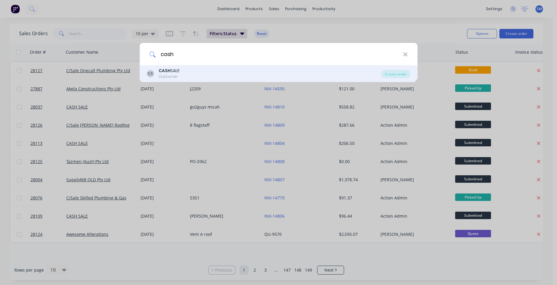
type input "cash"
click at [177, 67] on div "CS CASH SALE Customer Create order" at bounding box center [278, 73] width 278 height 17
click at [176, 74] on div "Customer" at bounding box center [169, 76] width 21 height 5
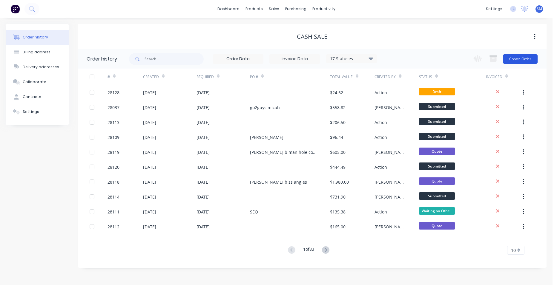
click at [521, 57] on button "Create Order" at bounding box center [520, 59] width 35 height 10
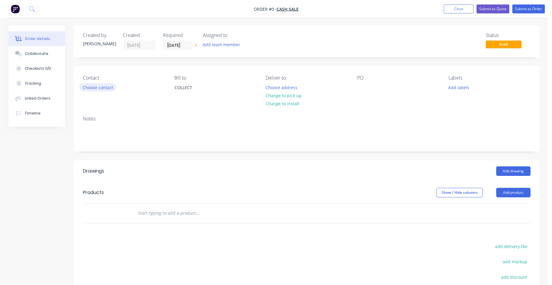
click at [98, 87] on button "Choose contact" at bounding box center [97, 87] width 37 height 8
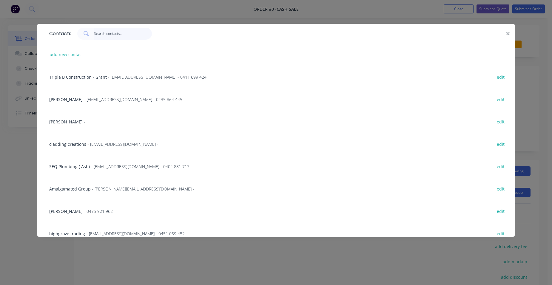
click at [101, 34] on input "text" at bounding box center [123, 34] width 58 height 12
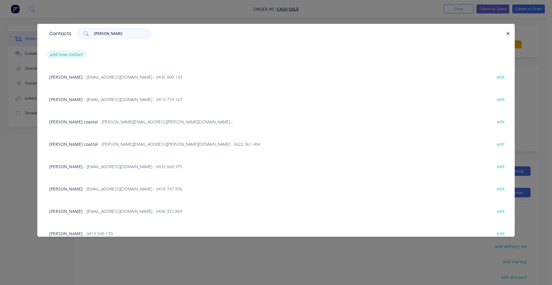
type input "[PERSON_NAME]"
click at [69, 51] on button "add new contact" at bounding box center [66, 54] width 39 height 8
select select "AU"
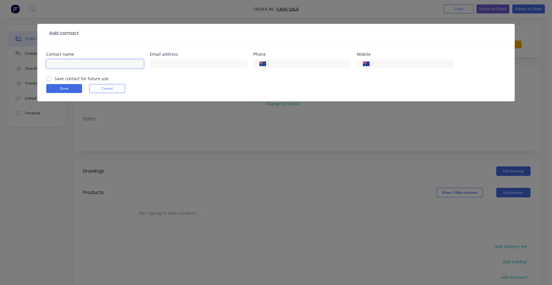
click at [79, 67] on input "text" at bounding box center [95, 63] width 98 height 9
type input "[PERSON_NAME]"
click at [55, 79] on label "Save contact for future use" at bounding box center [82, 79] width 54 height 6
click at [49, 79] on input "Save contact for future use" at bounding box center [48, 79] width 5 height 6
checkbox input "true"
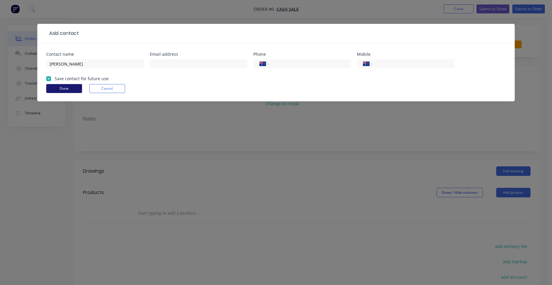
click at [55, 89] on button "Done" at bounding box center [64, 88] width 36 height 9
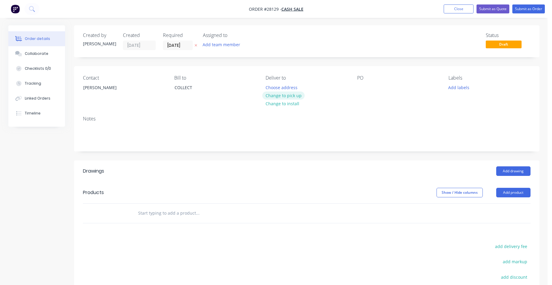
click at [300, 96] on button "Change to pick up" at bounding box center [283, 96] width 42 height 8
